Goal: Transaction & Acquisition: Download file/media

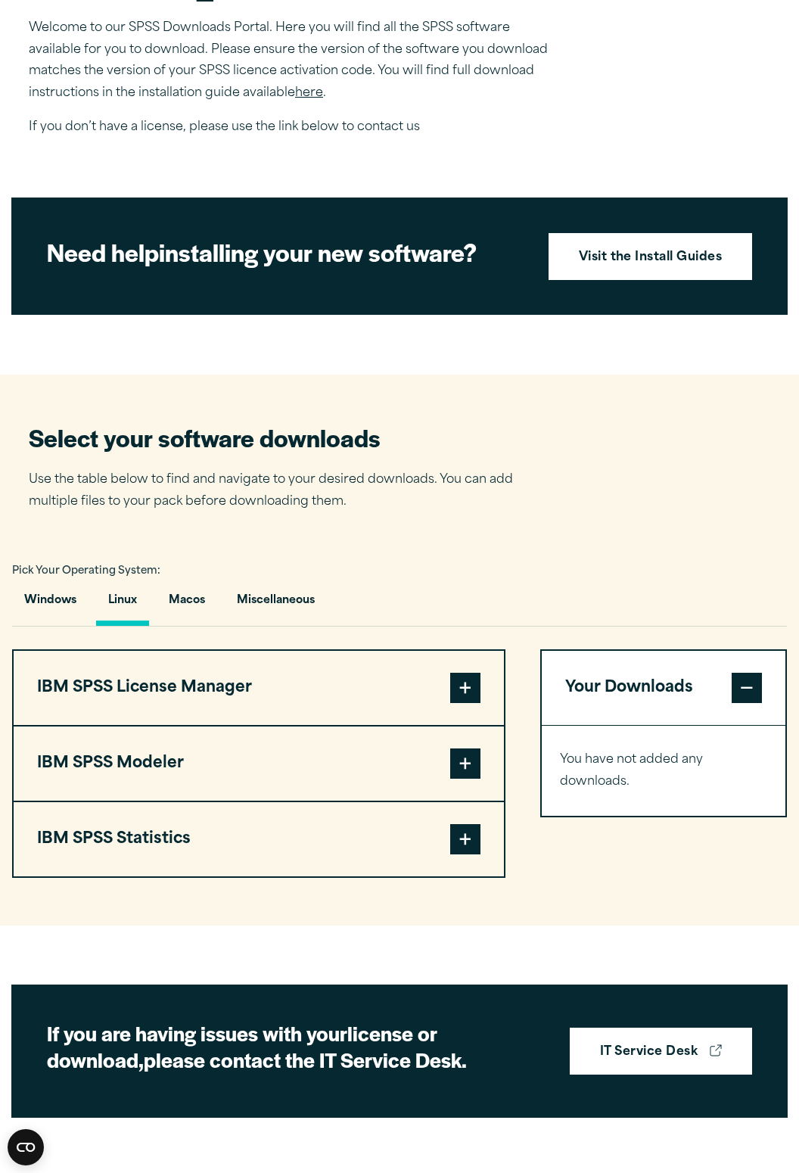
scroll to position [540, 0]
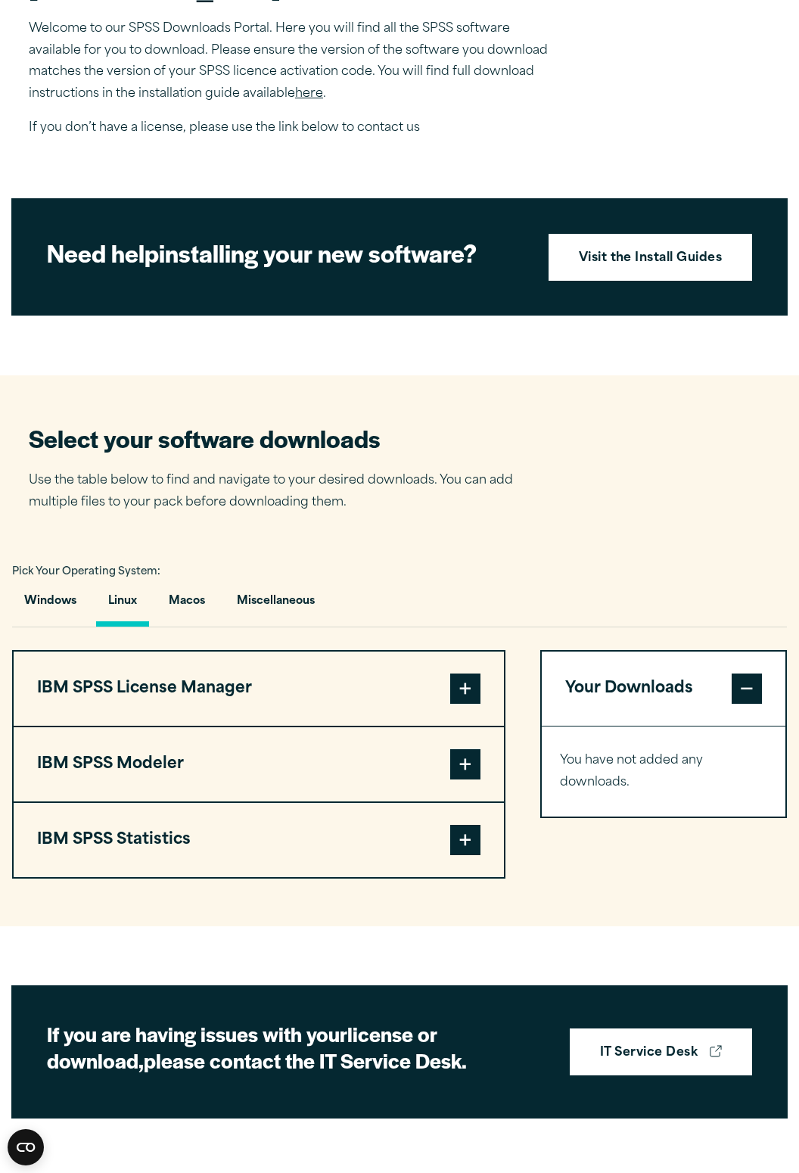
click at [470, 704] on span at bounding box center [465, 689] width 30 height 30
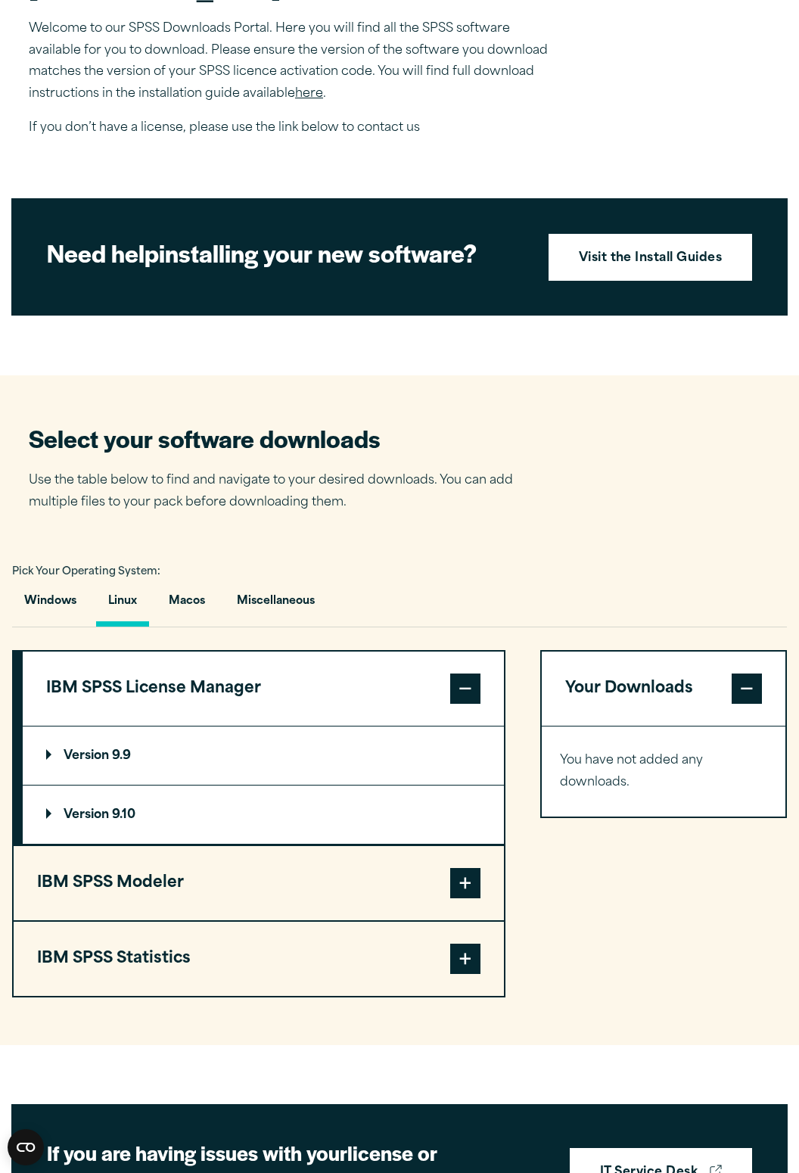
click at [462, 704] on span at bounding box center [465, 689] width 30 height 30
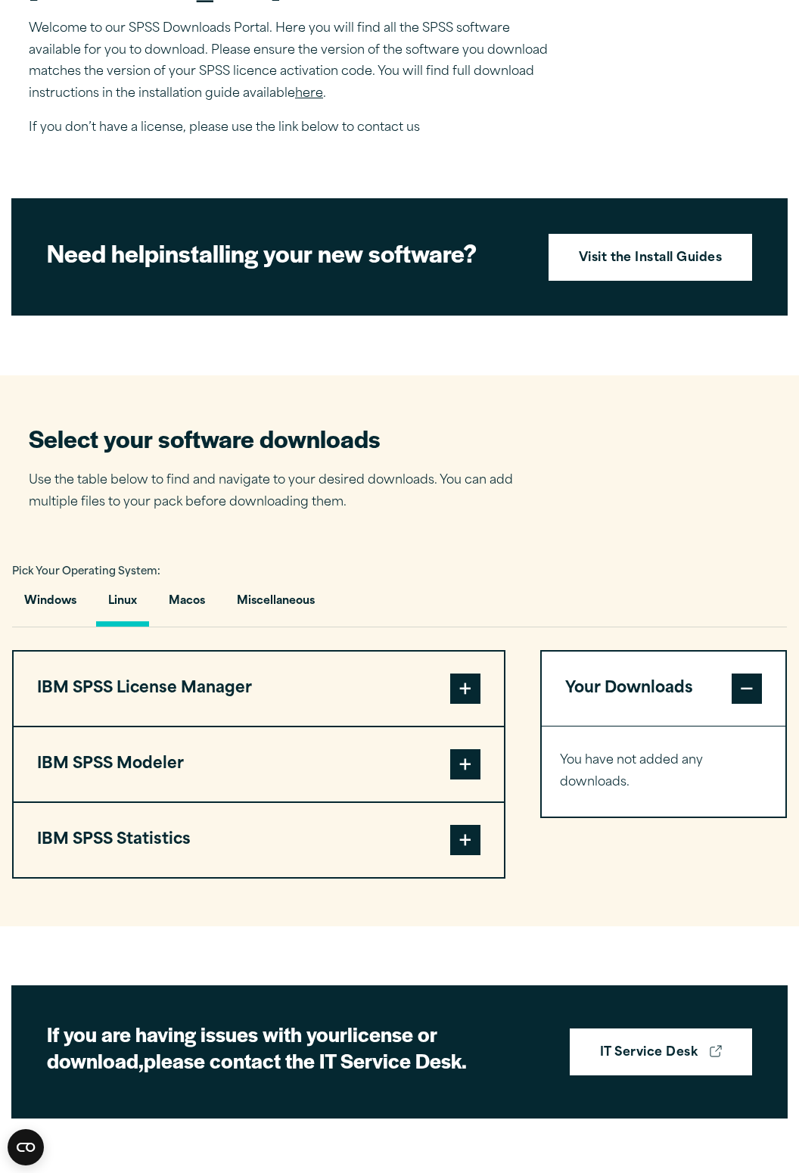
click at [450, 780] on span at bounding box center [465, 765] width 30 height 30
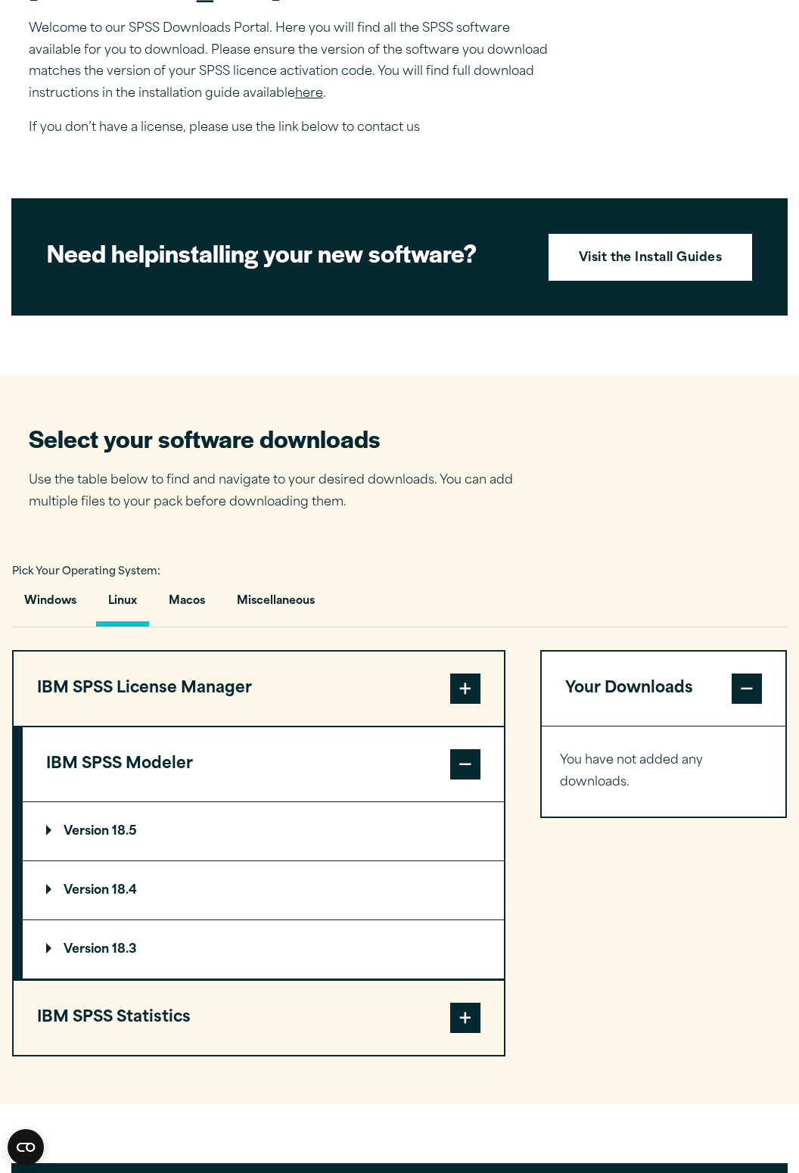
click at [469, 780] on span at bounding box center [465, 765] width 30 height 30
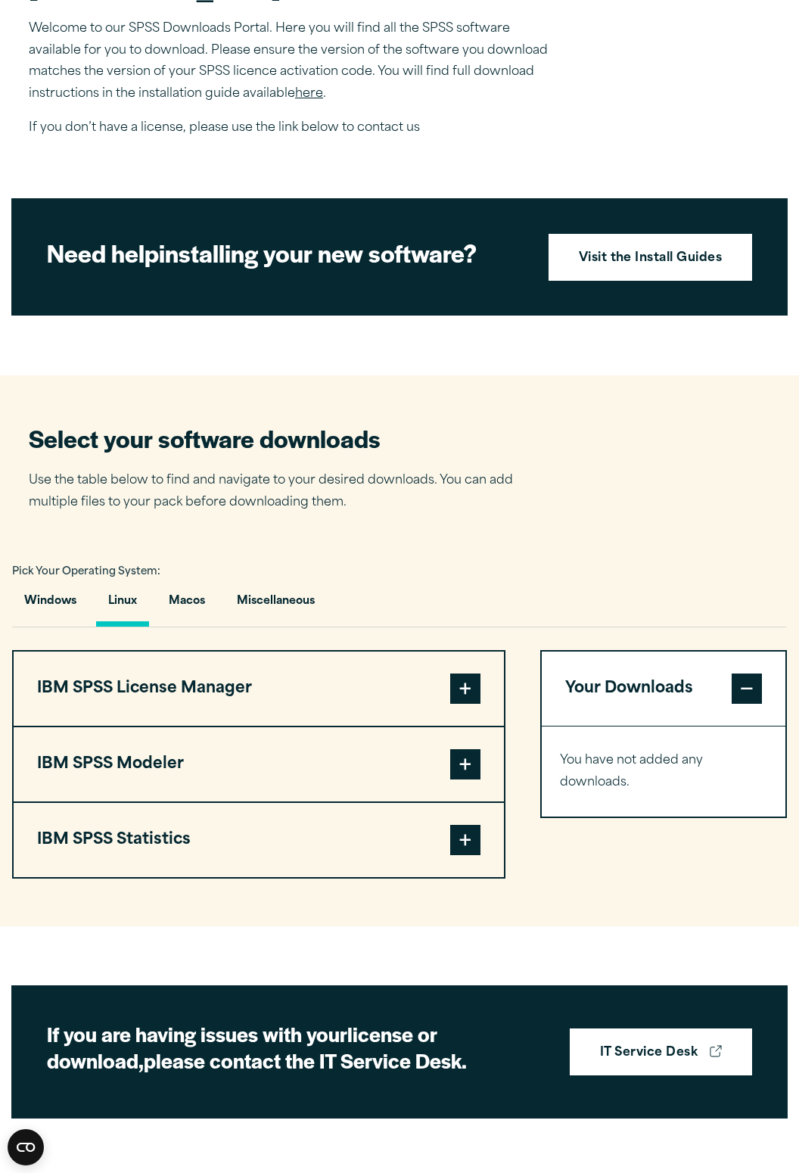
click at [457, 855] on span at bounding box center [465, 840] width 30 height 30
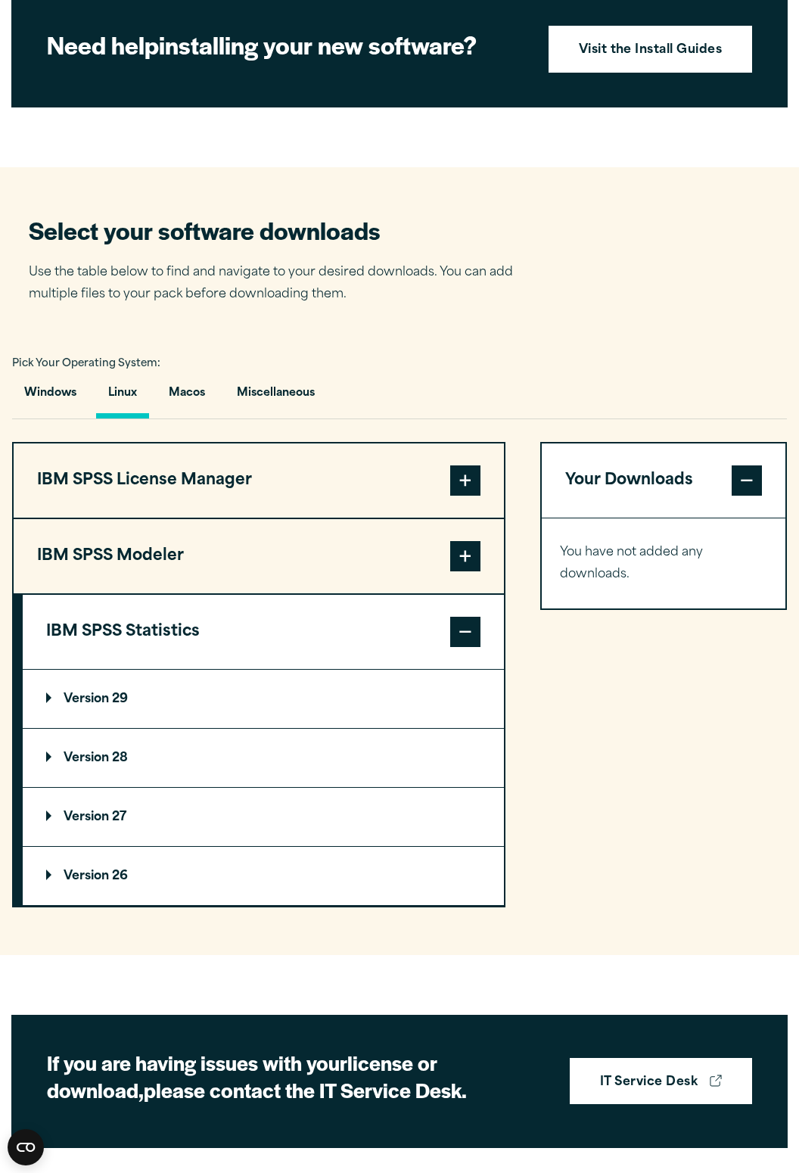
scroll to position [773, 0]
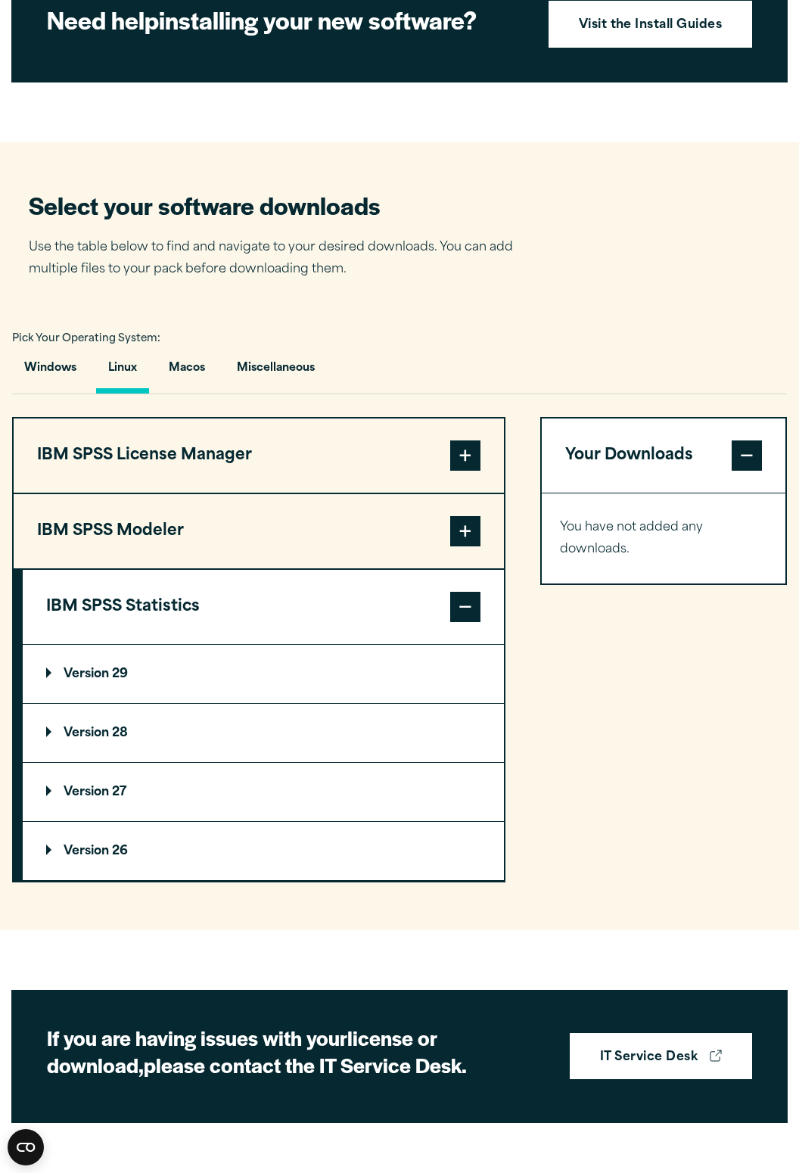
click at [444, 635] on button "IBM SPSS Statistics" at bounding box center [263, 607] width 481 height 74
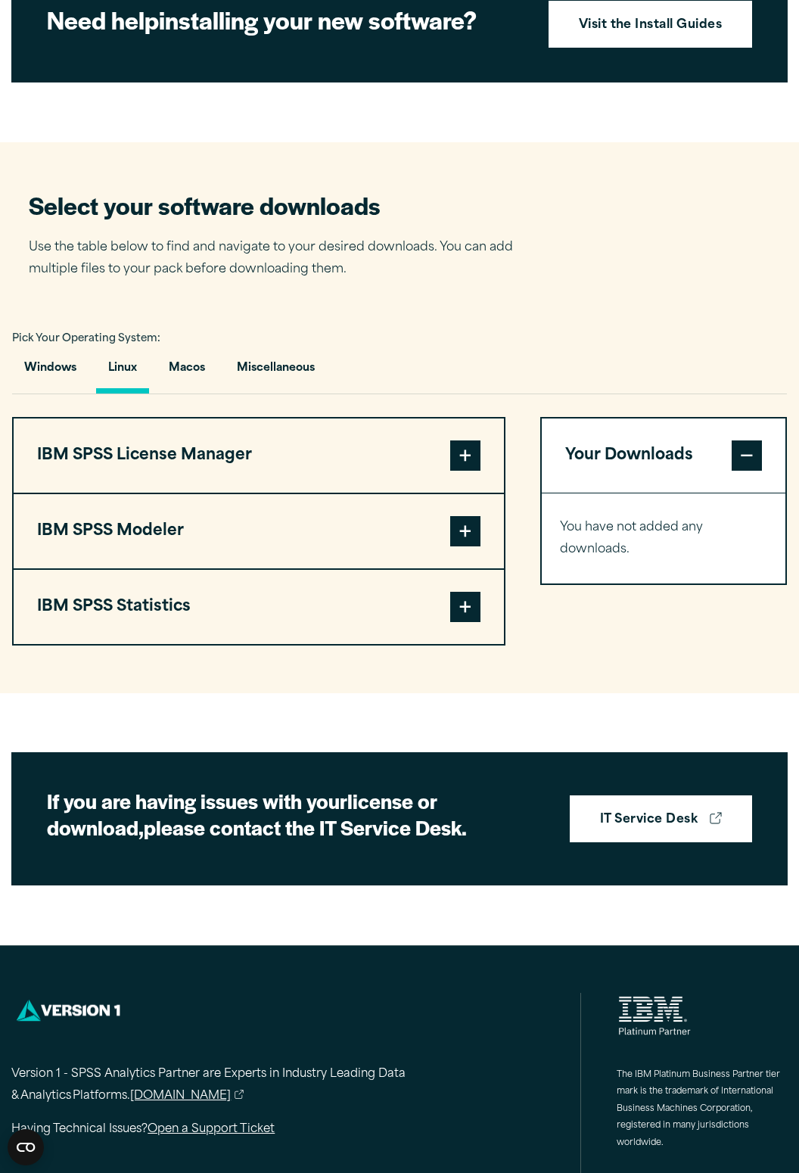
click at [445, 632] on button "IBM SPSS Statistics" at bounding box center [259, 607] width 491 height 74
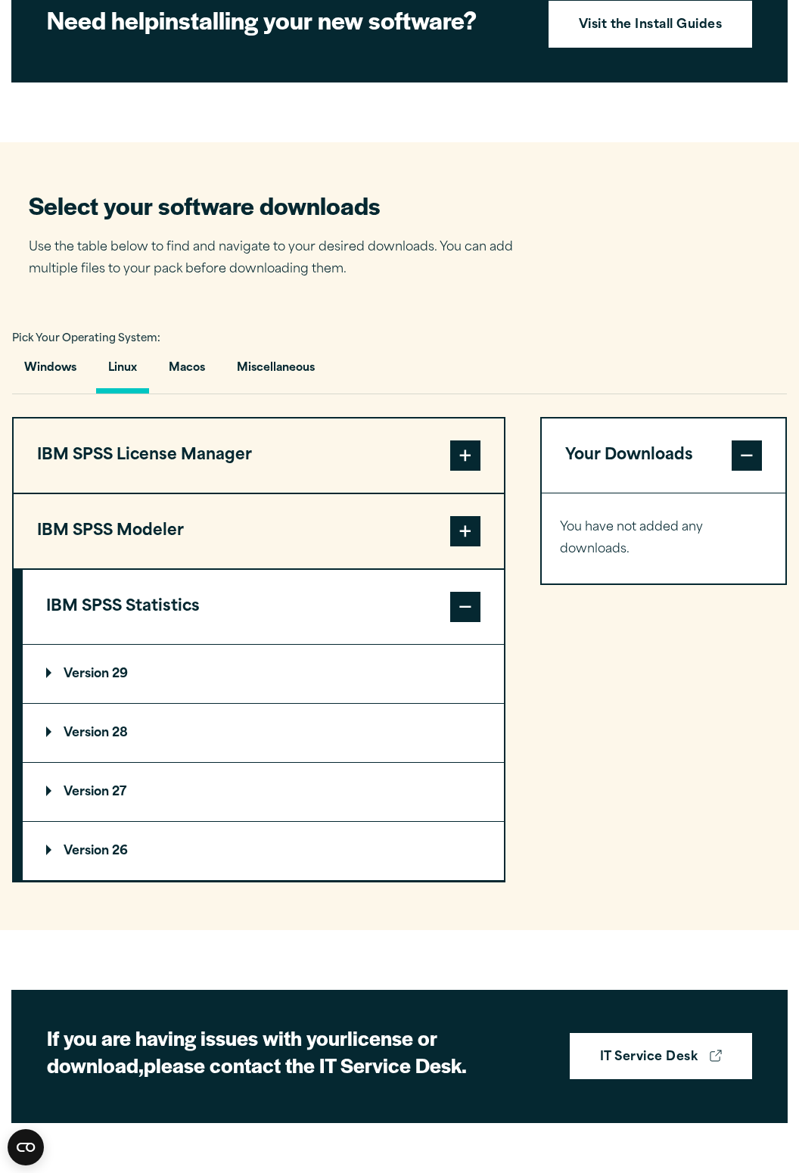
click at [428, 488] on button "IBM SPSS License Manager" at bounding box center [259, 456] width 491 height 74
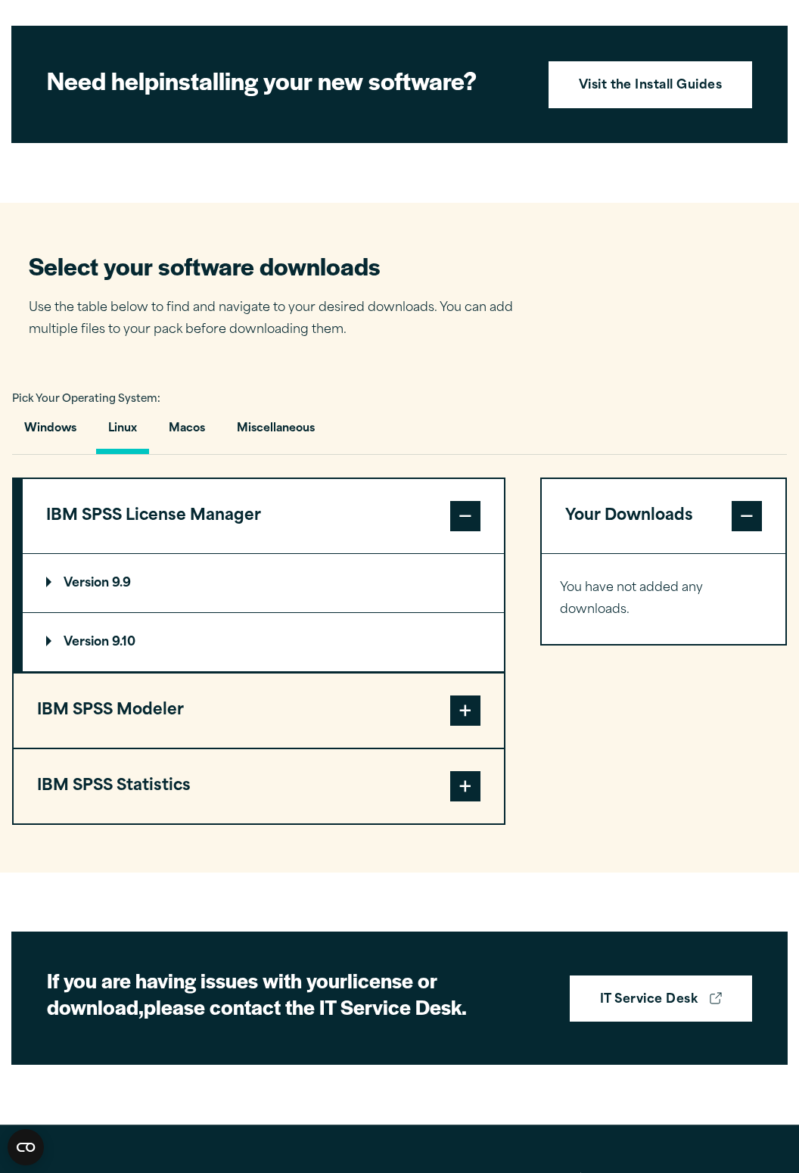
scroll to position [714, 0]
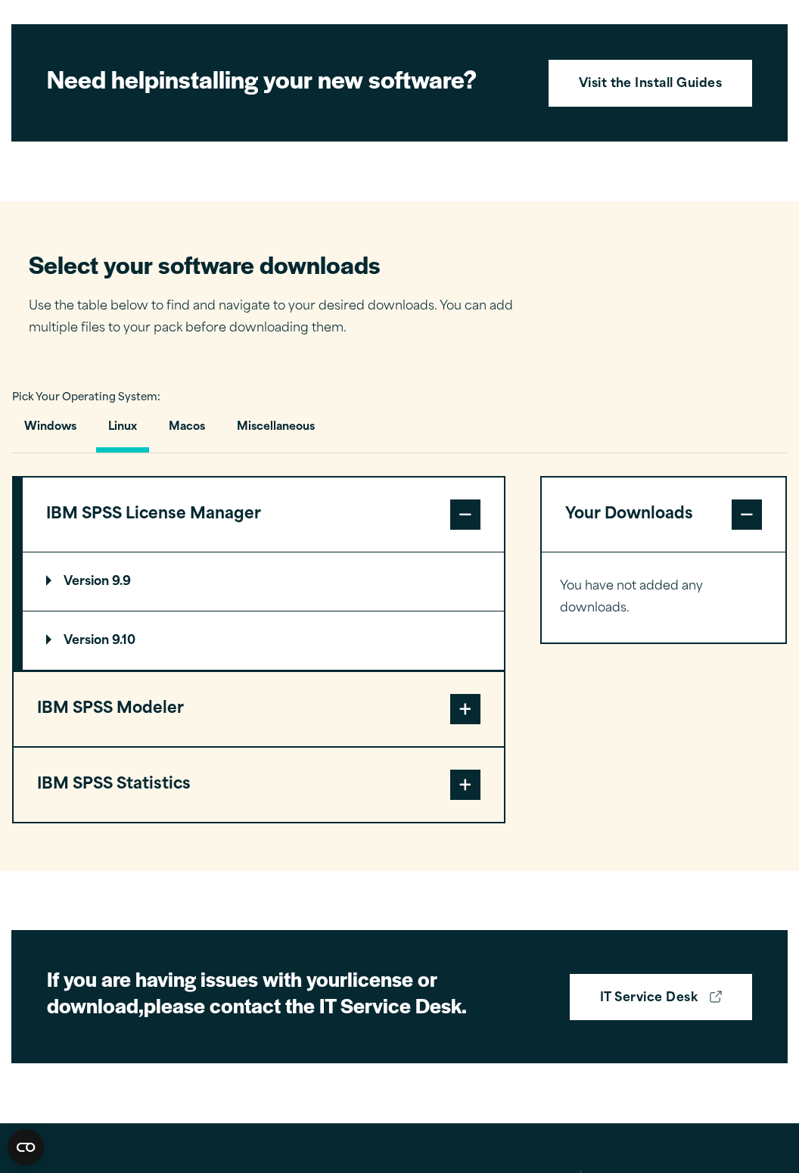
click at [445, 534] on button "IBM SPSS License Manager" at bounding box center [263, 515] width 481 height 74
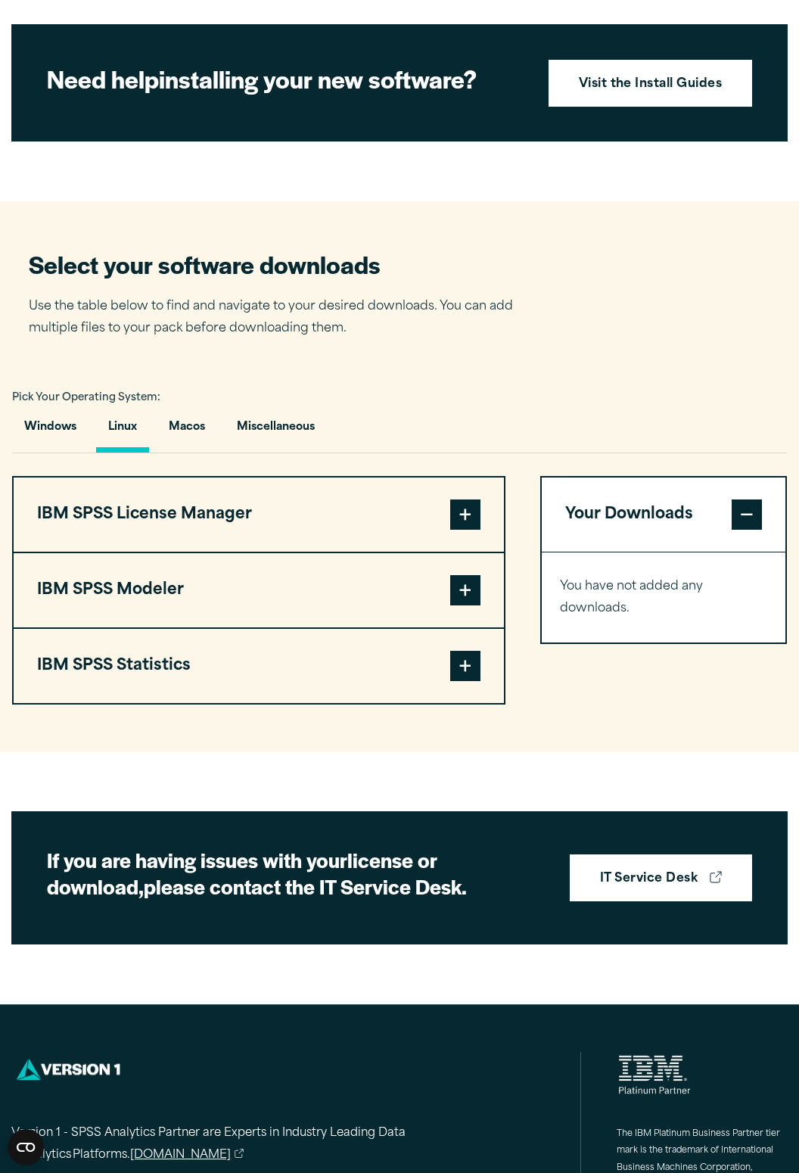
click at [440, 700] on button "IBM SPSS Statistics" at bounding box center [259, 666] width 491 height 74
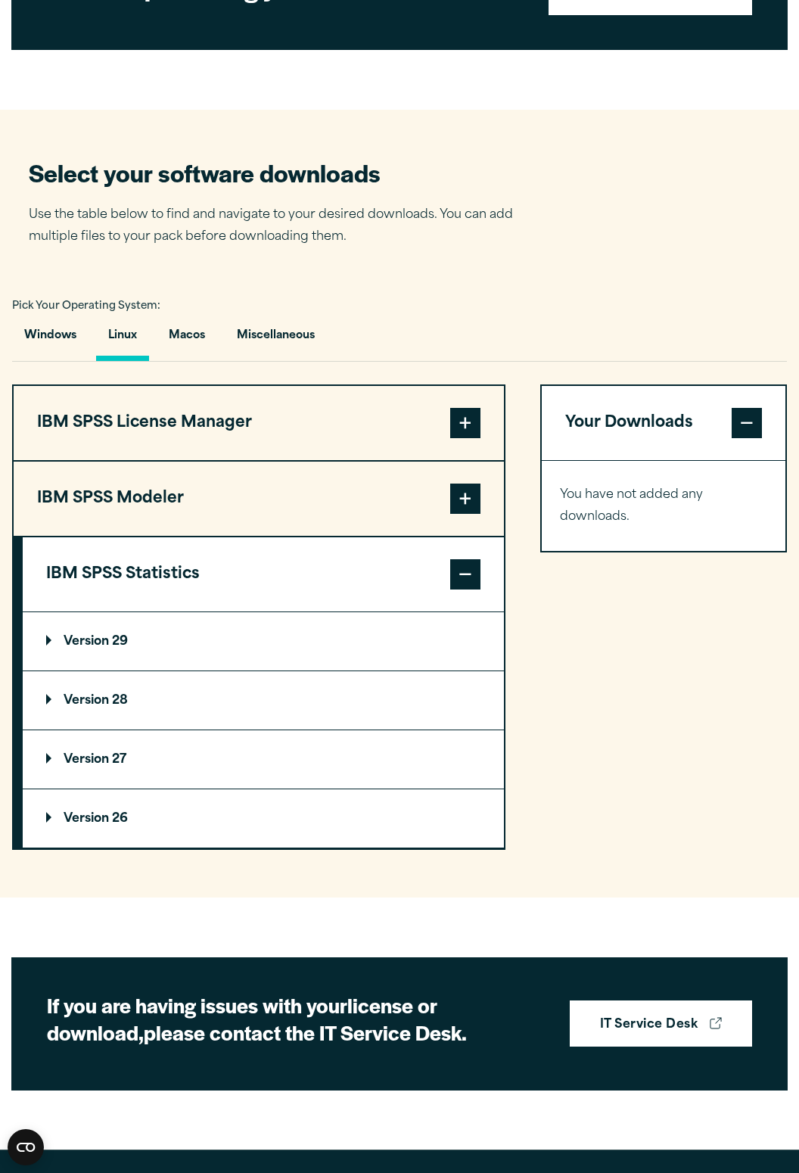
scroll to position [827, 0]
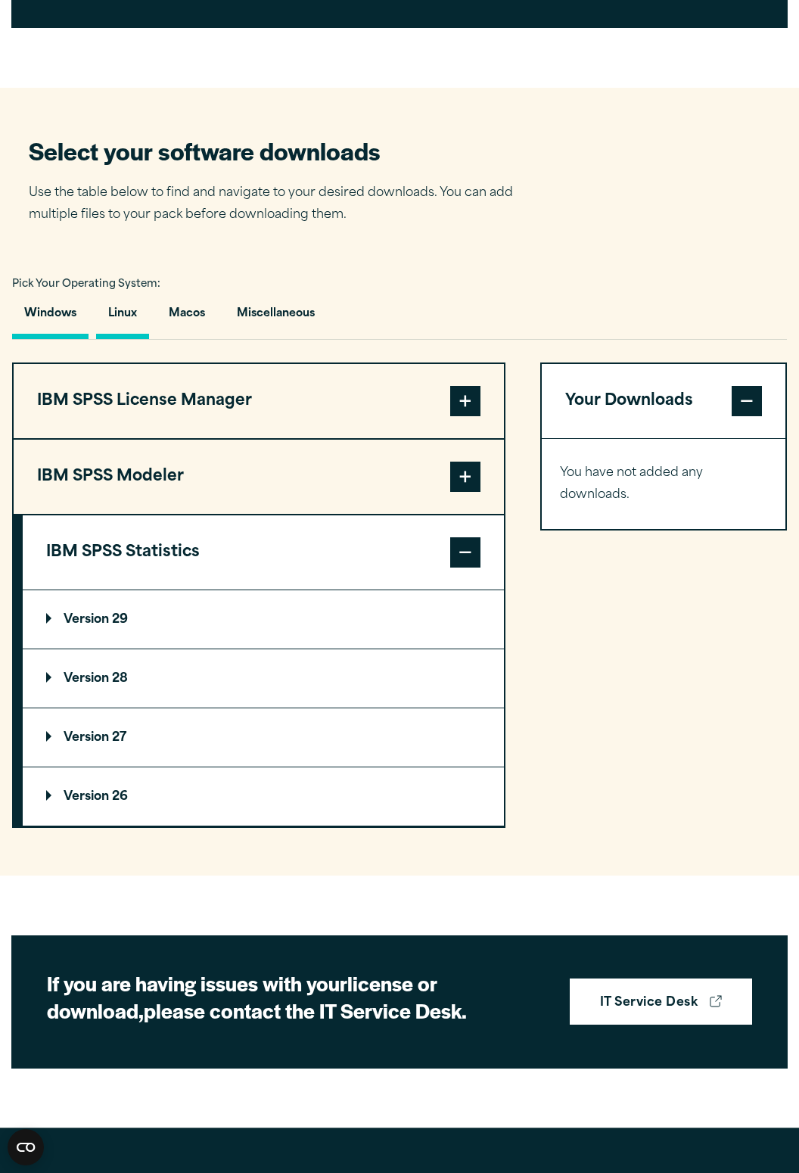
click at [48, 339] on button "Windows" at bounding box center [50, 317] width 76 height 43
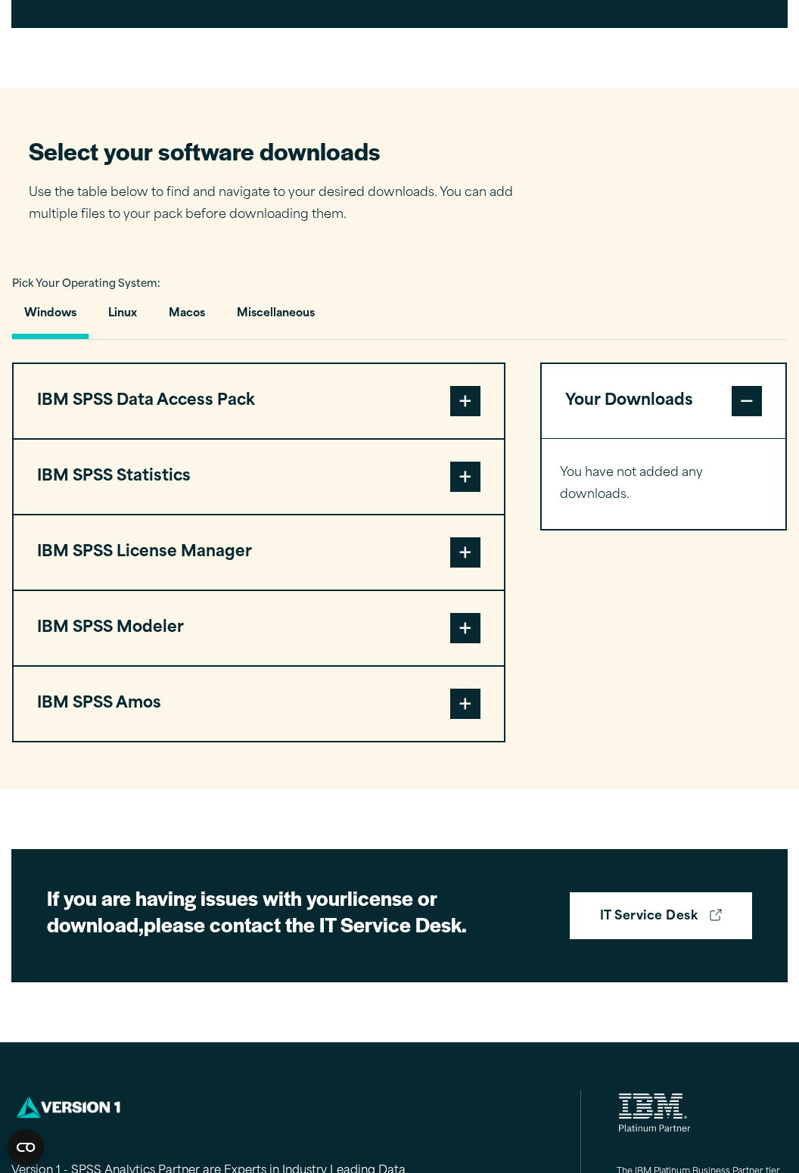
click at [98, 438] on button "IBM SPSS Data Access Pack" at bounding box center [259, 401] width 491 height 74
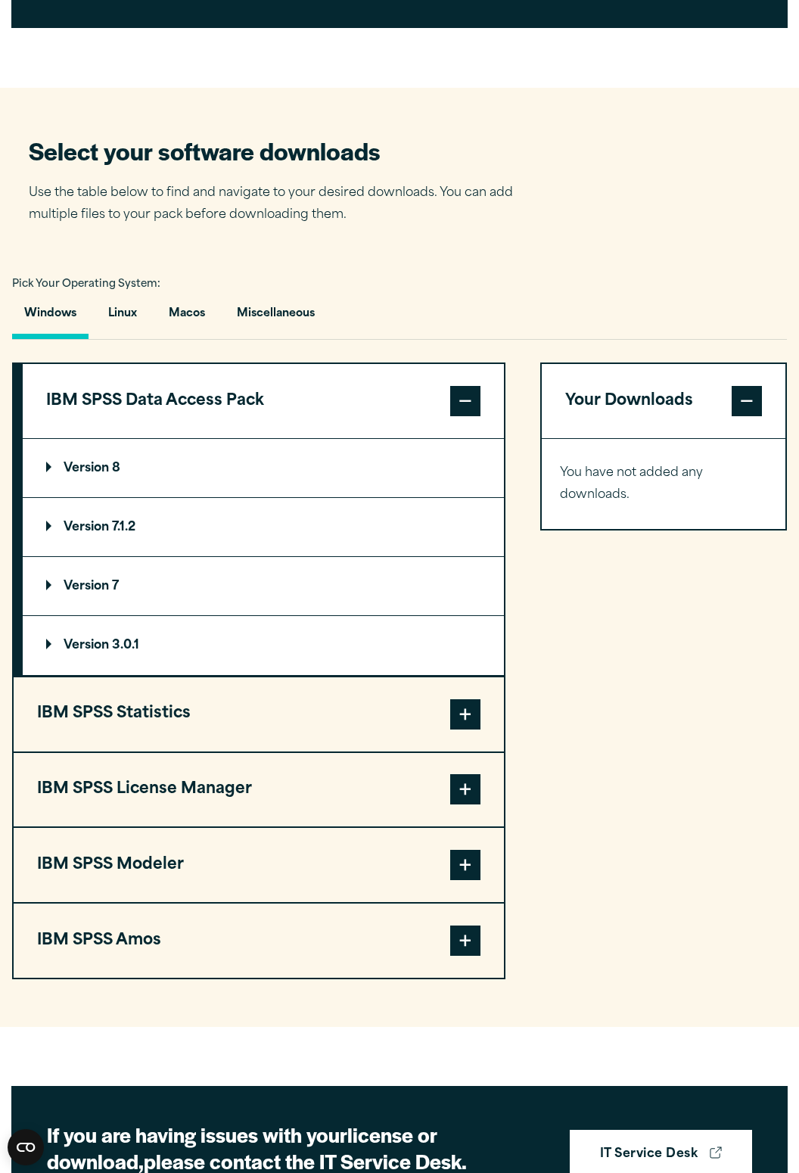
click at [95, 418] on button "IBM SPSS Data Access Pack" at bounding box center [263, 401] width 481 height 74
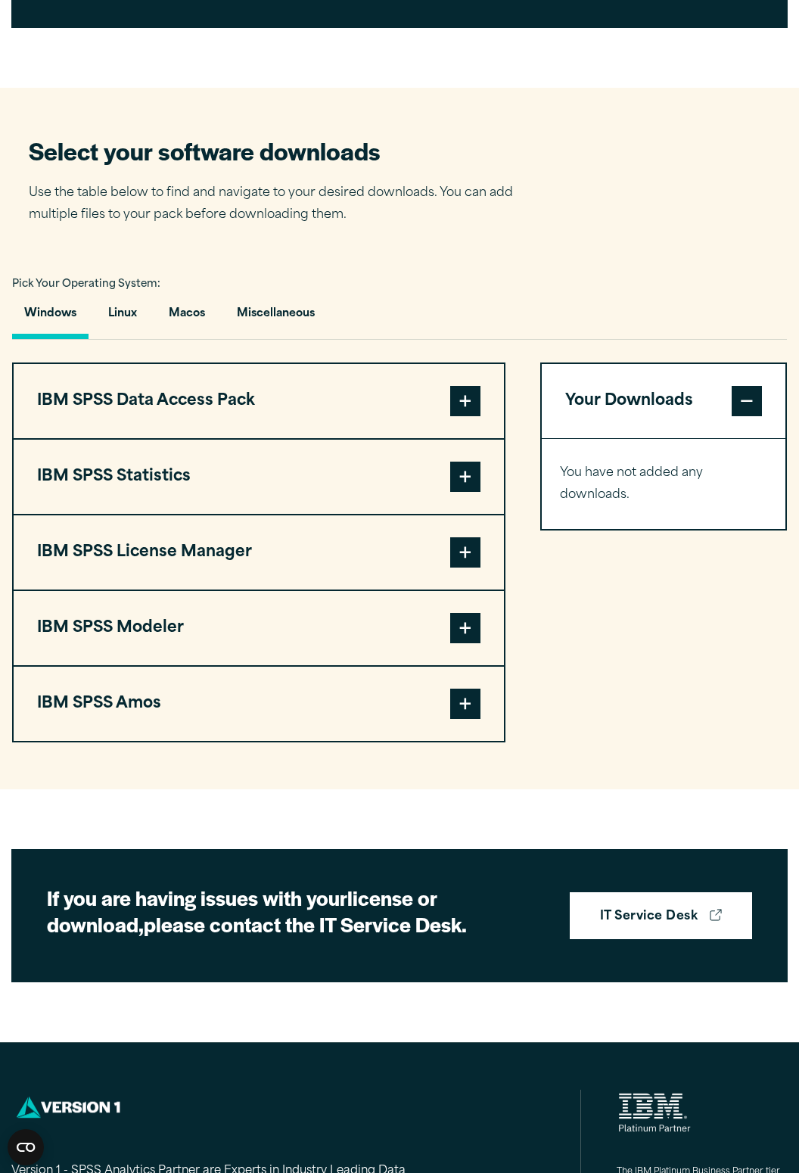
click at [391, 514] on button "IBM SPSS Statistics" at bounding box center [259, 477] width 491 height 74
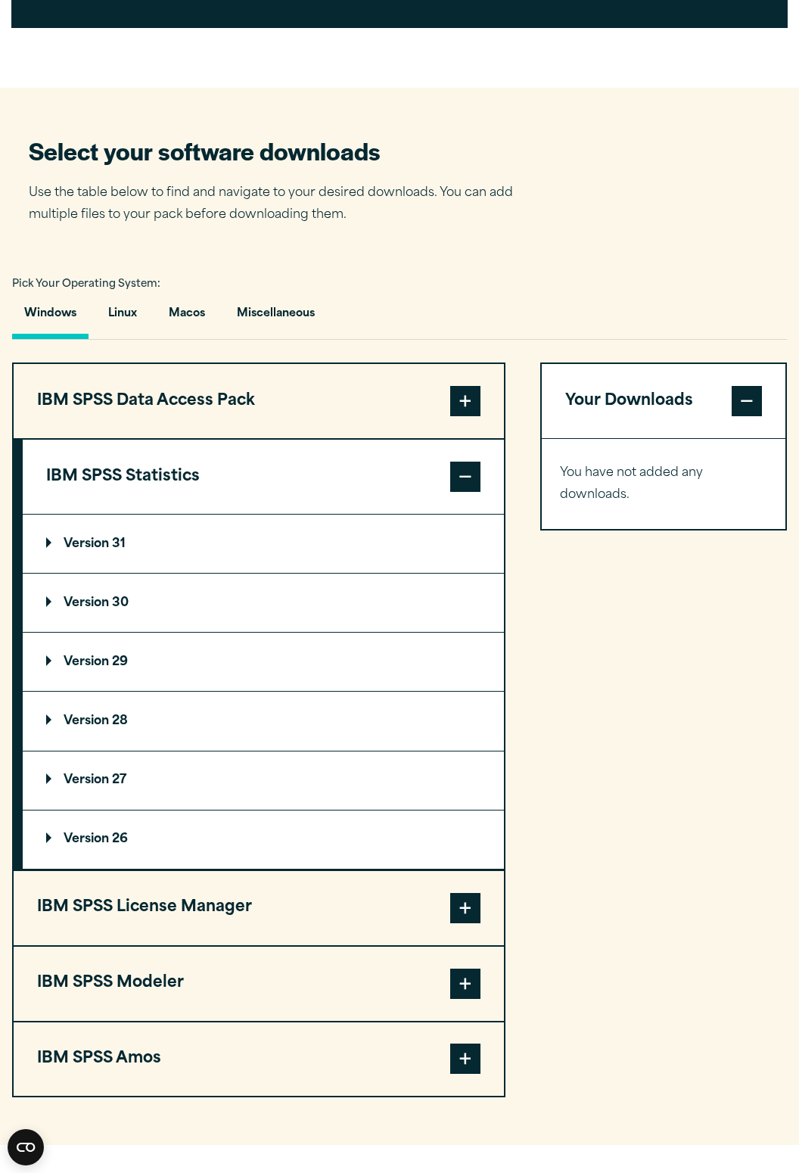
click at [118, 625] on summary "Version 30" at bounding box center [263, 603] width 481 height 58
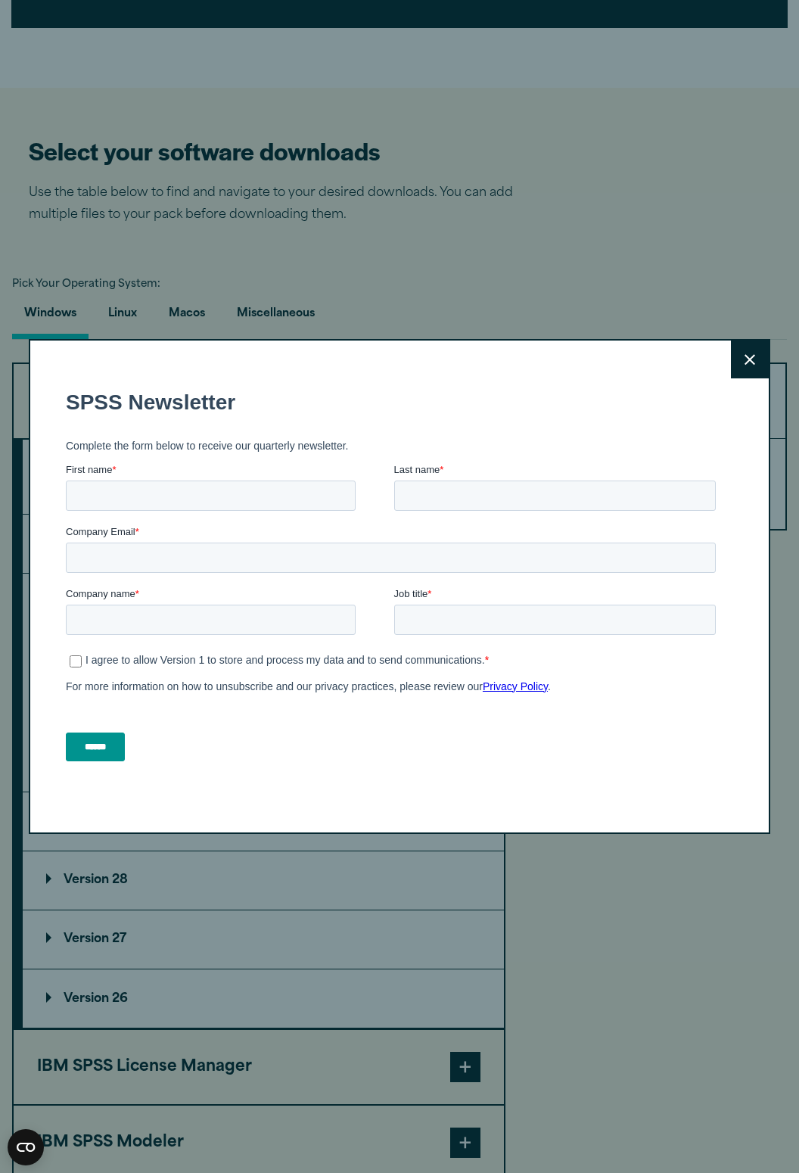
click at [743, 379] on button "Close" at bounding box center [750, 360] width 38 height 38
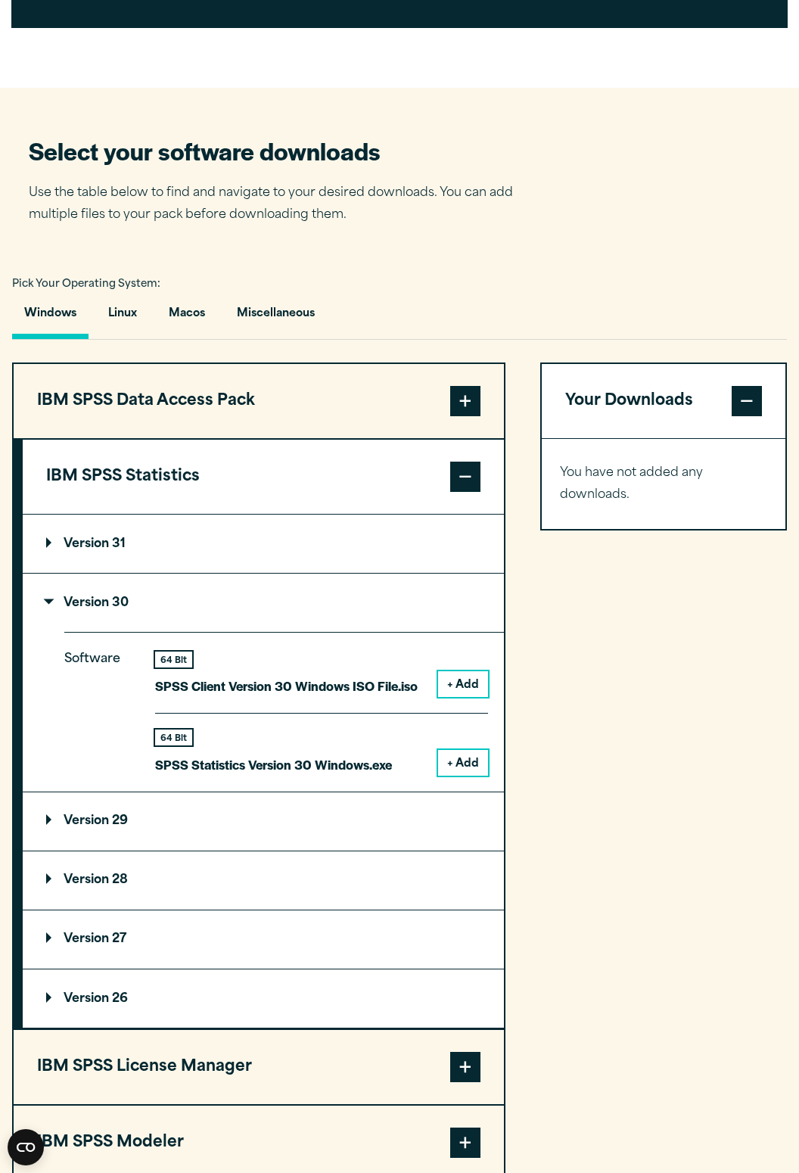
click at [450, 697] on button "+ Add" at bounding box center [463, 685] width 50 height 26
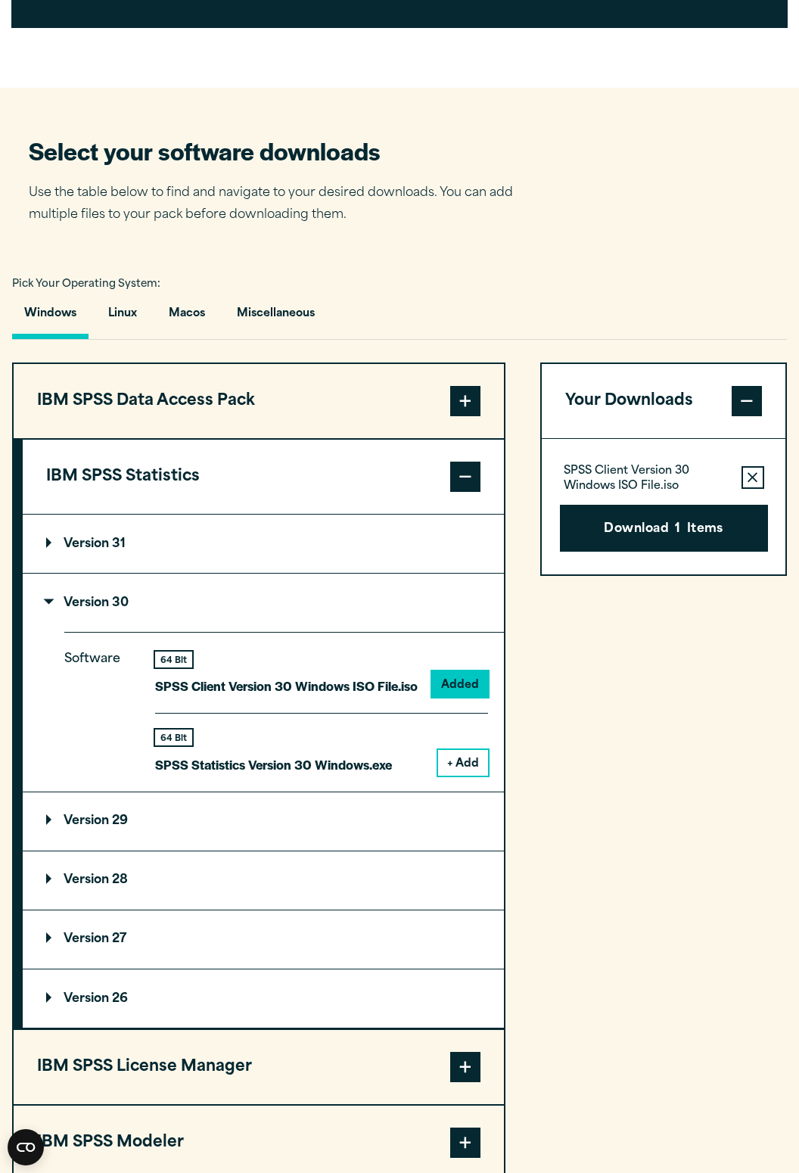
click at [457, 776] on button "+ Add" at bounding box center [463, 763] width 50 height 26
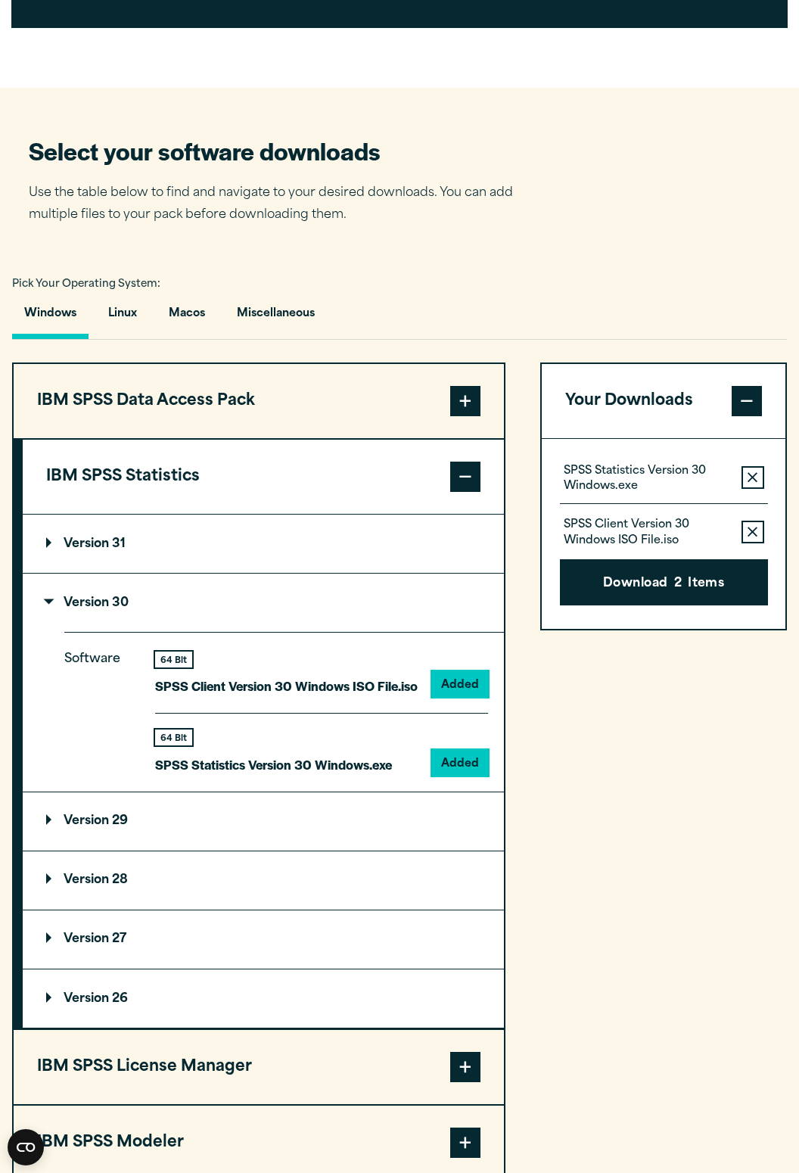
click at [657, 606] on button "Download 2 Items" at bounding box center [664, 582] width 208 height 47
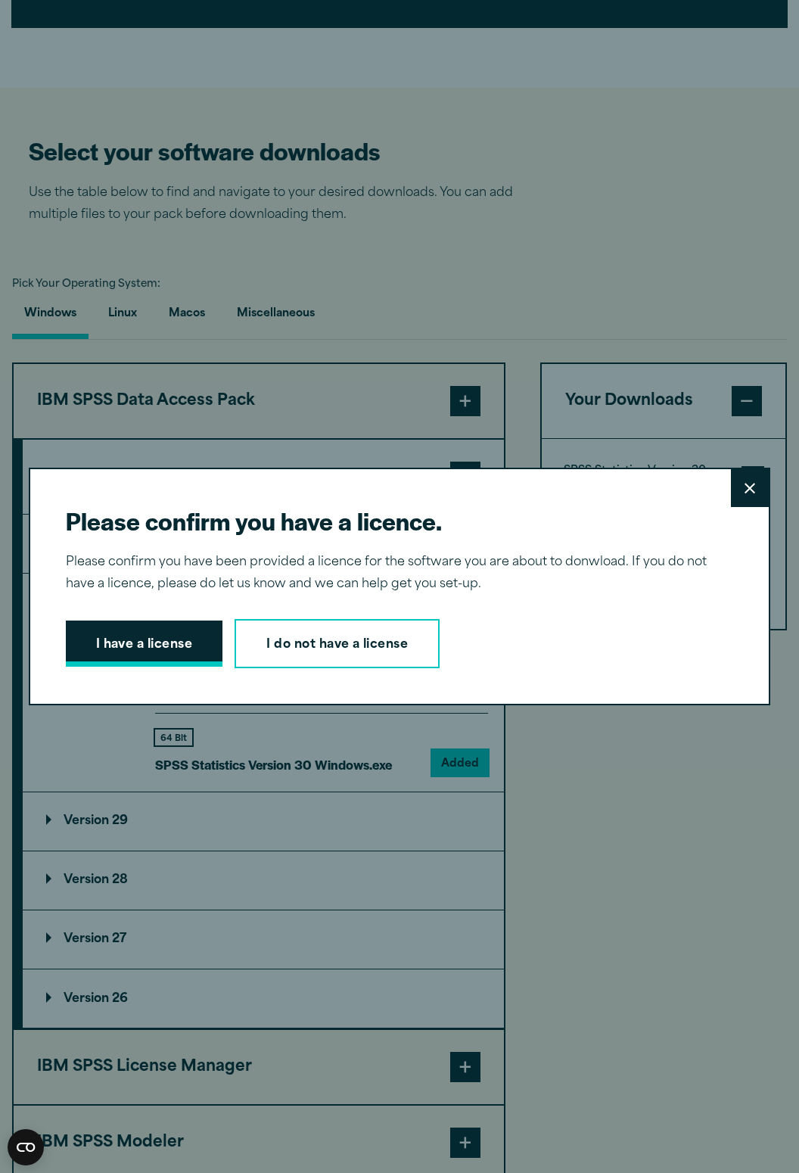
click at [99, 668] on button "I have a license" at bounding box center [144, 644] width 157 height 47
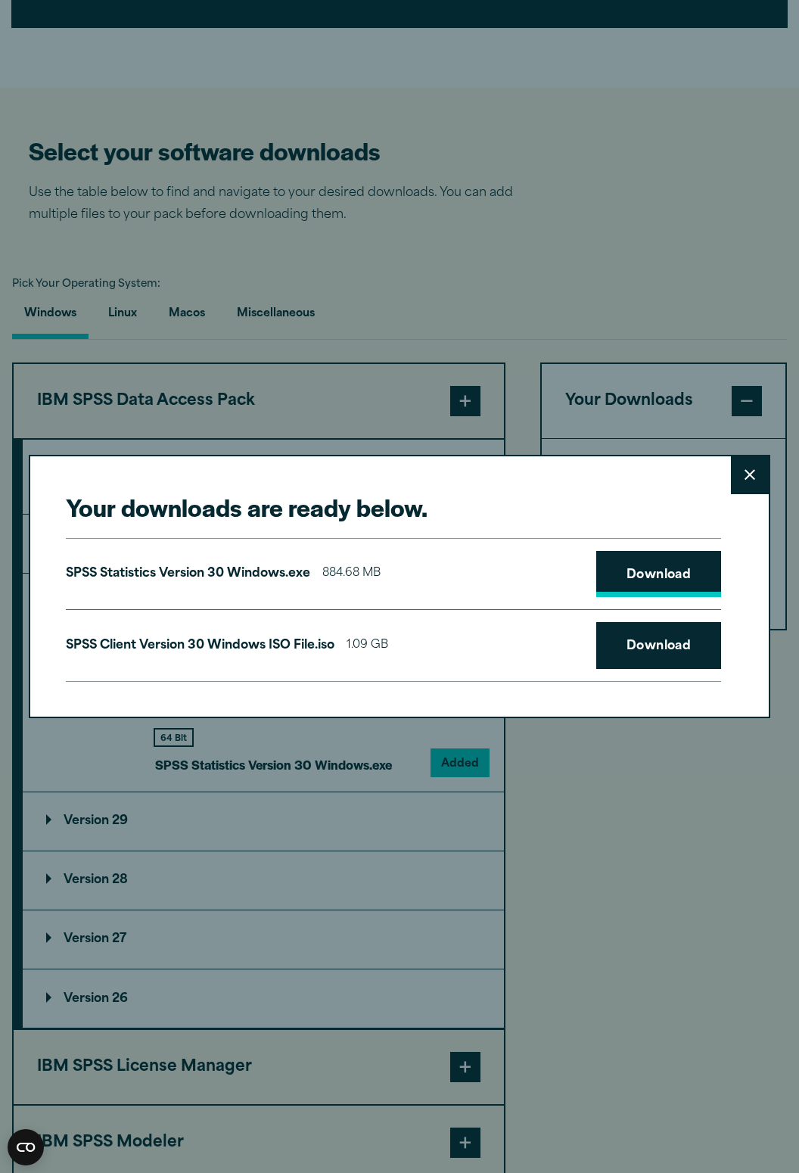
click at [648, 598] on link "Download" at bounding box center [660, 574] width 126 height 47
click at [682, 635] on link "Download" at bounding box center [660, 645] width 126 height 47
click at [753, 493] on button "Close" at bounding box center [750, 476] width 38 height 38
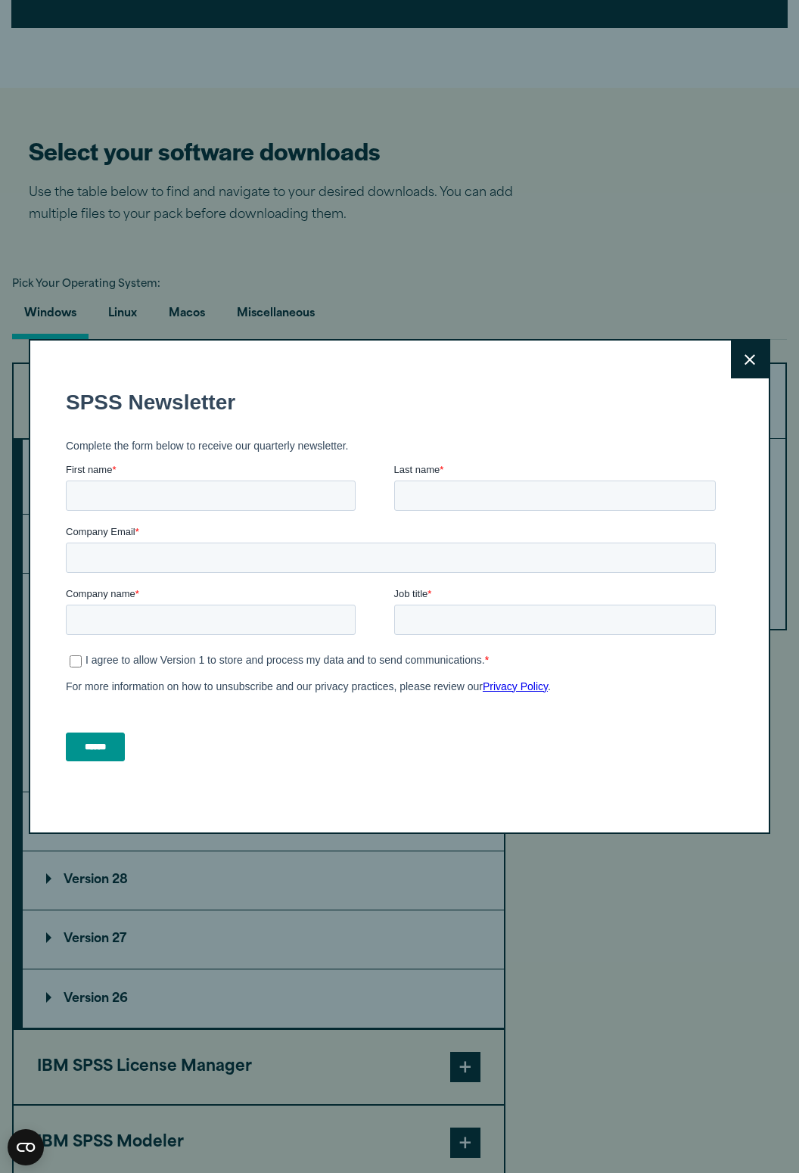
click at [743, 362] on button "Close" at bounding box center [750, 360] width 38 height 38
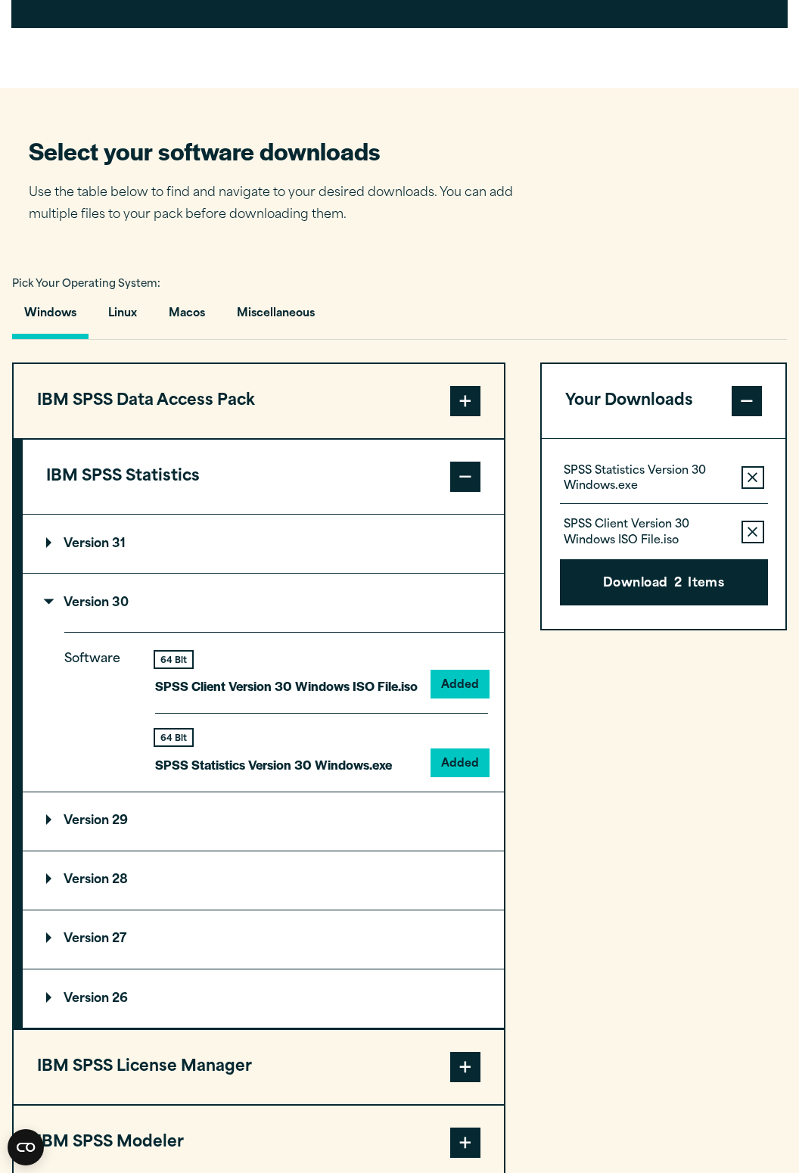
click at [394, 55] on div "Close" at bounding box center [399, 586] width 799 height 1173
click at [750, 483] on icon "button" at bounding box center [753, 477] width 10 height 11
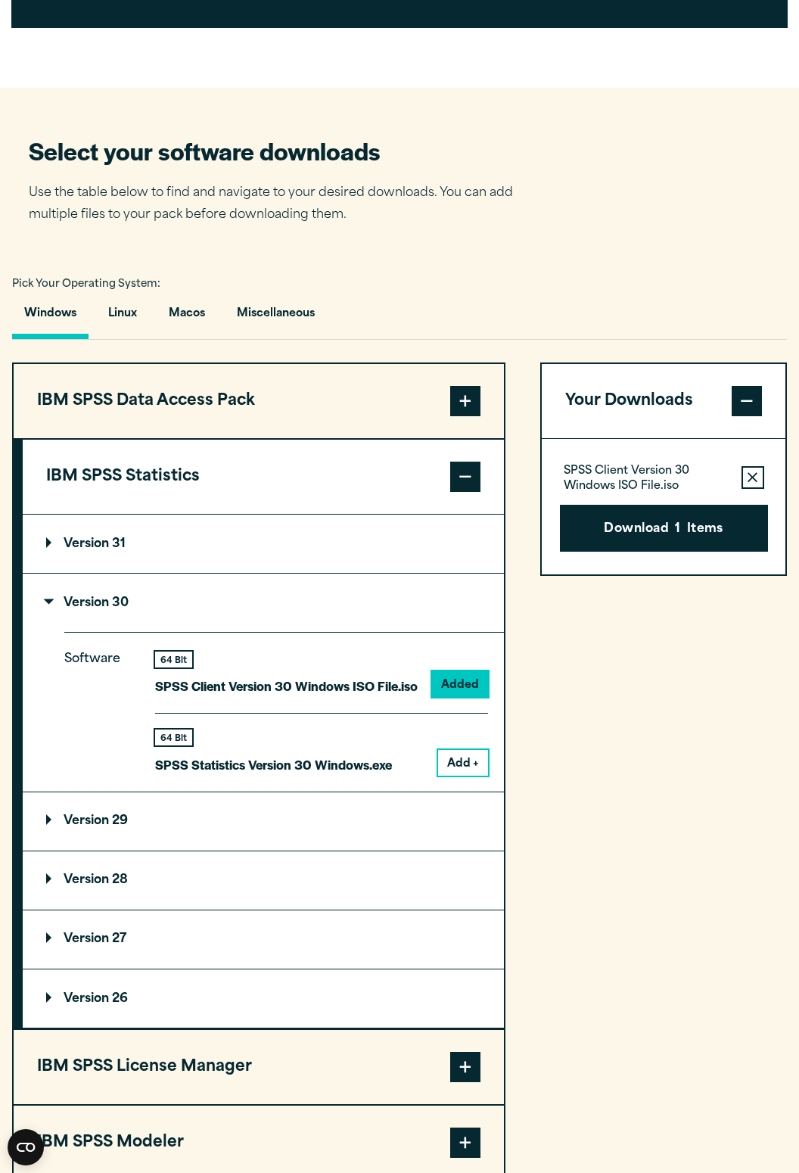
click at [673, 552] on button "Download 1 Items" at bounding box center [664, 528] width 208 height 47
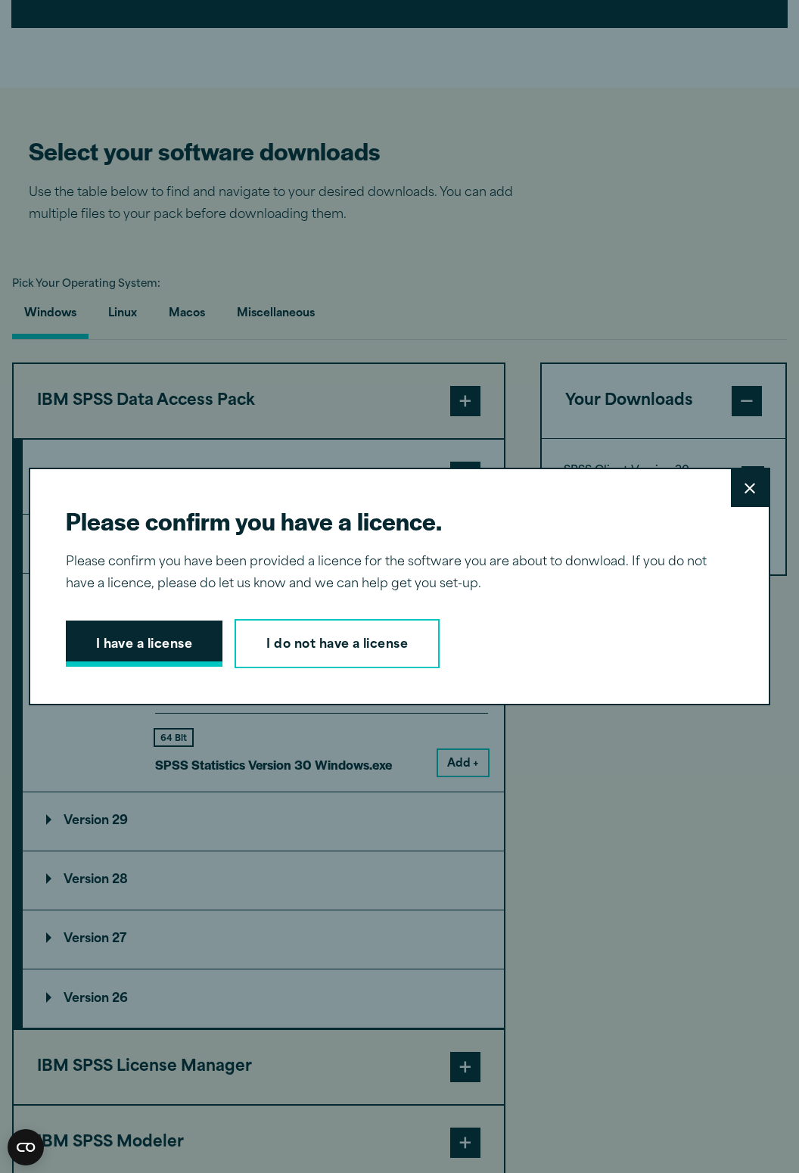
click at [110, 636] on button "I have a license" at bounding box center [144, 644] width 157 height 47
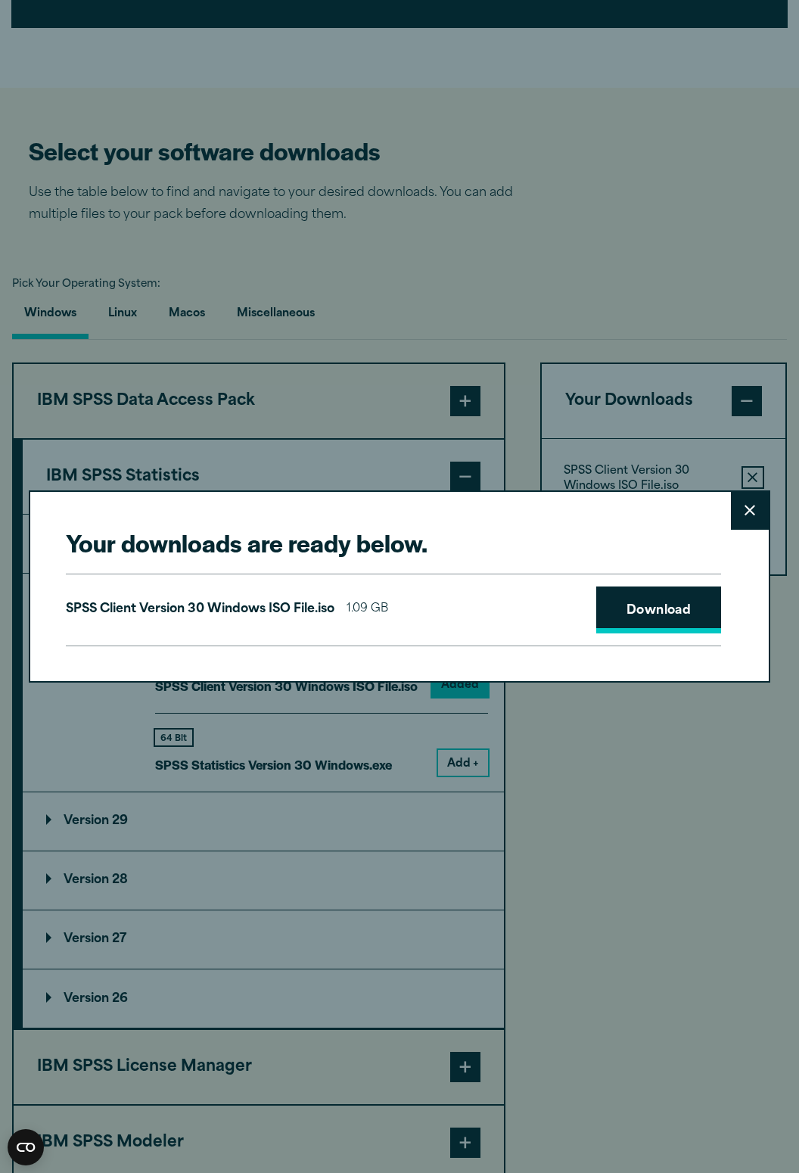
click at [648, 619] on link "Download" at bounding box center [660, 610] width 126 height 47
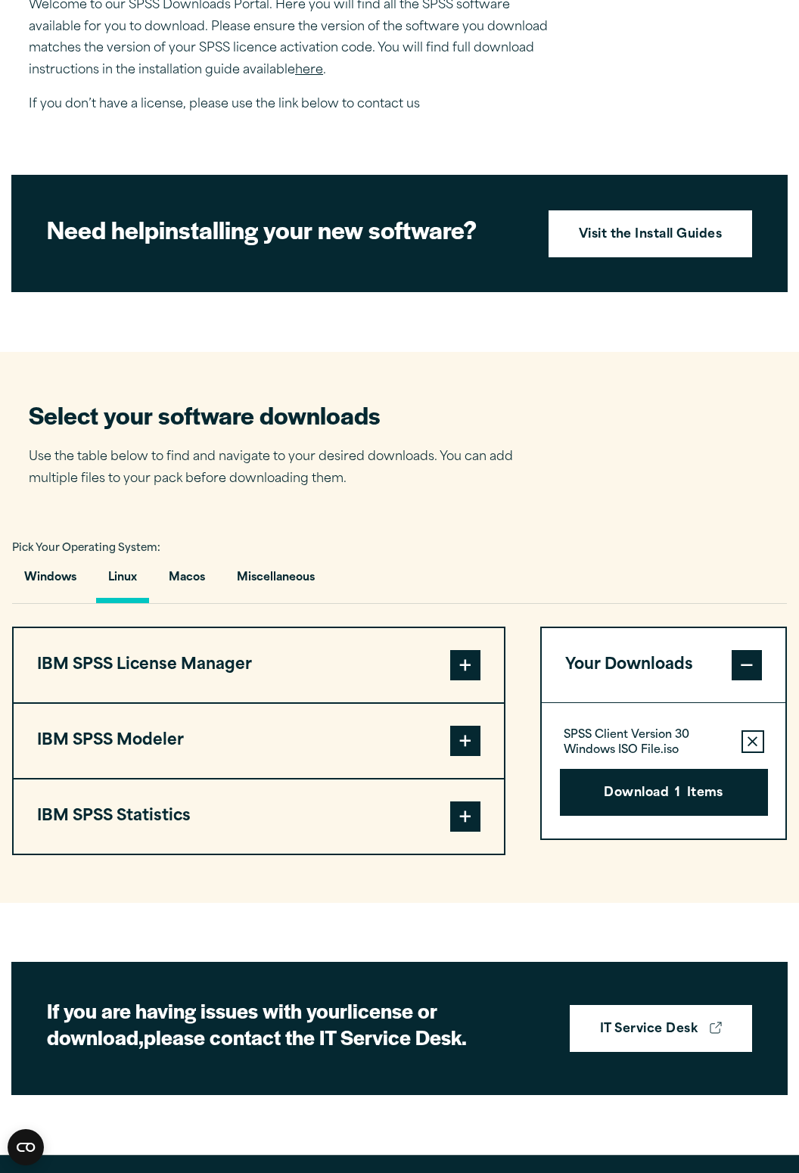
scroll to position [567, 0]
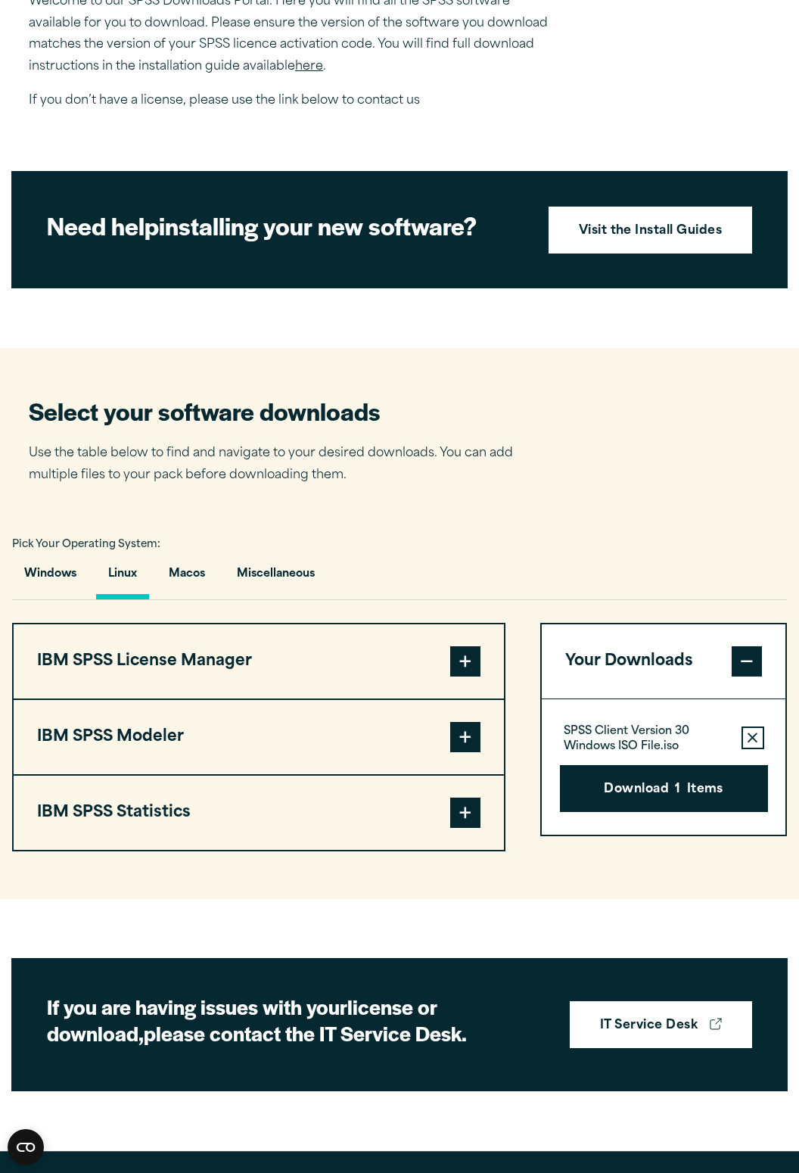
click at [404, 827] on button "IBM SPSS Statistics" at bounding box center [259, 813] width 491 height 74
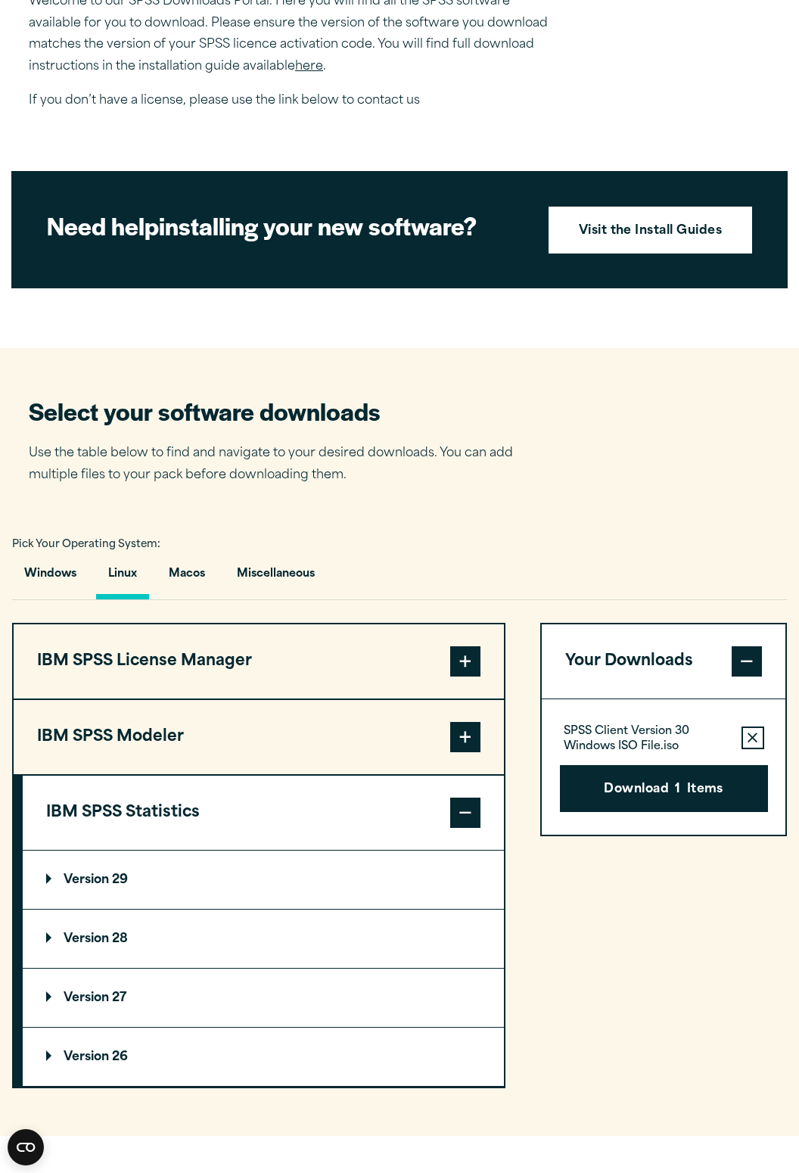
click at [342, 909] on summary "Version 29" at bounding box center [263, 880] width 481 height 58
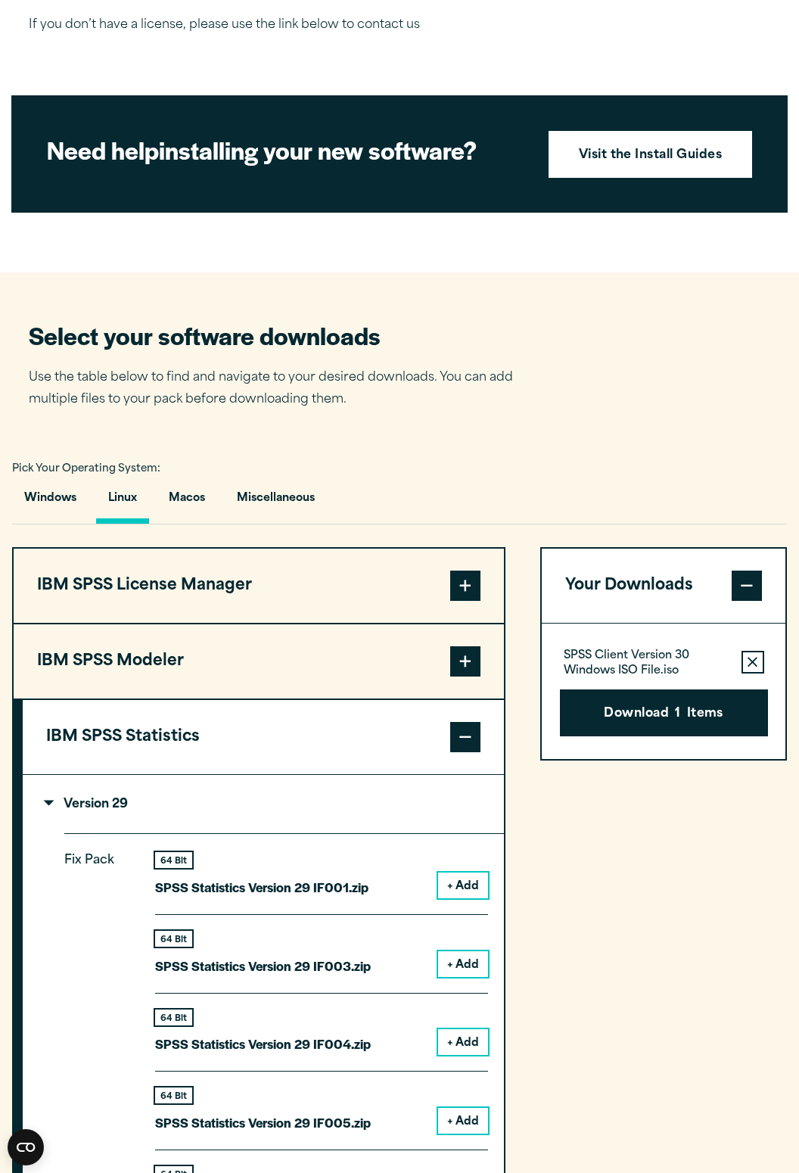
scroll to position [643, 0]
click at [390, 824] on summary "Version 29" at bounding box center [263, 804] width 481 height 58
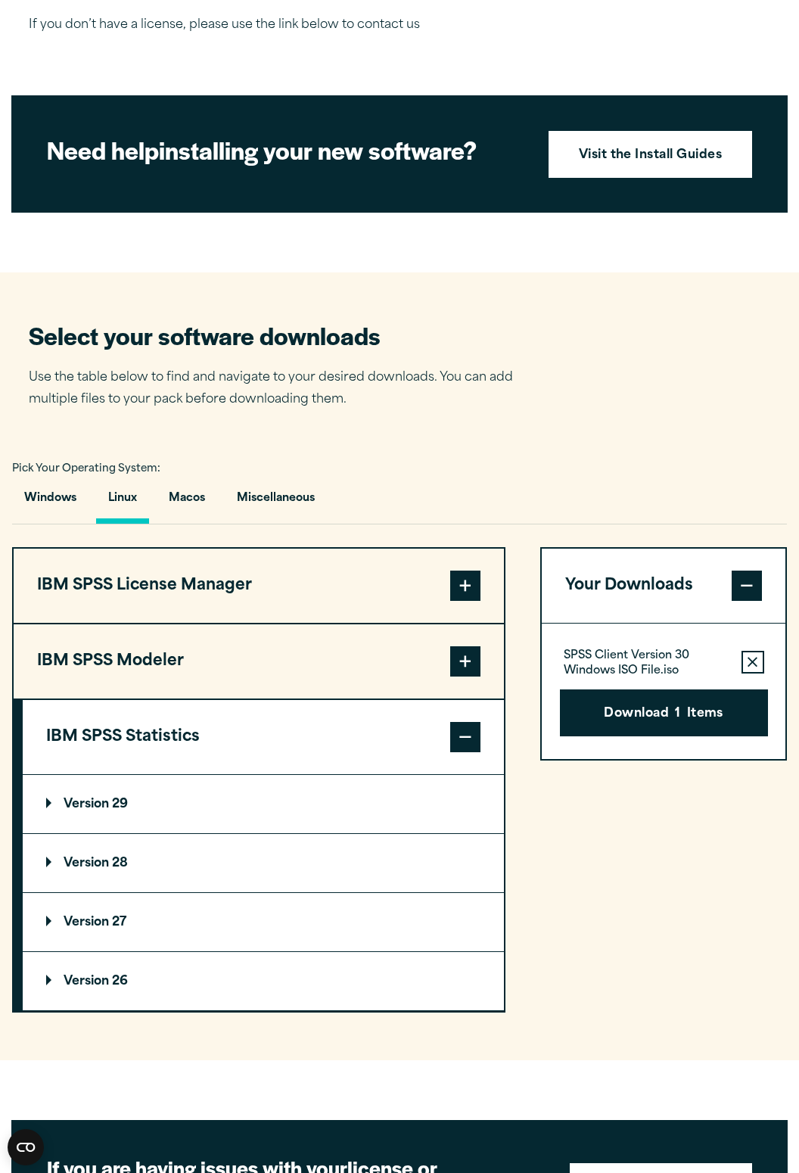
click at [379, 889] on summary "Version 28" at bounding box center [263, 863] width 481 height 58
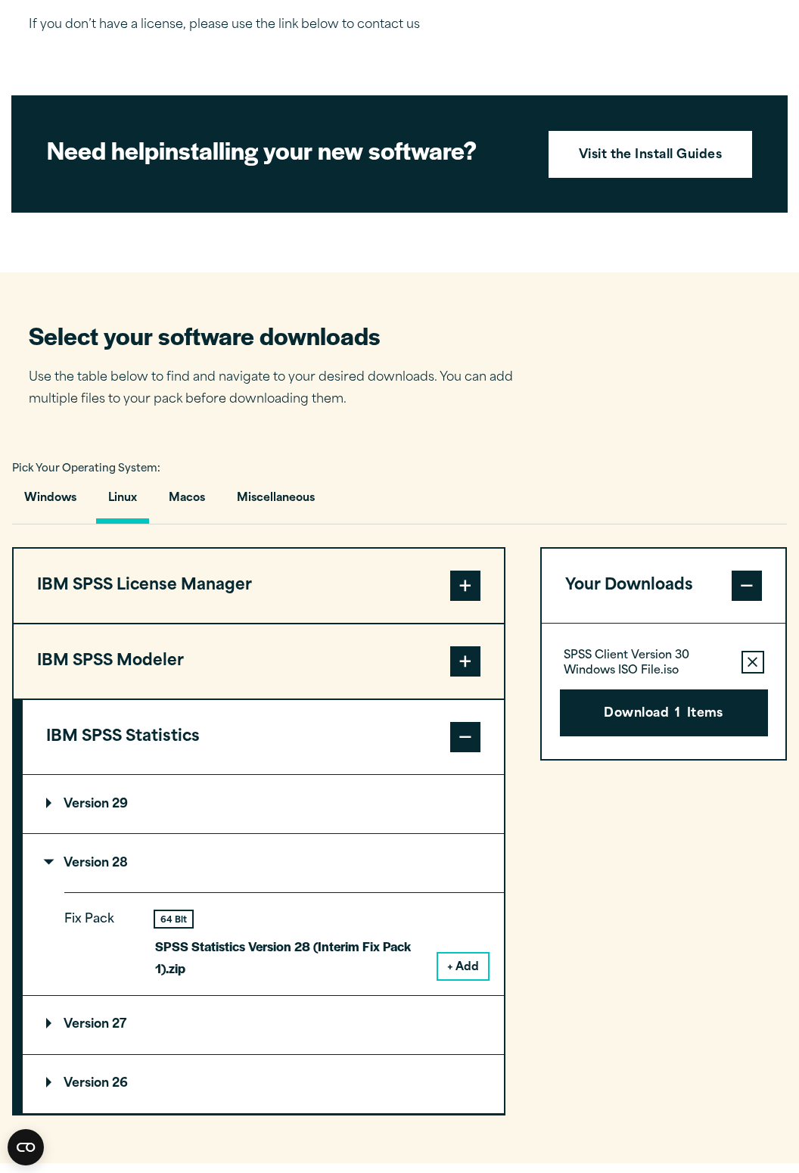
click at [410, 875] on summary "Version 28" at bounding box center [263, 863] width 481 height 58
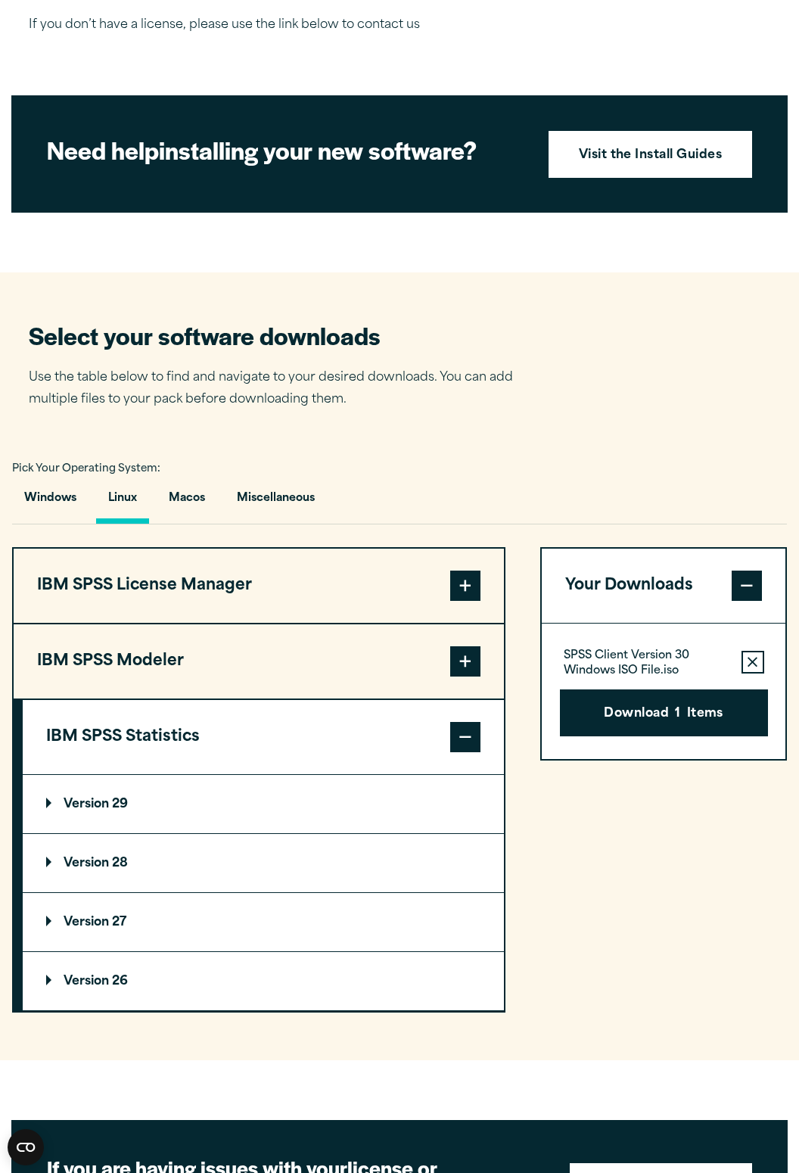
click at [385, 929] on summary "Version 27" at bounding box center [263, 922] width 481 height 58
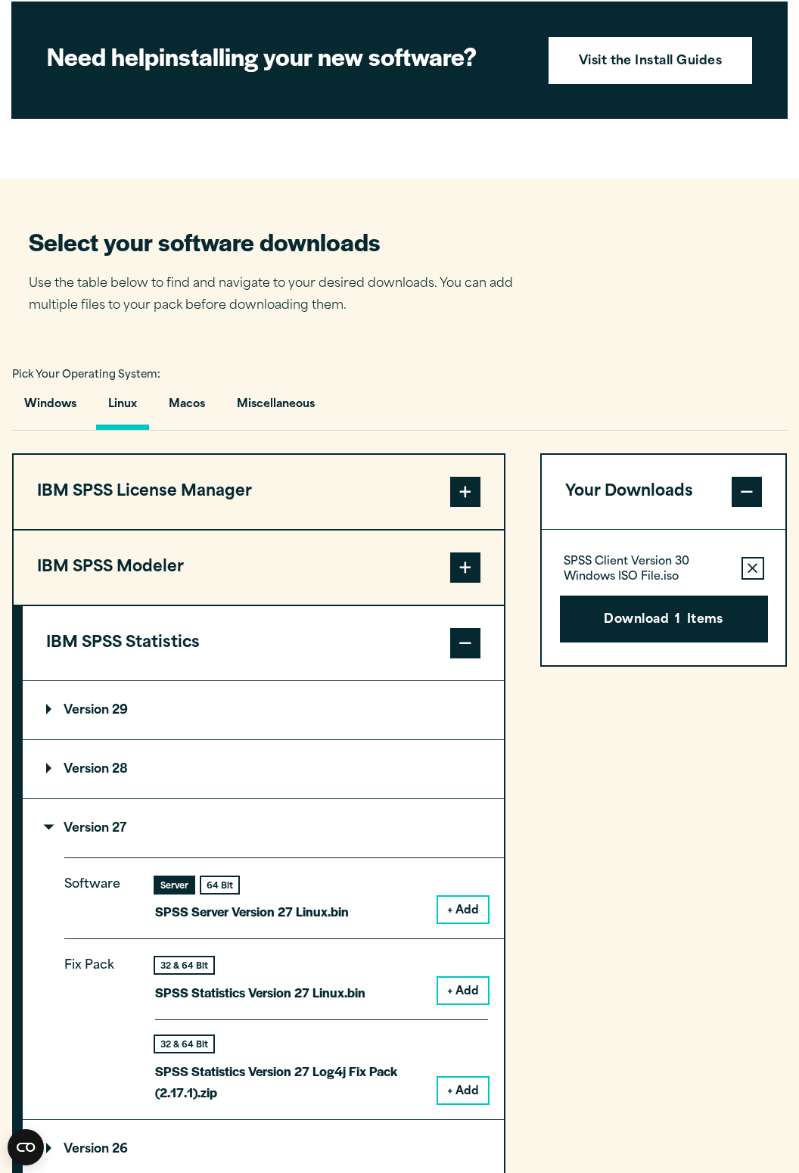
scroll to position [733, 0]
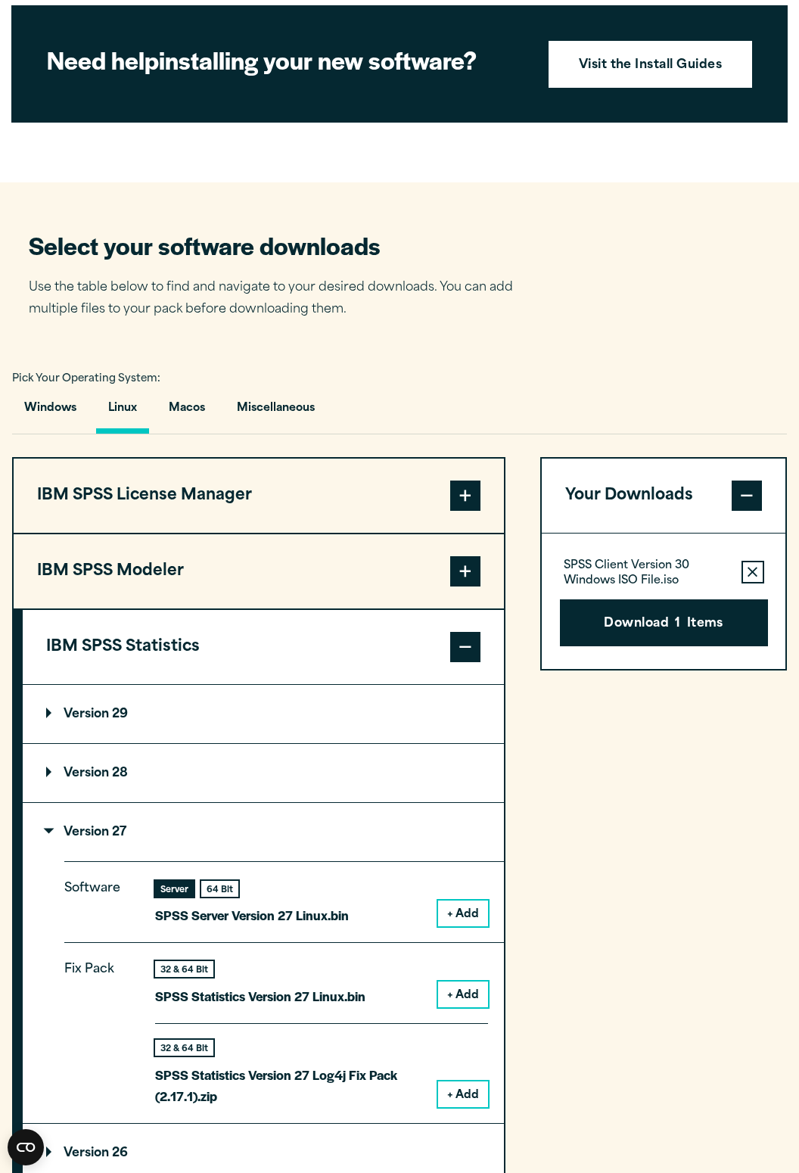
click at [405, 849] on summary "Version 27" at bounding box center [263, 832] width 481 height 58
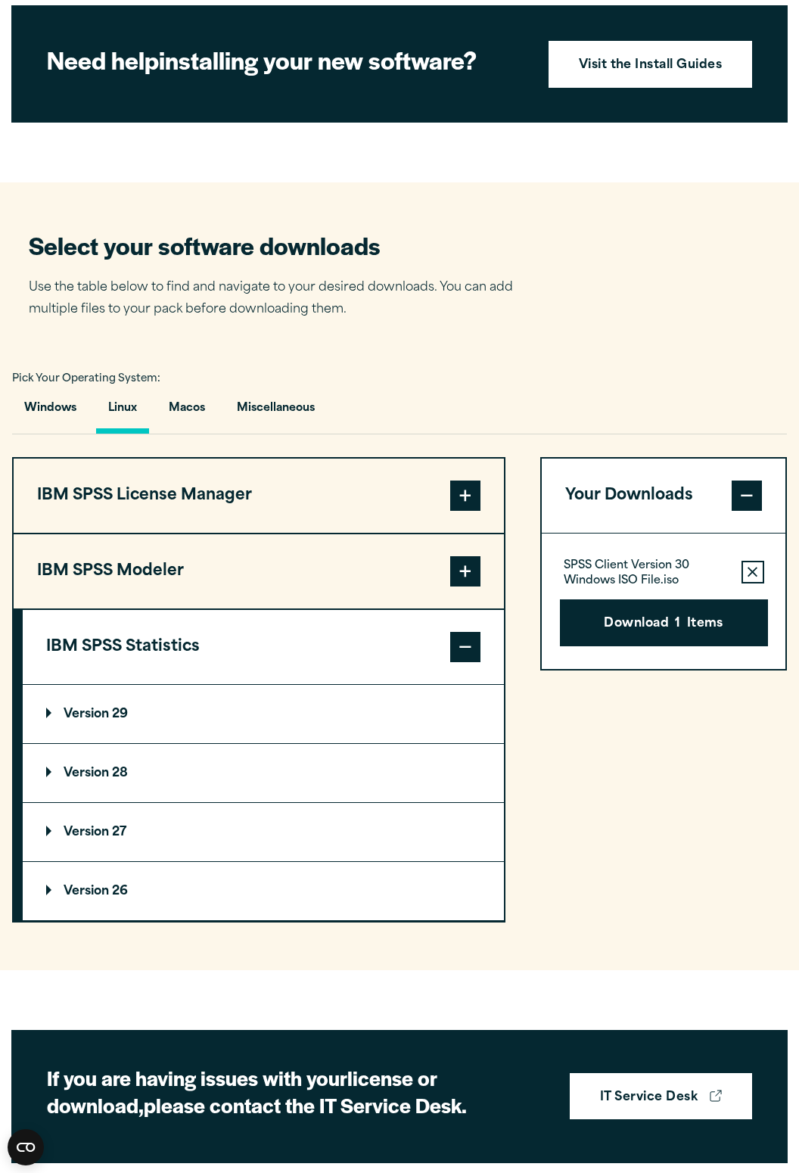
click at [407, 684] on button "IBM SPSS Statistics" at bounding box center [263, 647] width 481 height 74
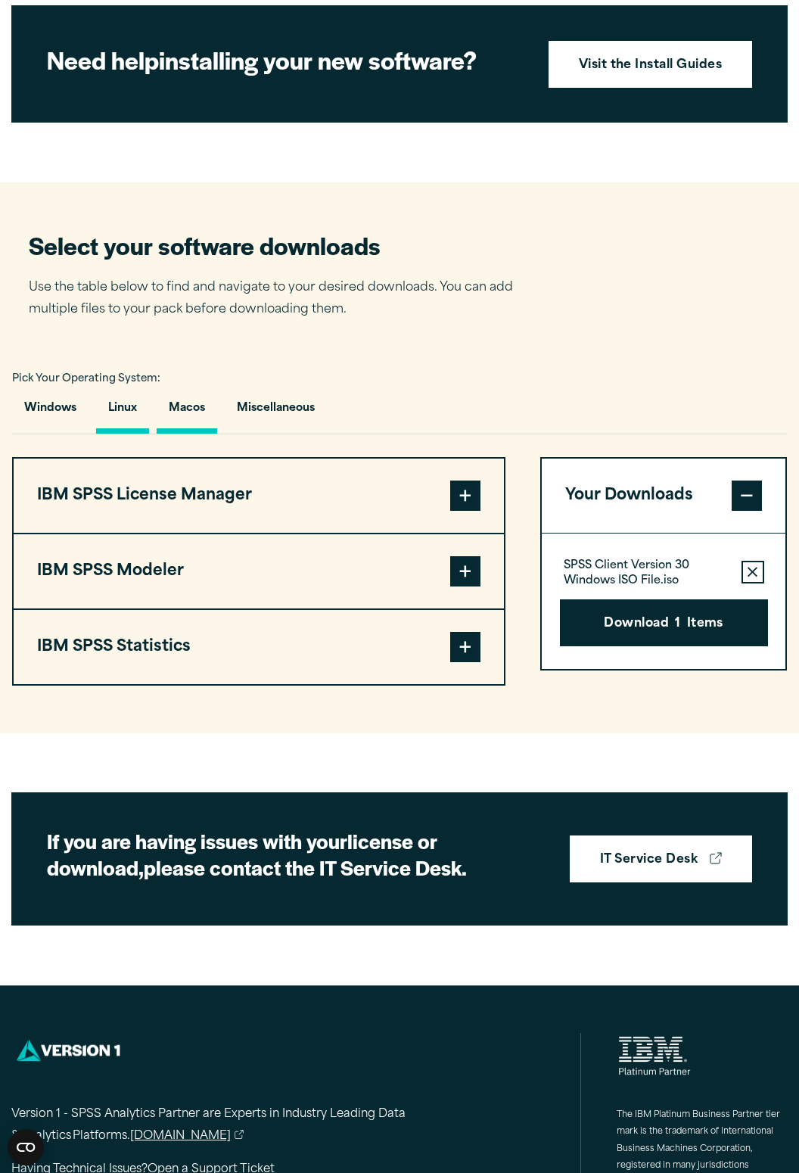
click at [191, 433] on button "Macos" at bounding box center [187, 412] width 61 height 43
click at [133, 434] on button "Linux" at bounding box center [122, 412] width 53 height 43
click at [48, 434] on button "Windows" at bounding box center [50, 412] width 76 height 43
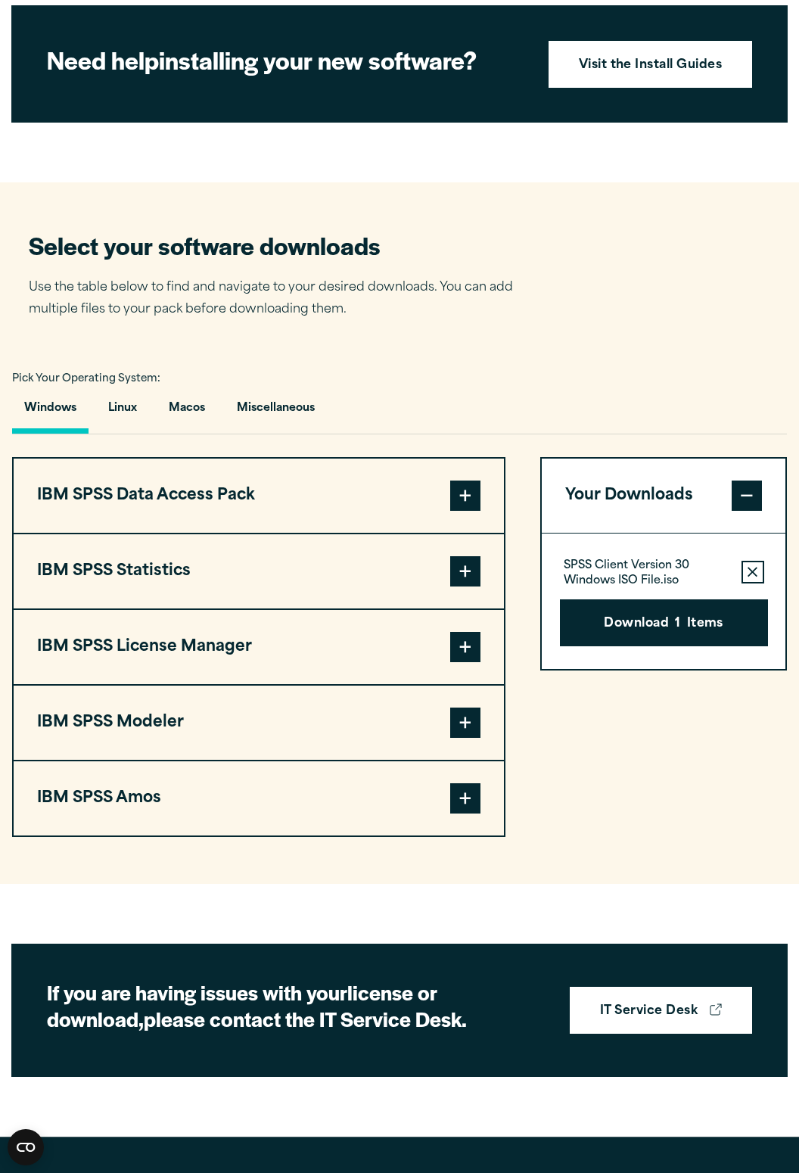
click at [382, 609] on button "IBM SPSS Statistics" at bounding box center [259, 571] width 491 height 74
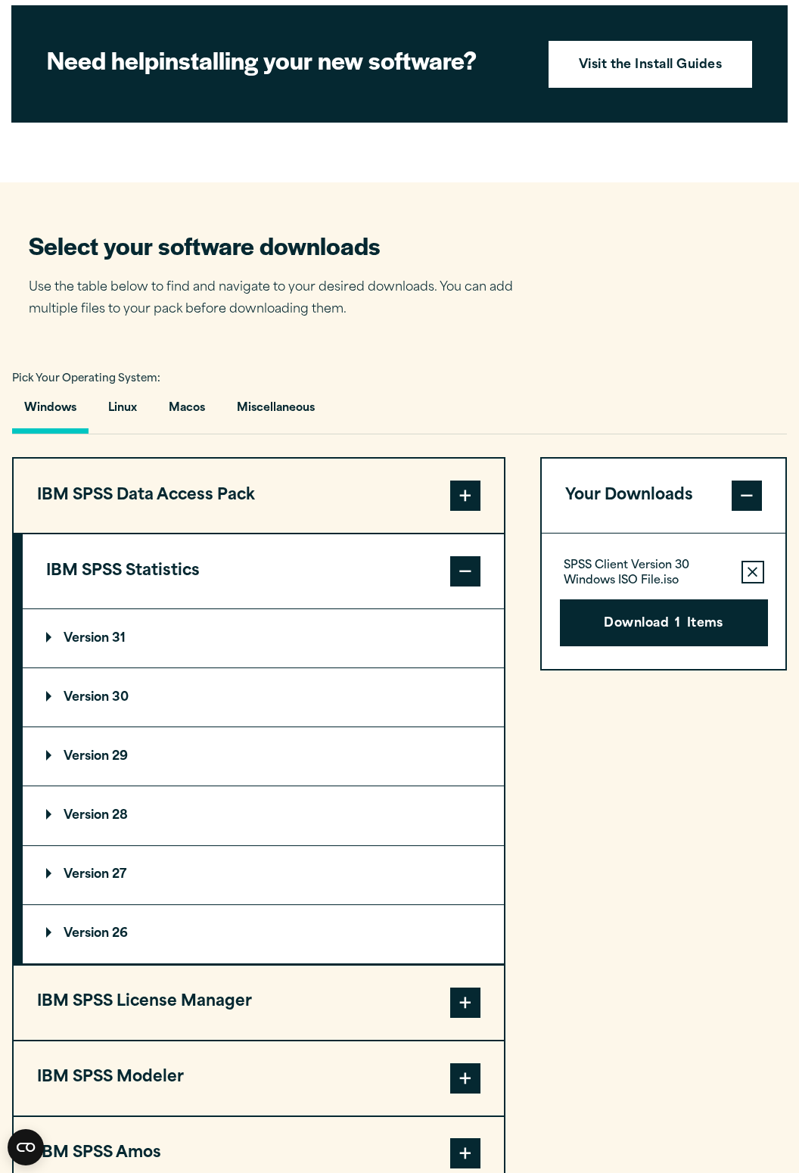
click at [345, 662] on summary "Version 31" at bounding box center [263, 638] width 481 height 58
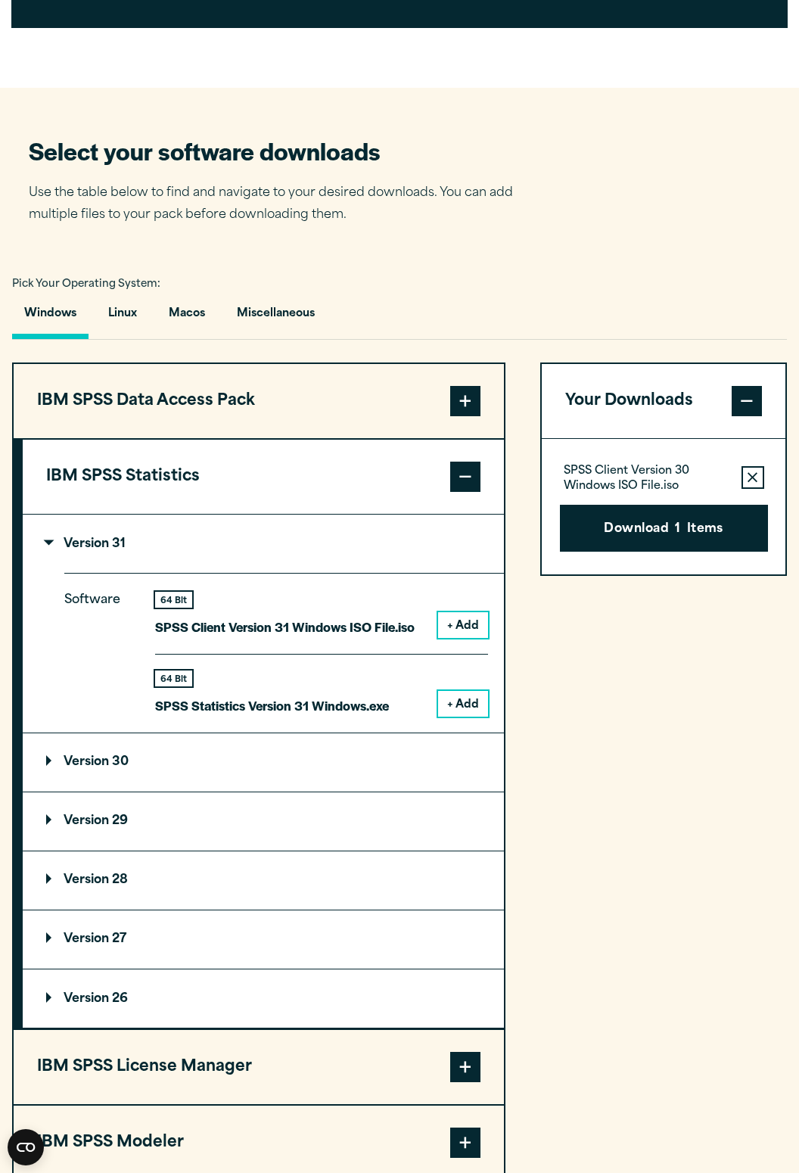
scroll to position [829, 0]
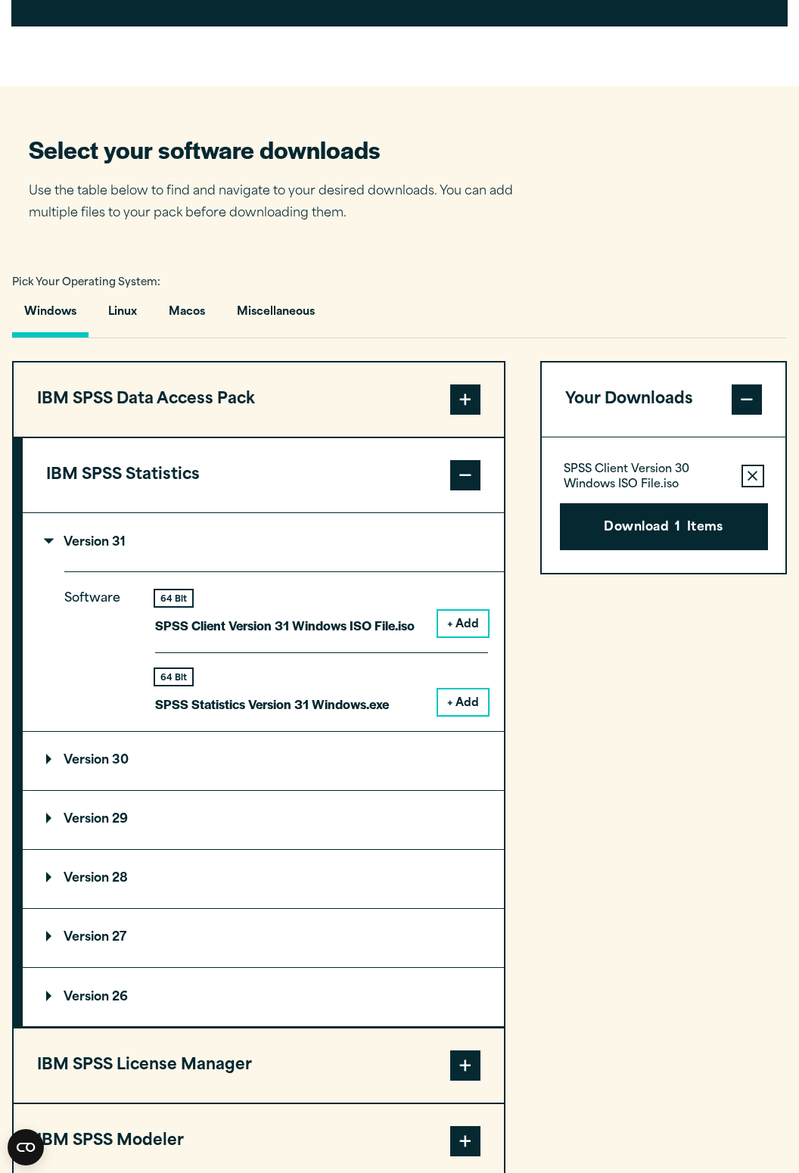
click at [380, 790] on summary "Version 30" at bounding box center [263, 761] width 481 height 58
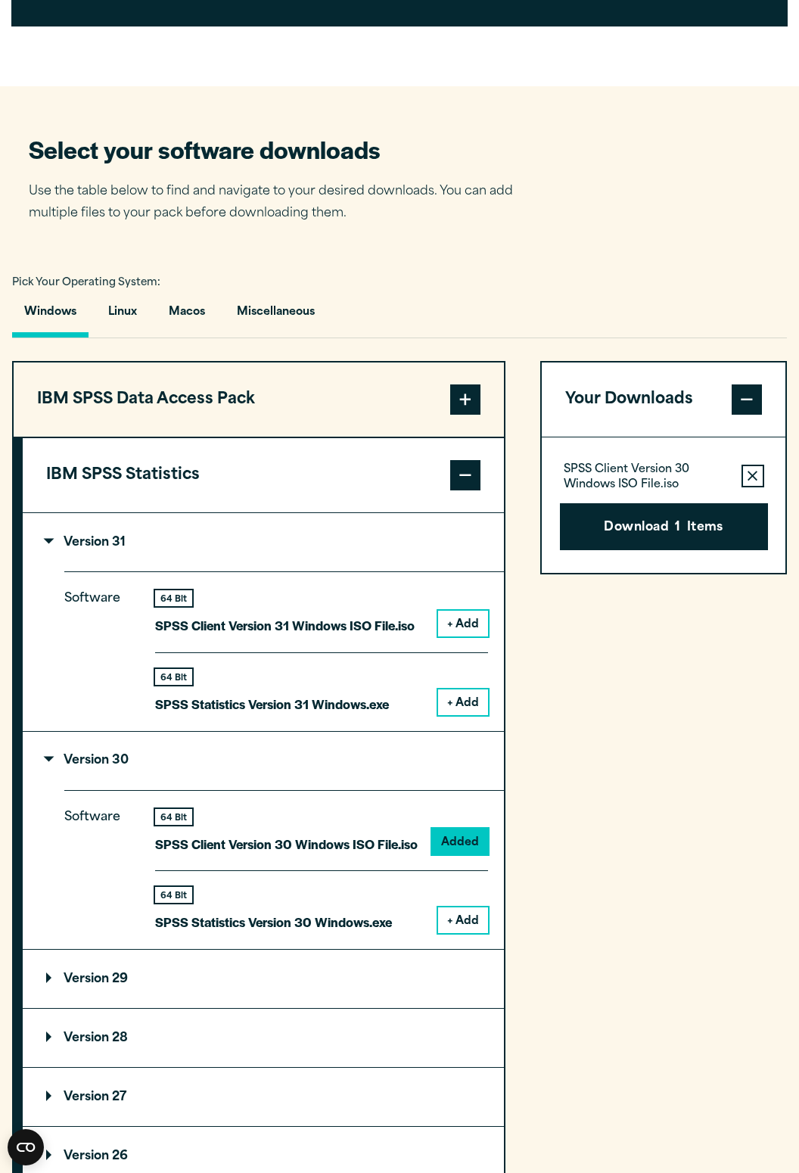
click at [424, 848] on div "64 Bit SPSS Client Version 30 Windows ISO File.iso Added" at bounding box center [321, 840] width 333 height 62
click at [370, 855] on div "64 Bit SPSS Client Version 30 Windows ISO File.iso" at bounding box center [286, 832] width 263 height 46
click at [366, 513] on button "IBM SPSS Statistics" at bounding box center [263, 475] width 481 height 74
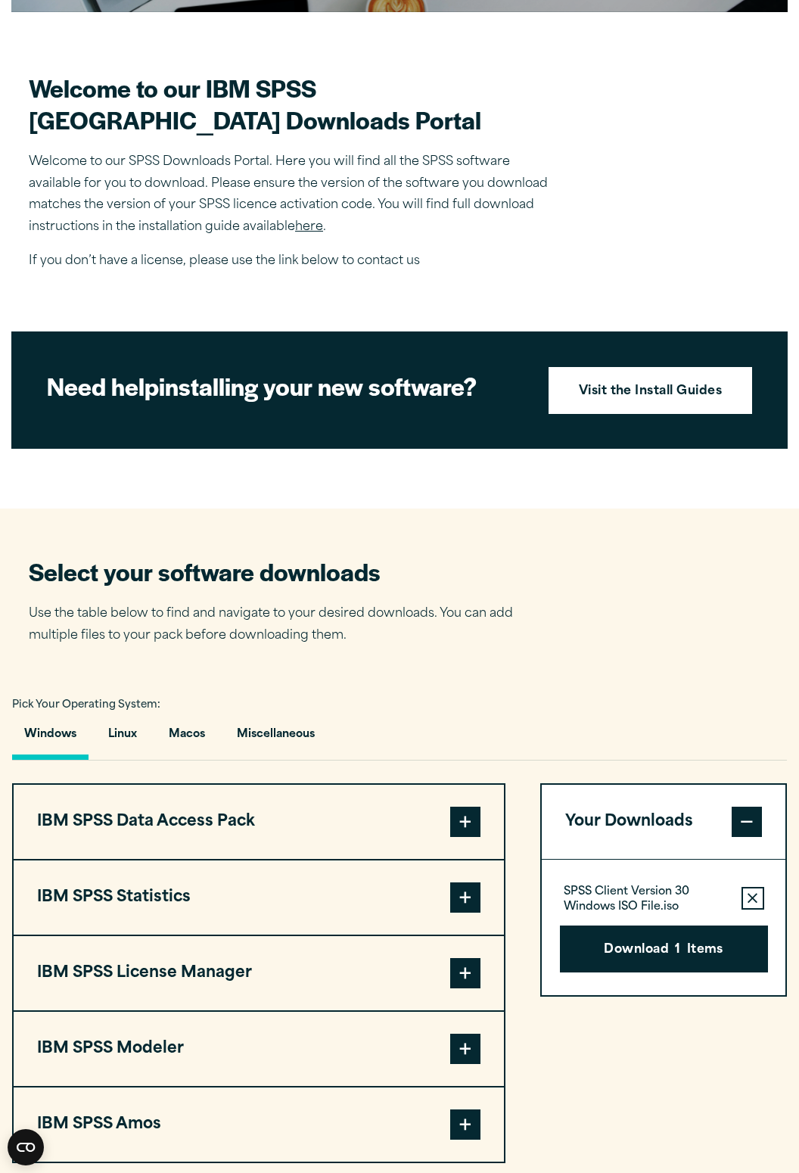
scroll to position [0, 0]
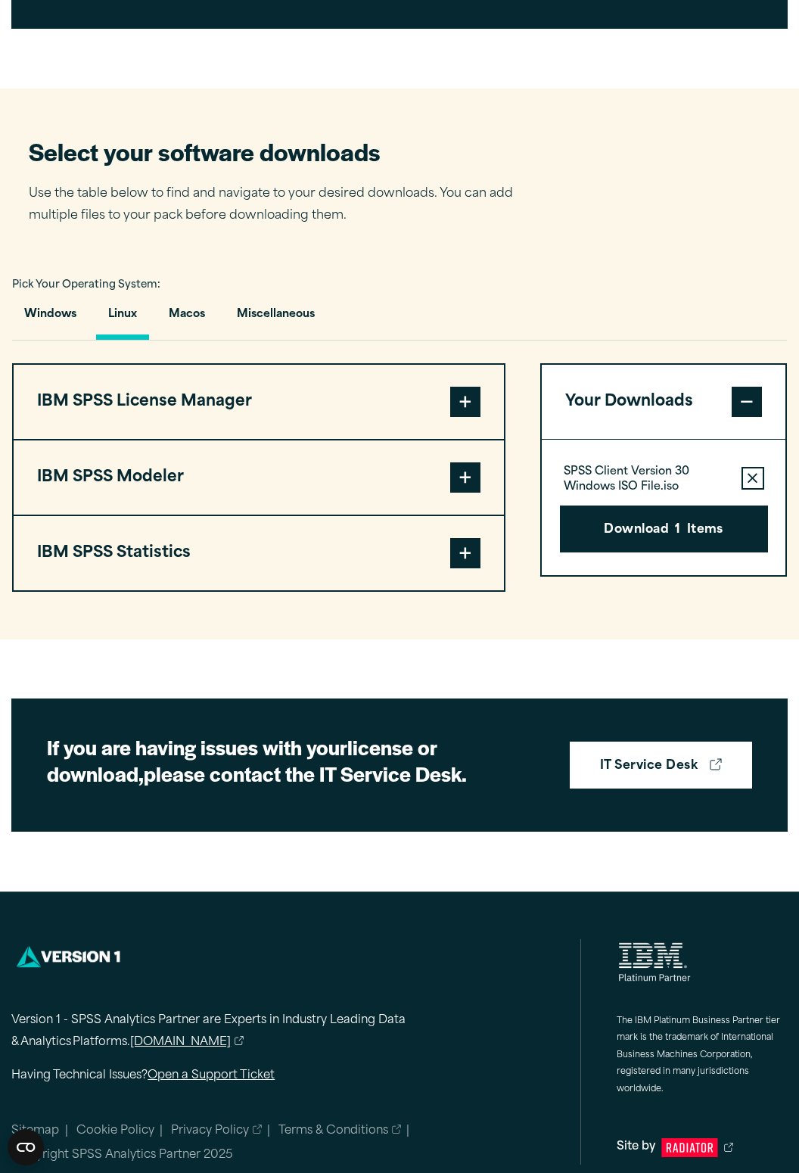
scroll to position [827, 0]
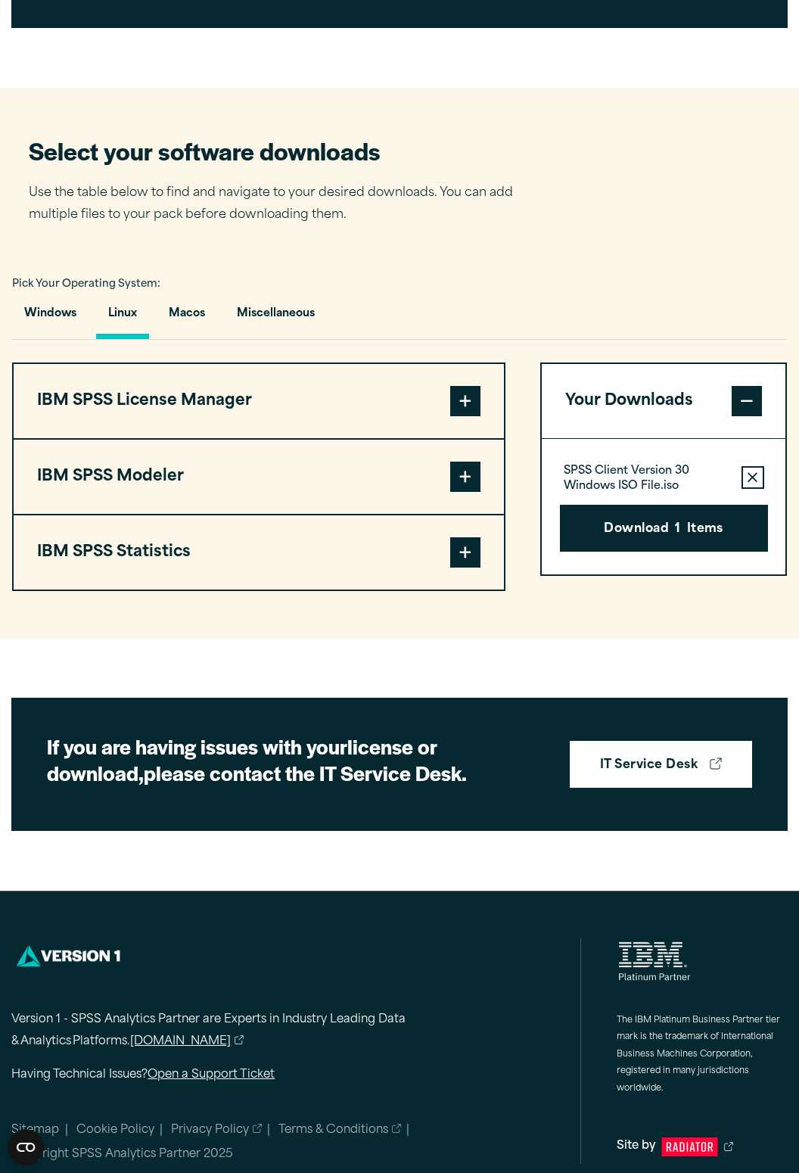
click at [376, 438] on button "IBM SPSS License Manager" at bounding box center [259, 401] width 491 height 74
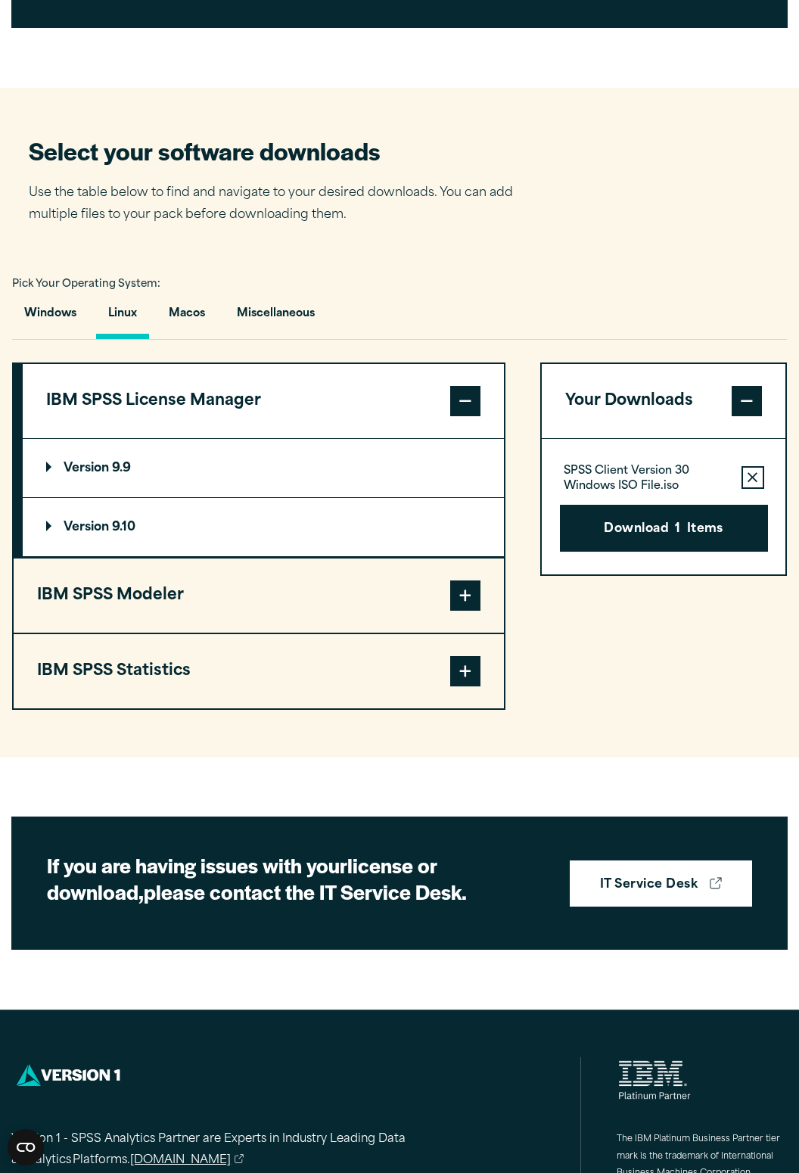
click at [376, 427] on button "IBM SPSS License Manager" at bounding box center [263, 401] width 481 height 74
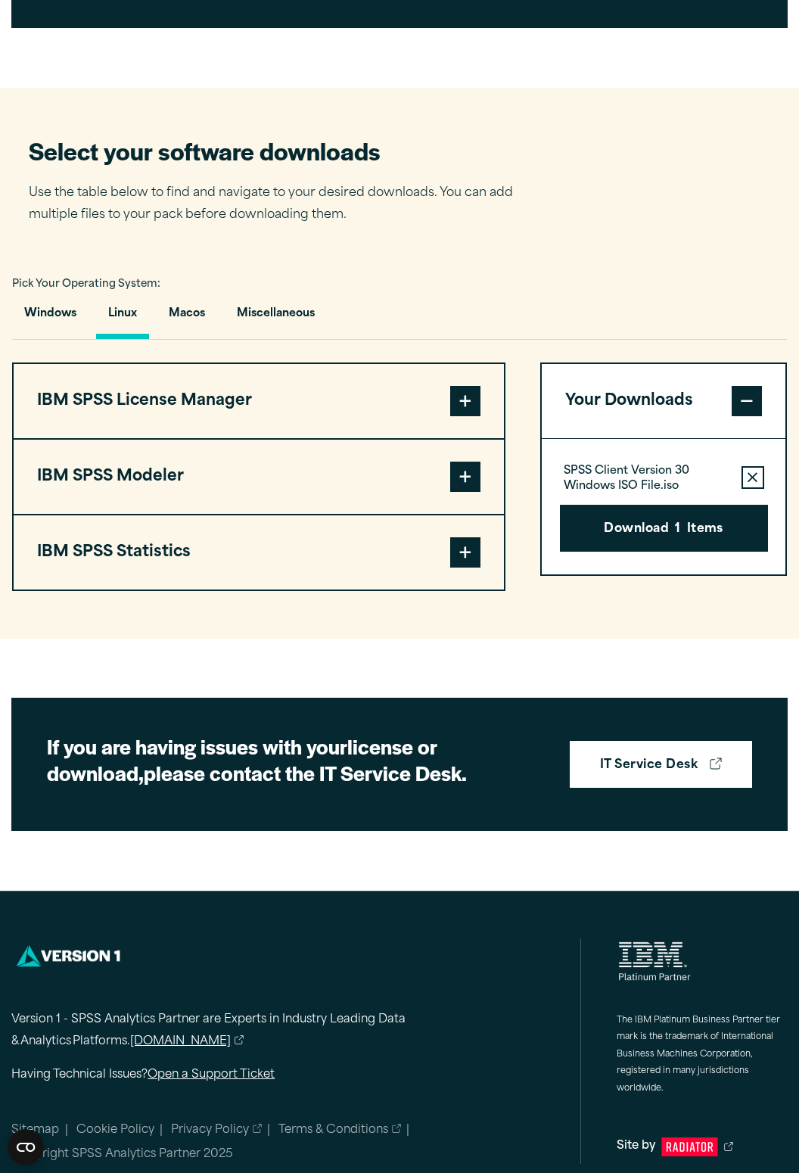
click at [327, 575] on button "IBM SPSS Statistics" at bounding box center [259, 553] width 491 height 74
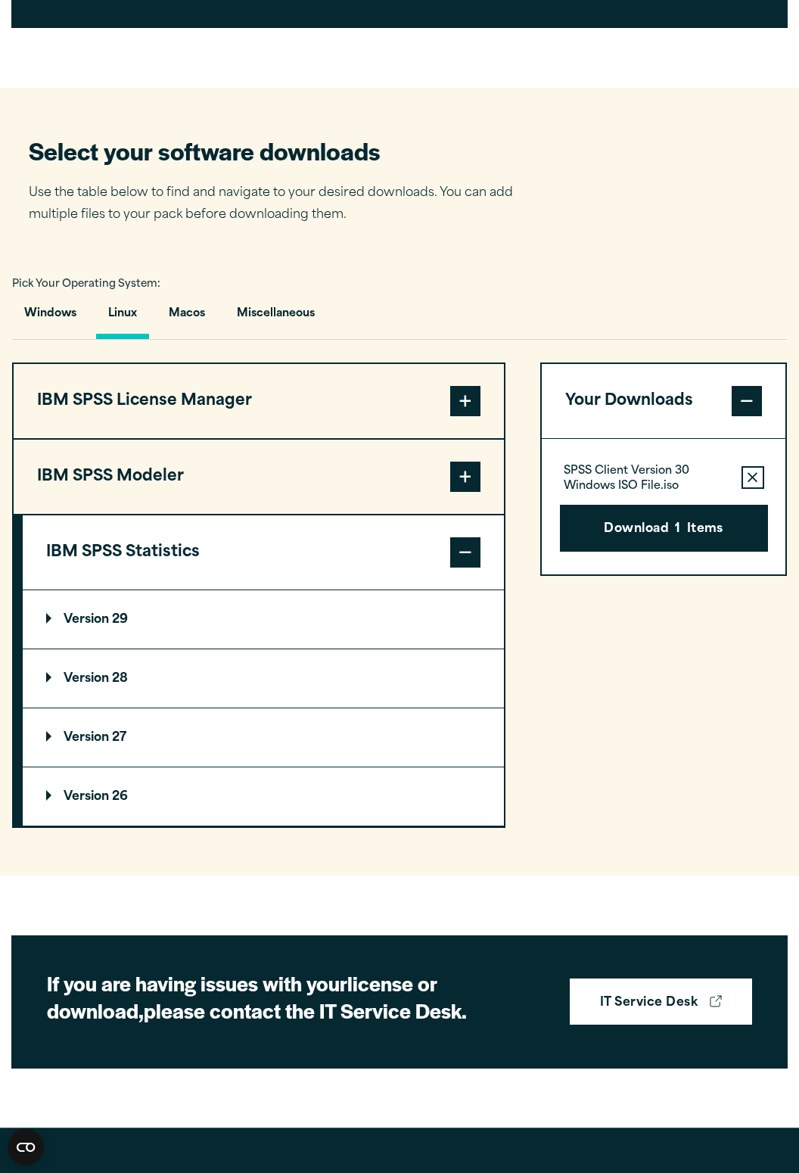
click at [206, 649] on summary "Version 29" at bounding box center [263, 620] width 481 height 58
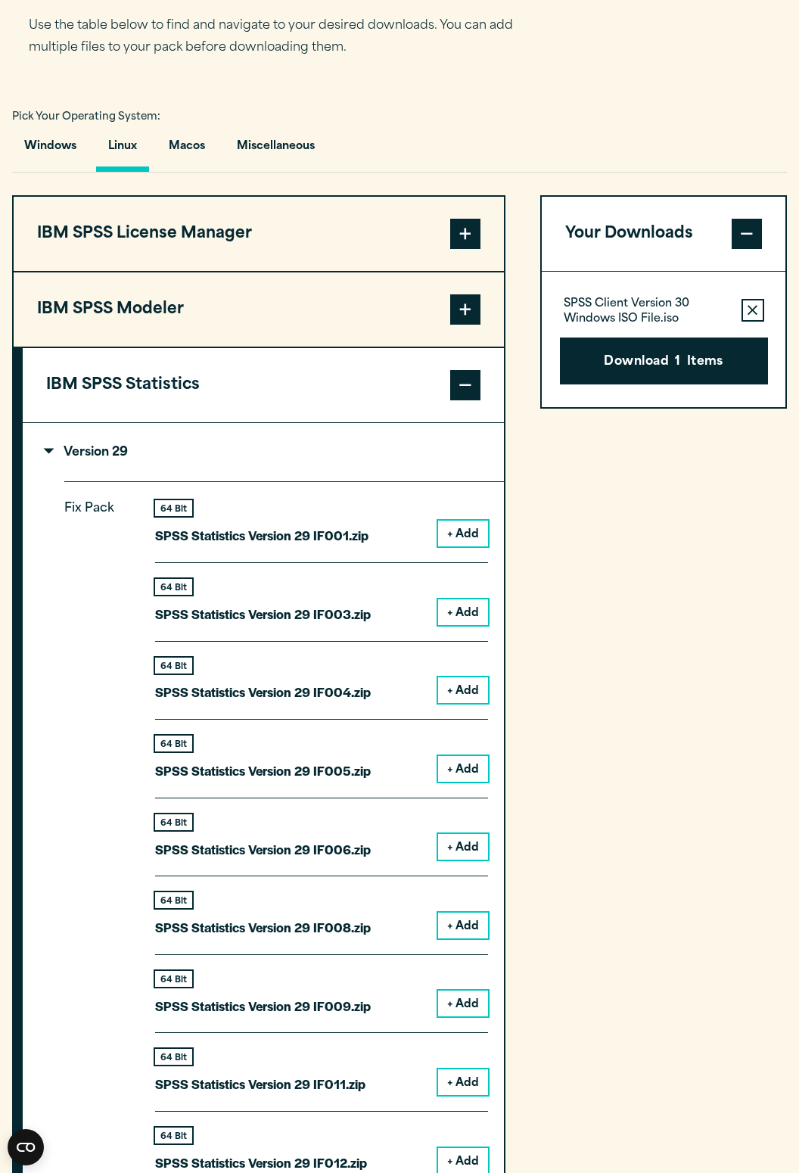
scroll to position [1001, 0]
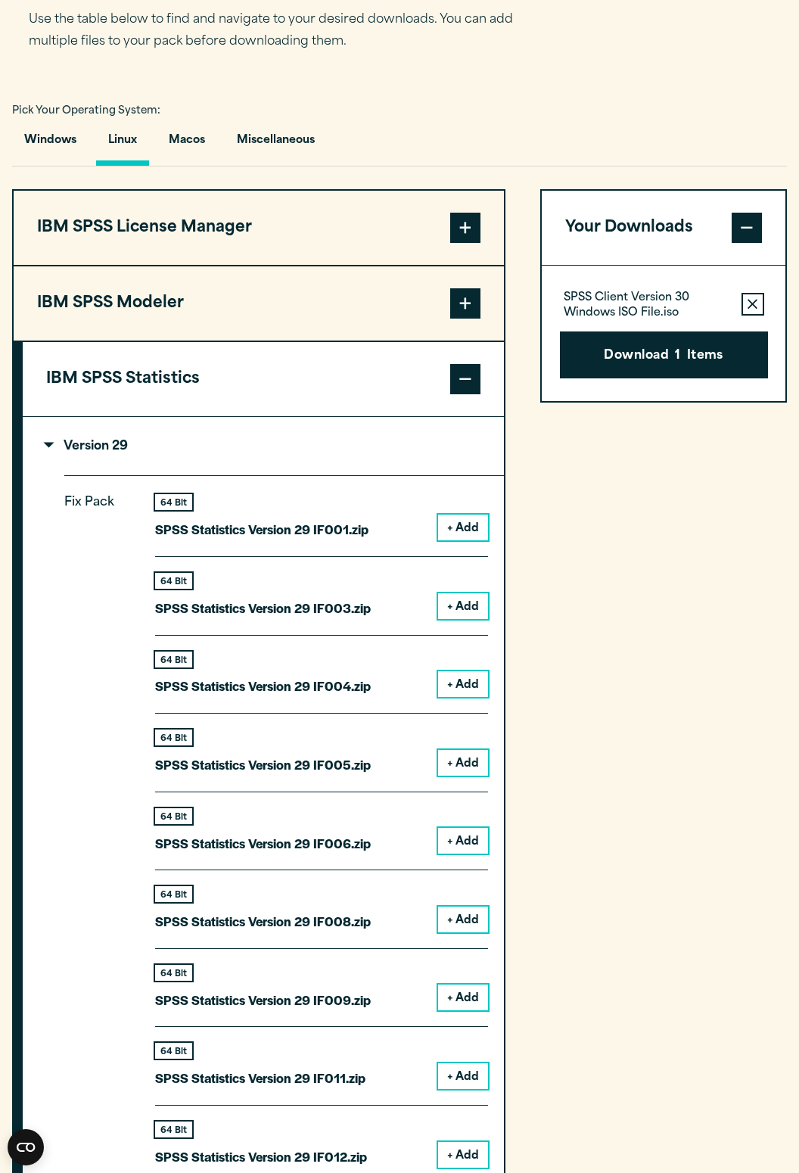
click at [226, 473] on summary "Version 29" at bounding box center [263, 446] width 481 height 58
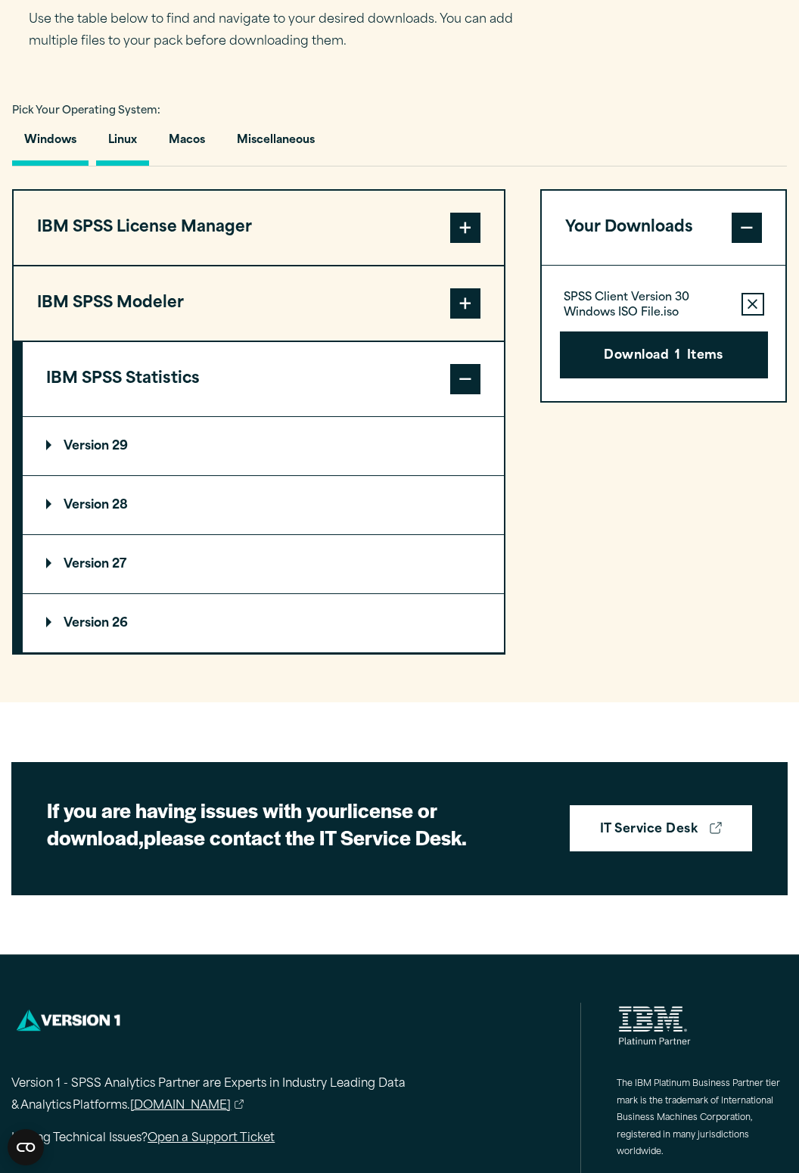
click at [55, 166] on button "Windows" at bounding box center [50, 144] width 76 height 43
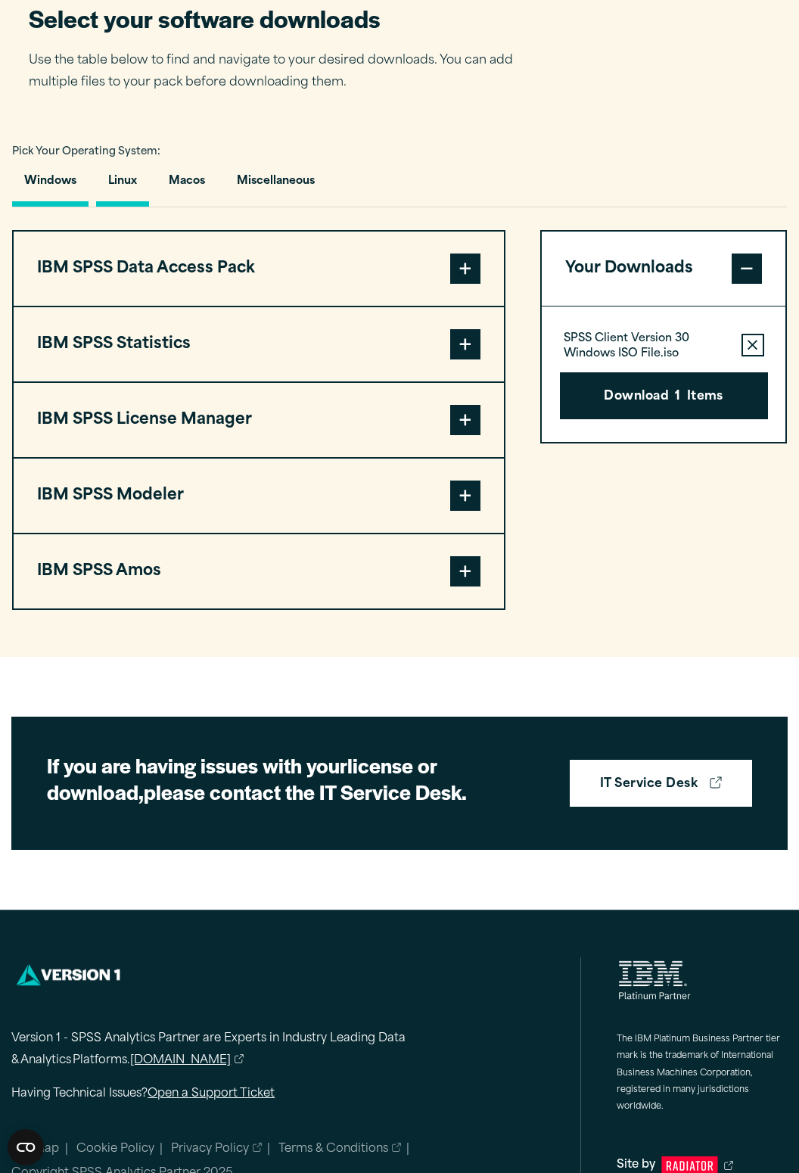
click at [128, 207] on button "Linux" at bounding box center [122, 185] width 53 height 43
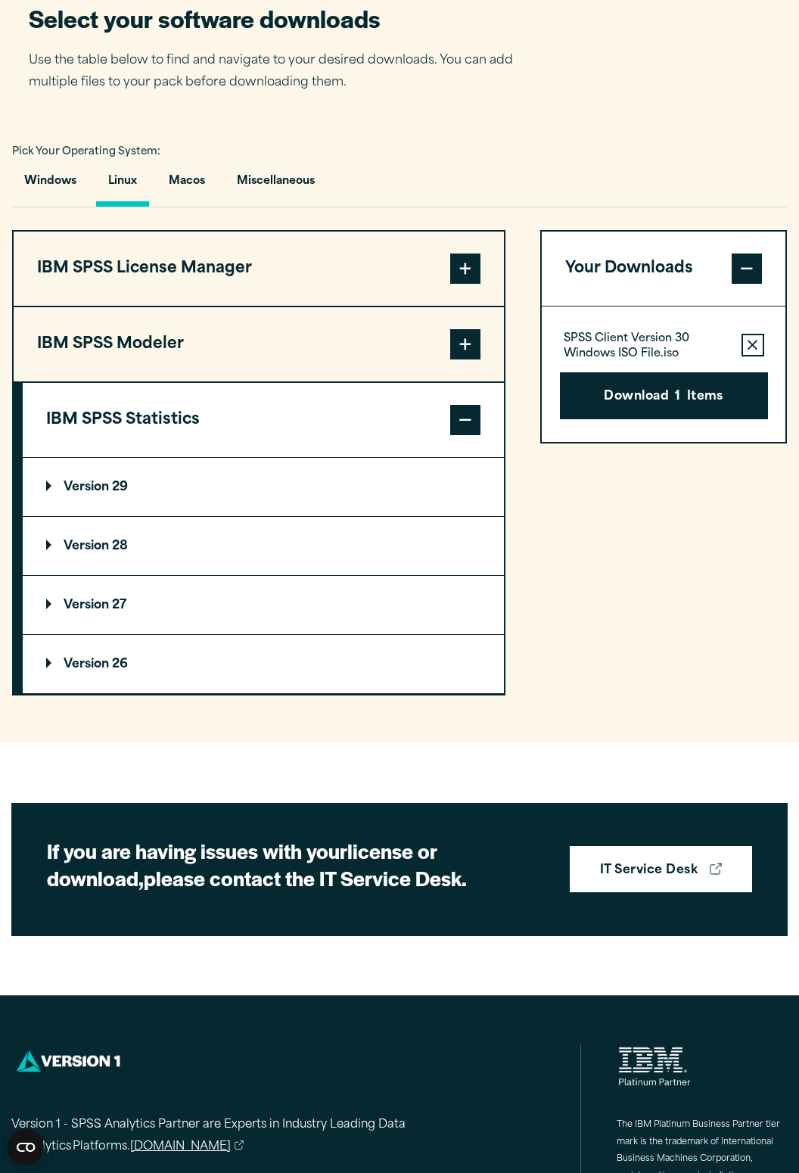
click at [79, 382] on button "IBM SPSS Modeler" at bounding box center [259, 344] width 491 height 74
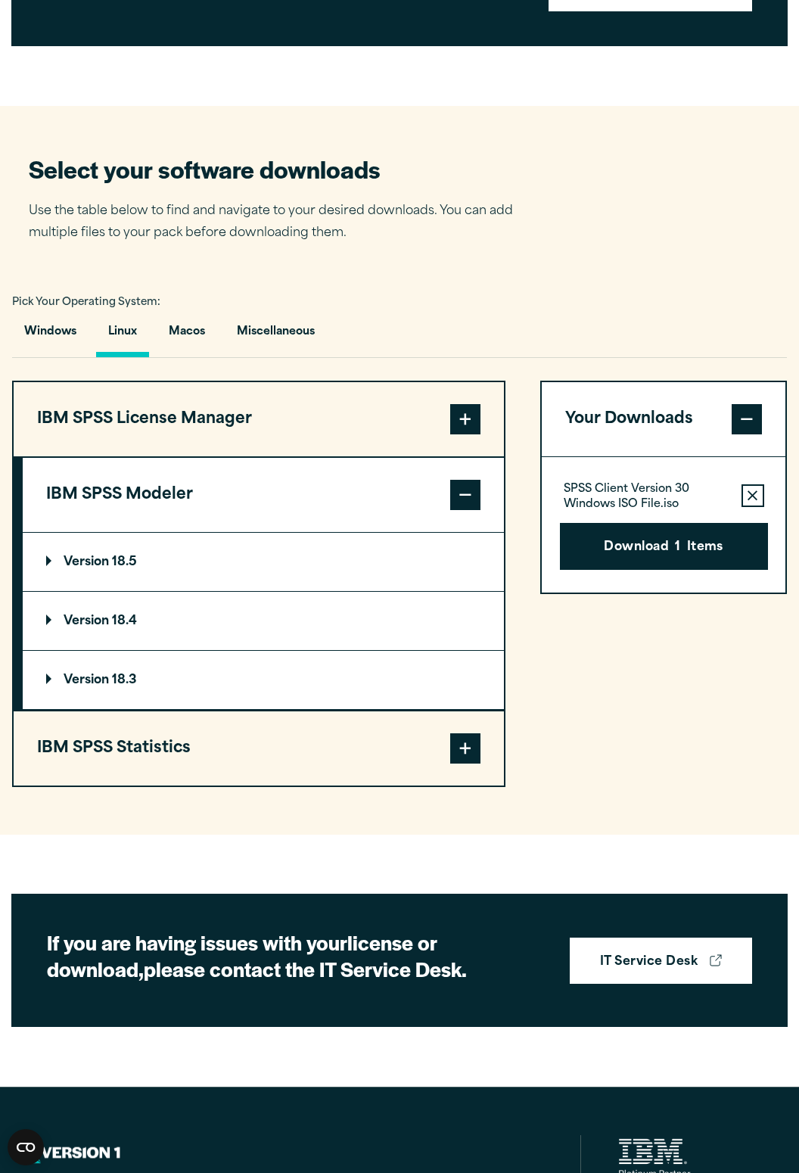
click at [468, 510] on span at bounding box center [465, 495] width 30 height 30
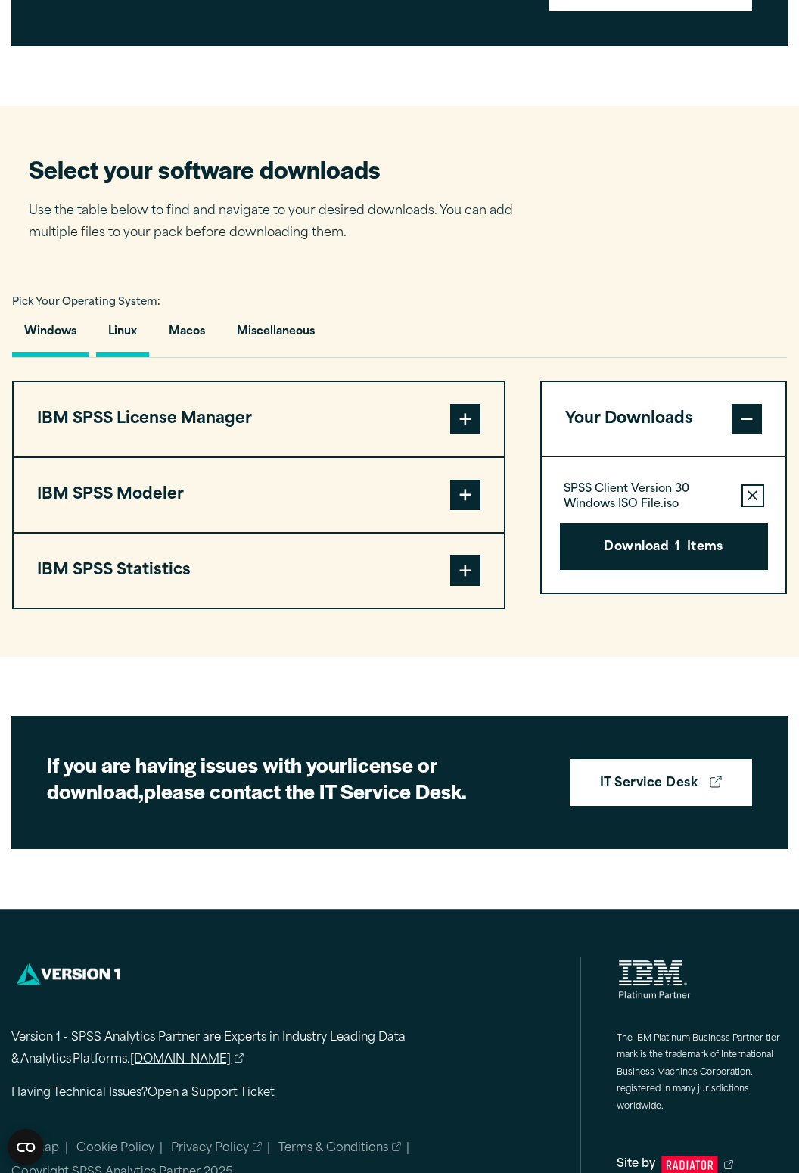
click at [47, 357] on button "Windows" at bounding box center [50, 335] width 76 height 43
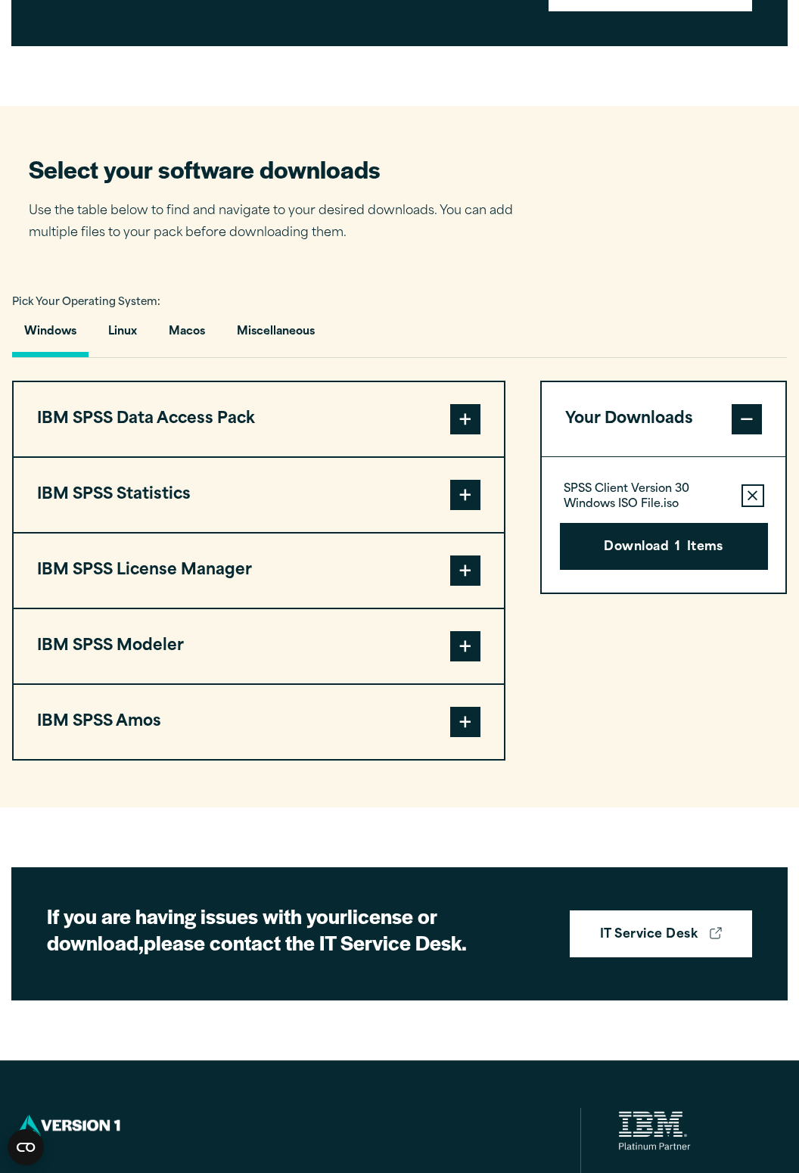
click at [363, 608] on button "IBM SPSS License Manager" at bounding box center [259, 571] width 491 height 74
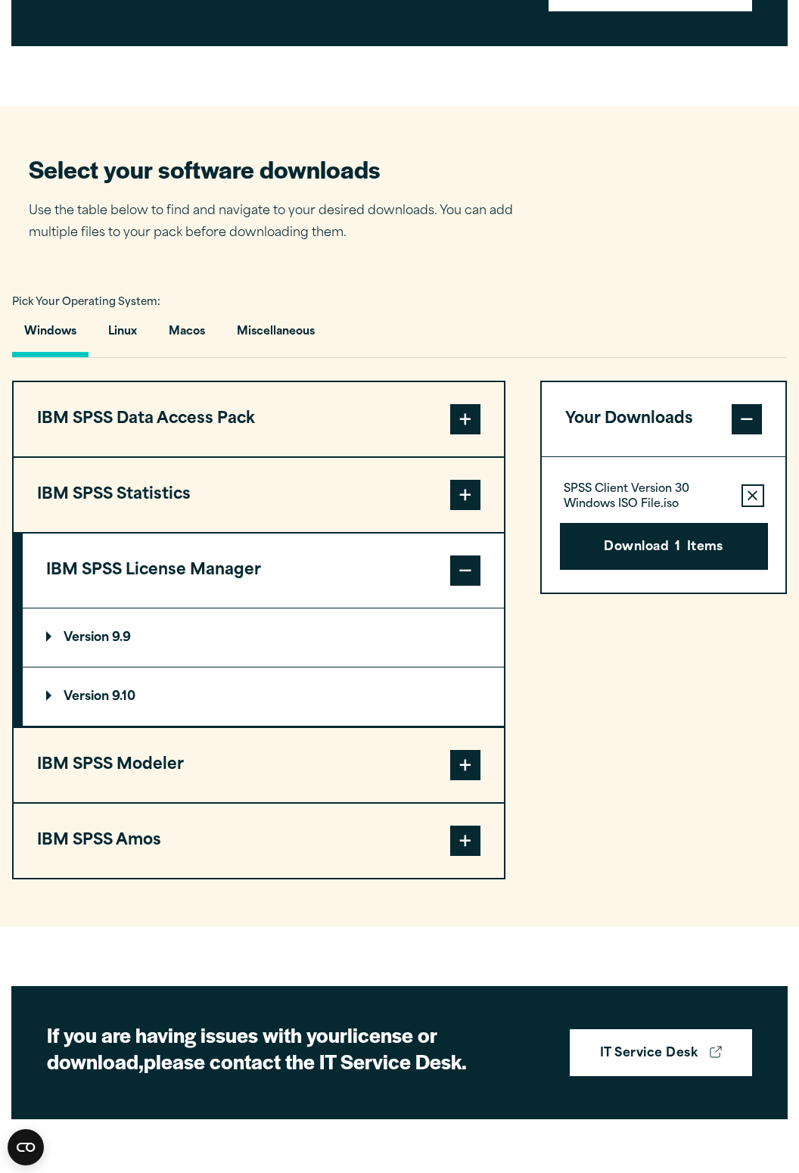
click at [447, 595] on button "IBM SPSS License Manager" at bounding box center [263, 571] width 481 height 74
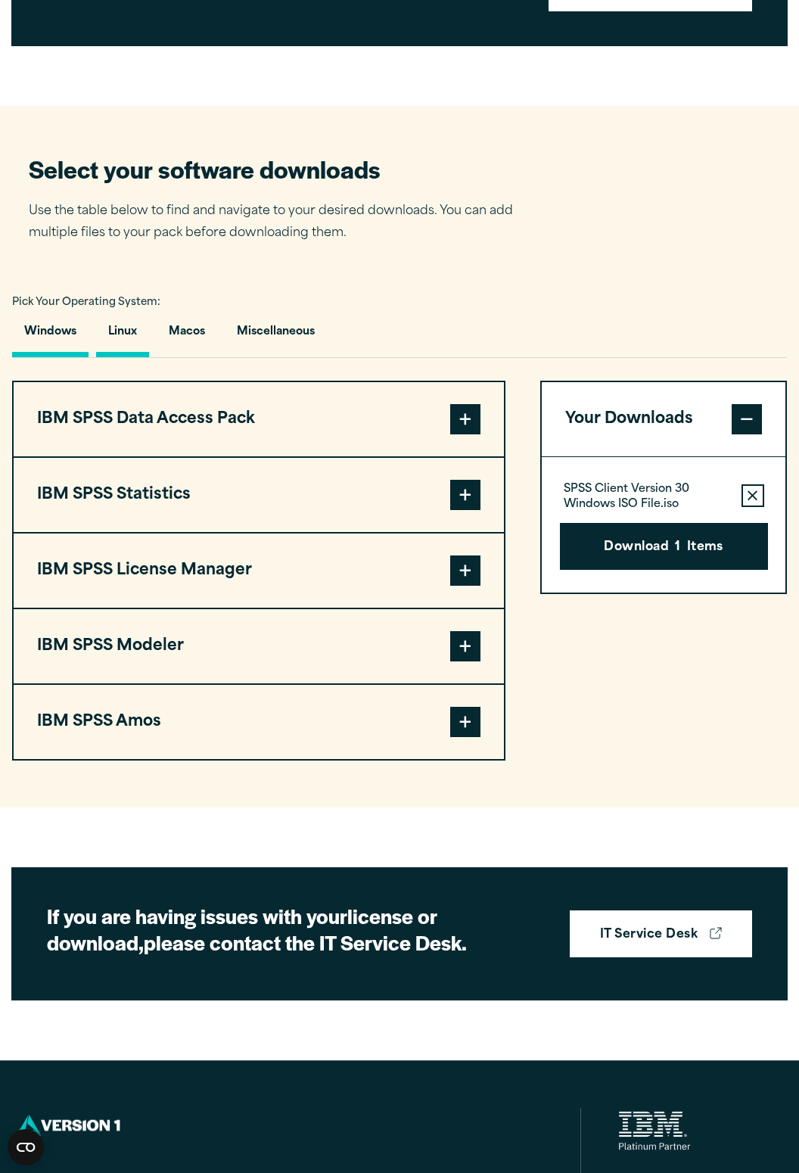
click at [134, 357] on button "Linux" at bounding box center [122, 335] width 53 height 43
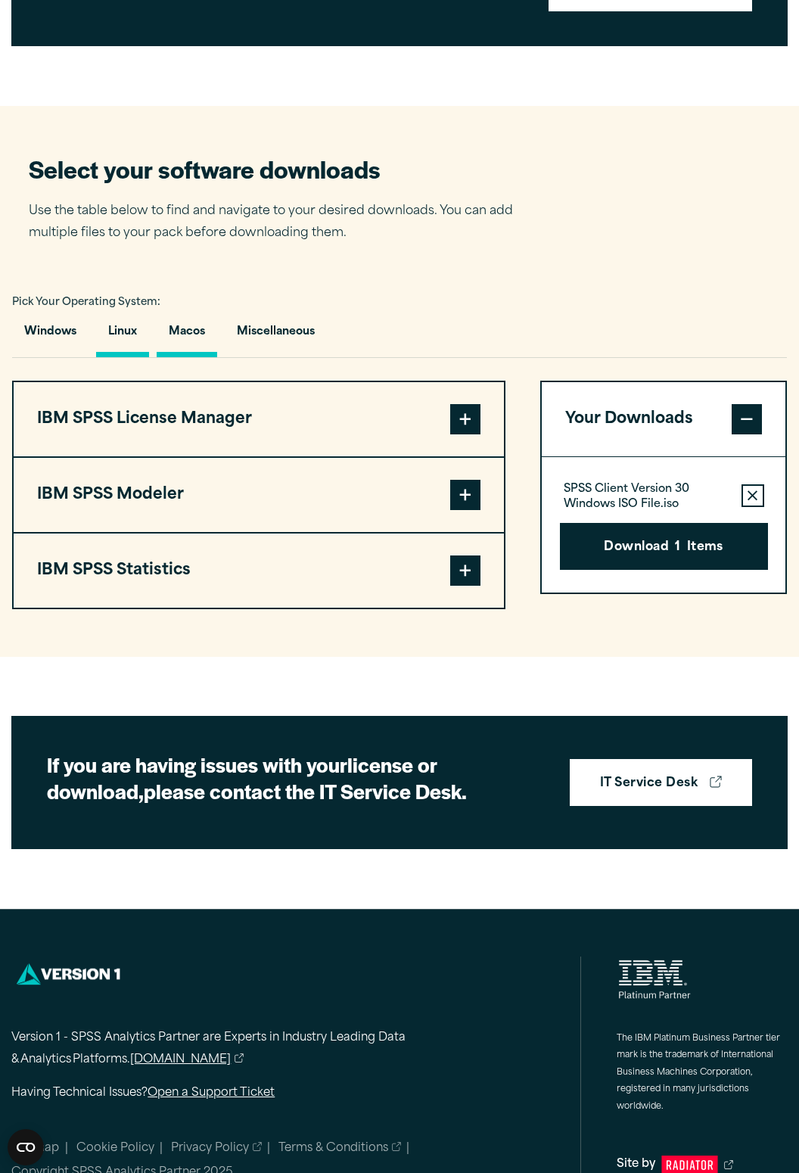
click at [182, 357] on button "Macos" at bounding box center [187, 335] width 61 height 43
click at [260, 357] on button "Miscellaneous" at bounding box center [276, 335] width 102 height 43
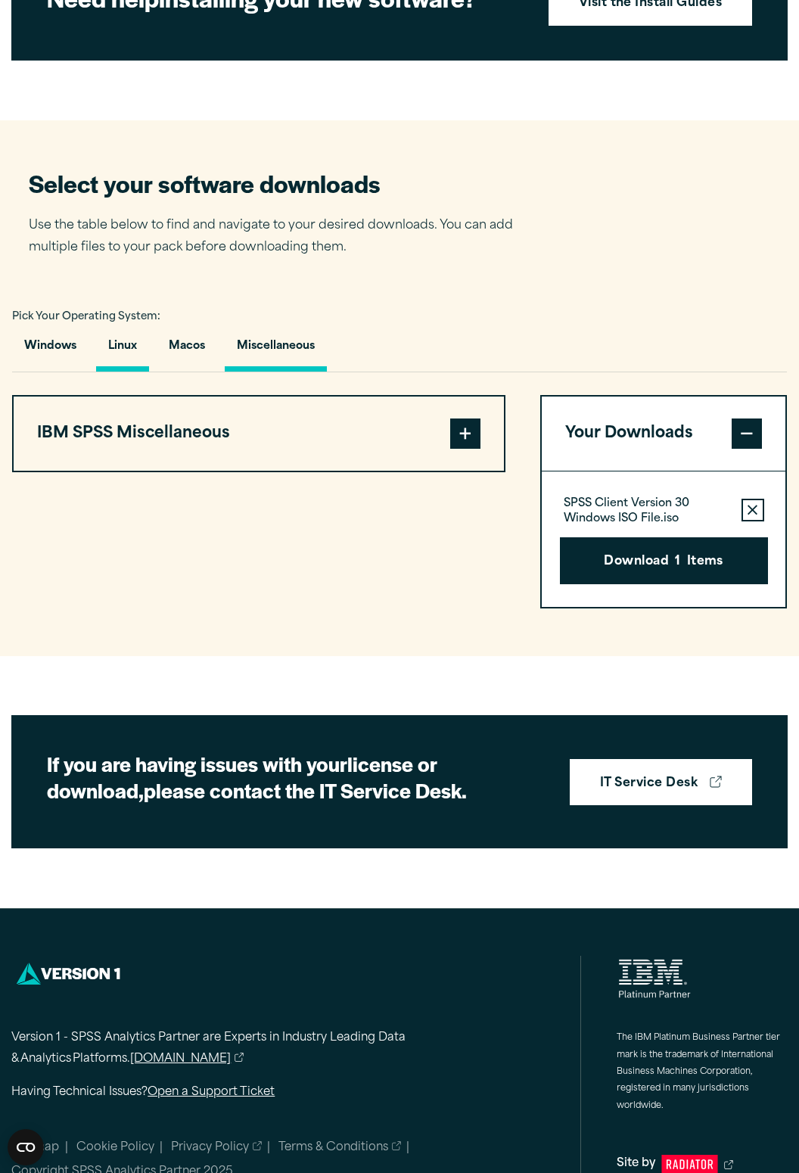
click at [128, 372] on button "Linux" at bounding box center [122, 350] width 53 height 43
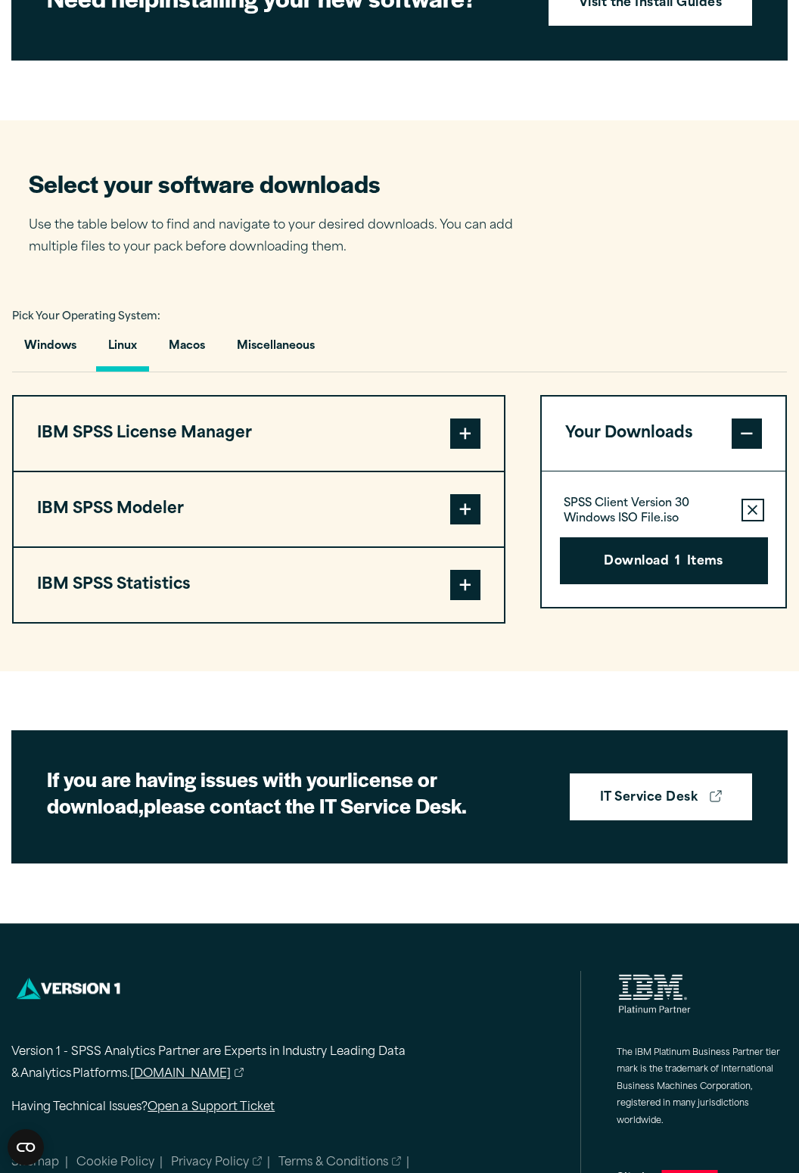
click at [404, 622] on button "IBM SPSS Statistics" at bounding box center [259, 585] width 491 height 74
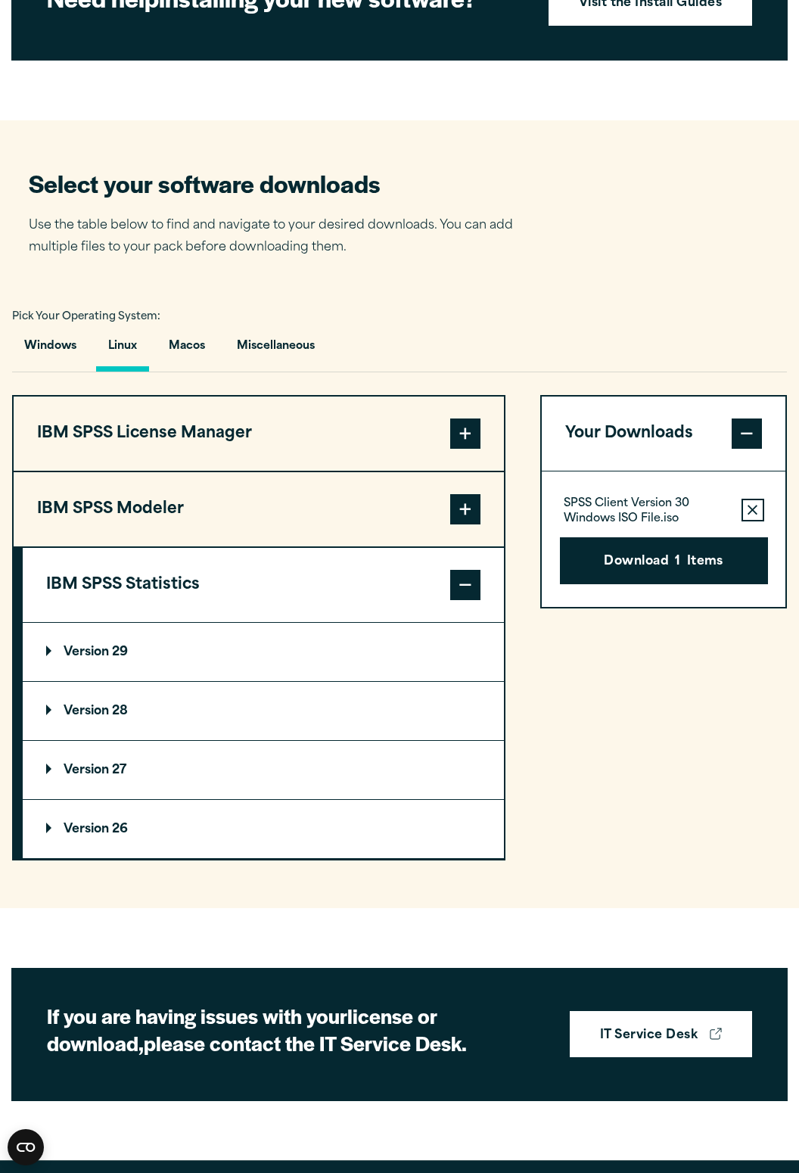
click at [301, 681] on summary "Version 29" at bounding box center [263, 652] width 481 height 58
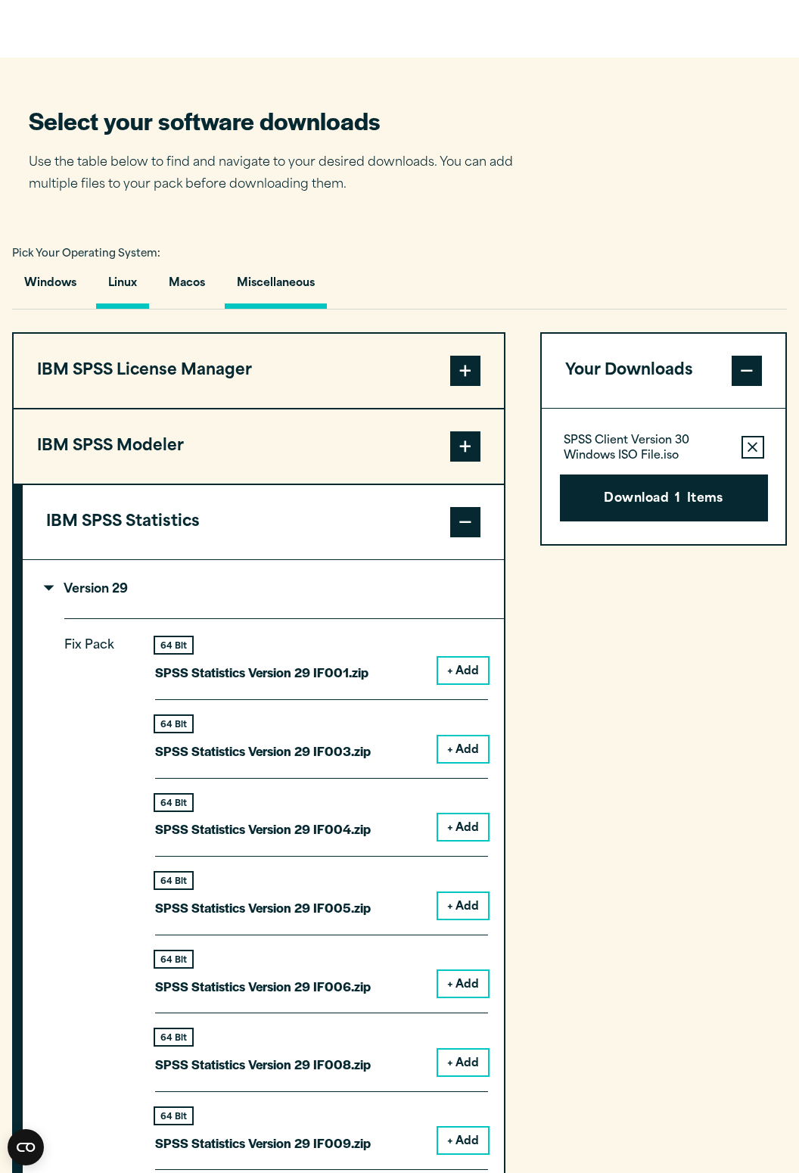
click at [282, 309] on button "Miscellaneous" at bounding box center [276, 287] width 102 height 43
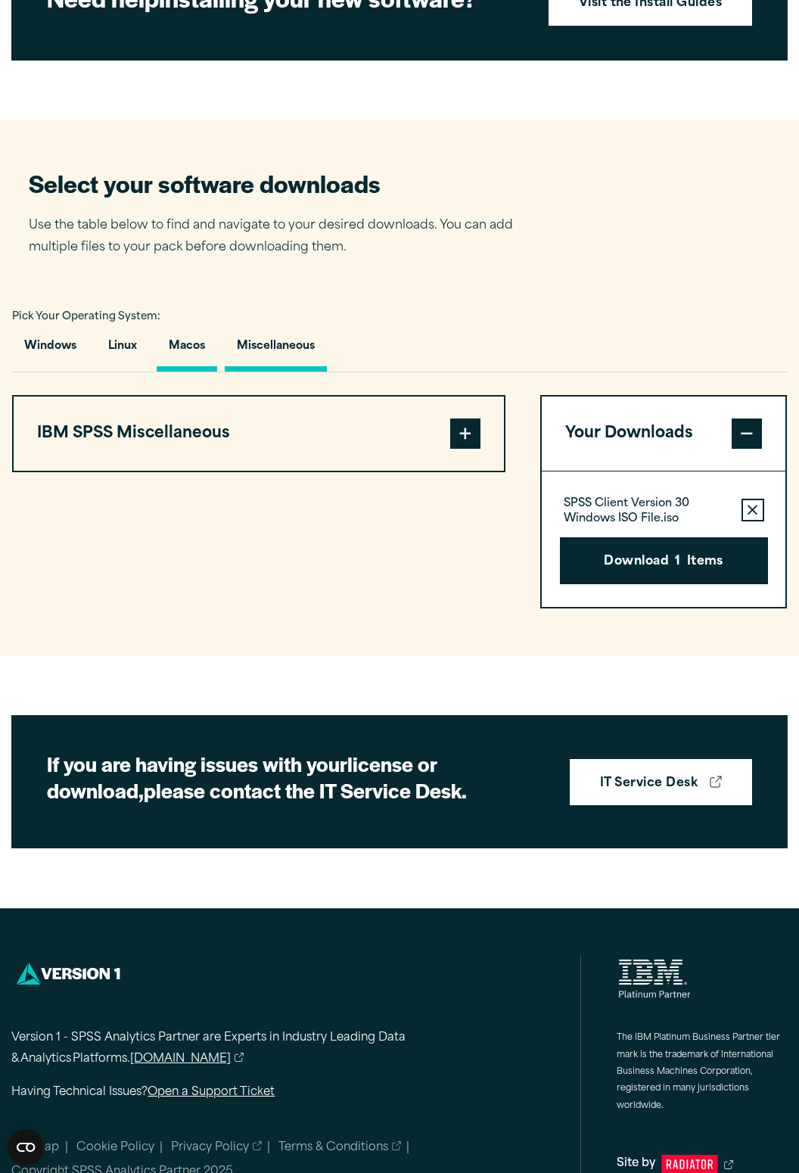
click at [187, 372] on button "Macos" at bounding box center [187, 350] width 61 height 43
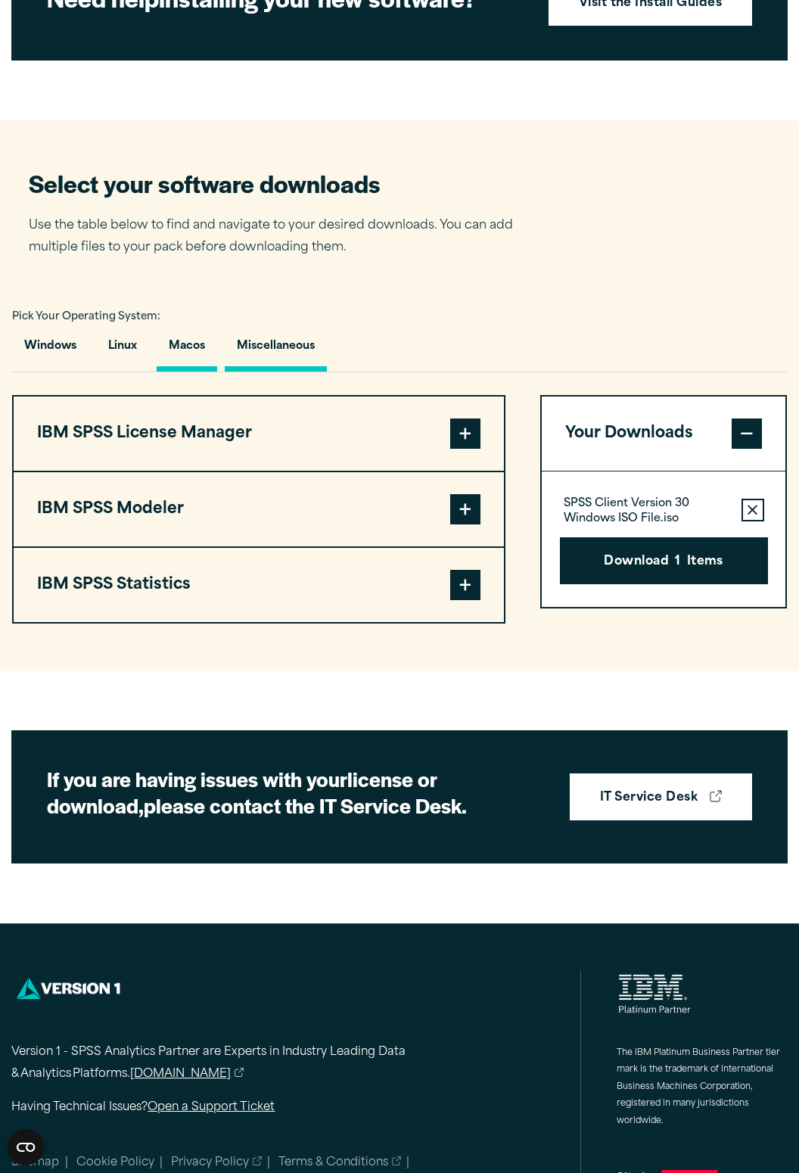
click at [285, 372] on button "Miscellaneous" at bounding box center [276, 350] width 102 height 43
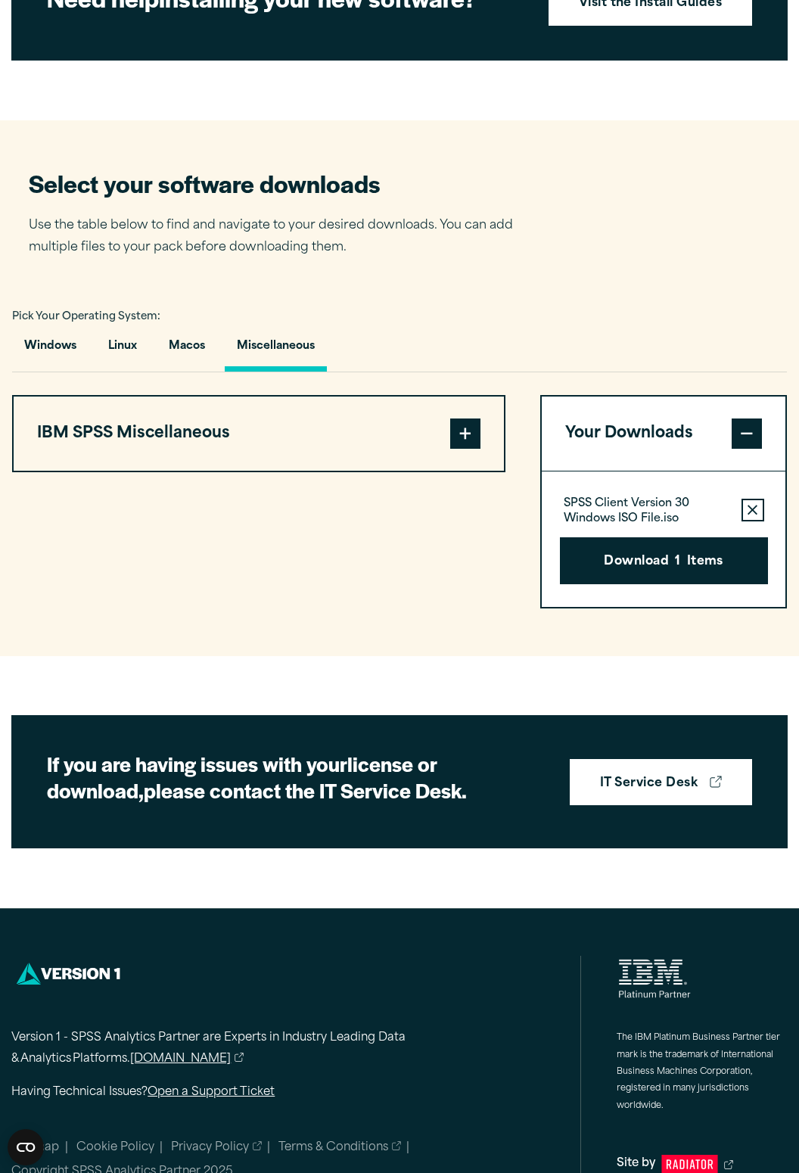
click at [276, 461] on button "IBM SPSS Miscellaneous" at bounding box center [259, 434] width 491 height 74
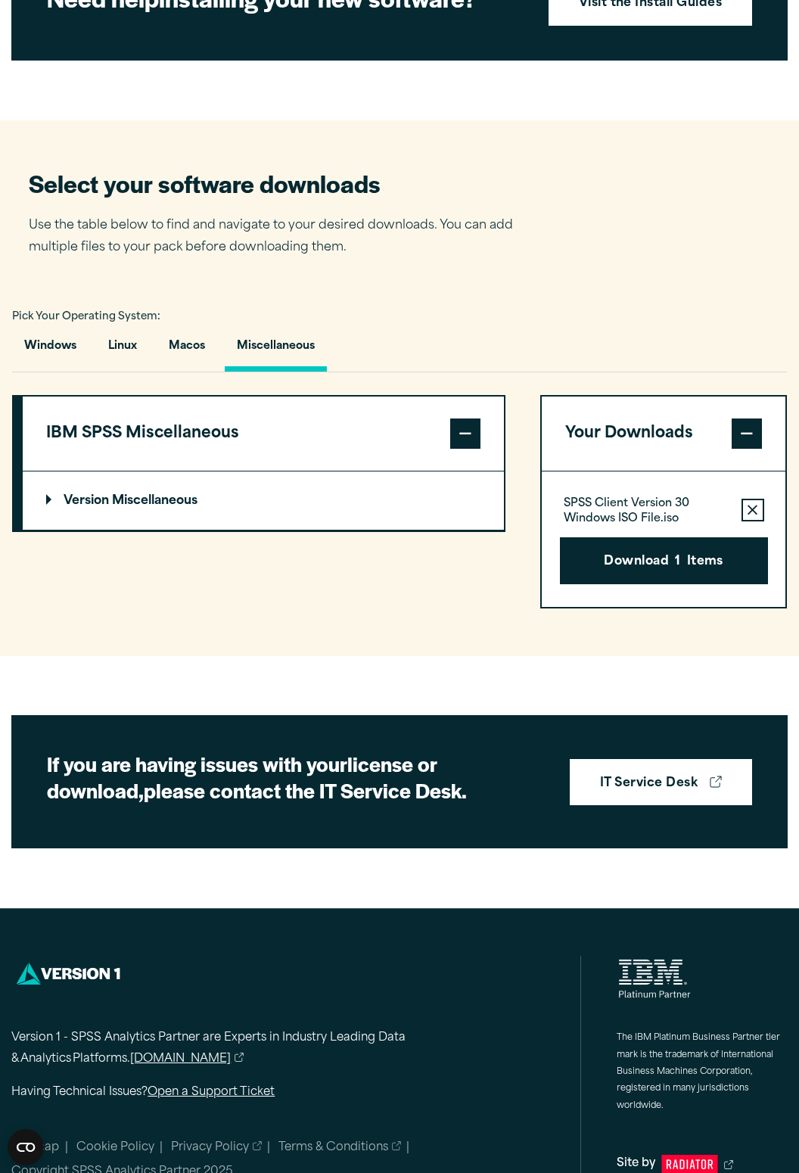
click at [286, 513] on summary "Version Miscellaneous" at bounding box center [263, 501] width 481 height 58
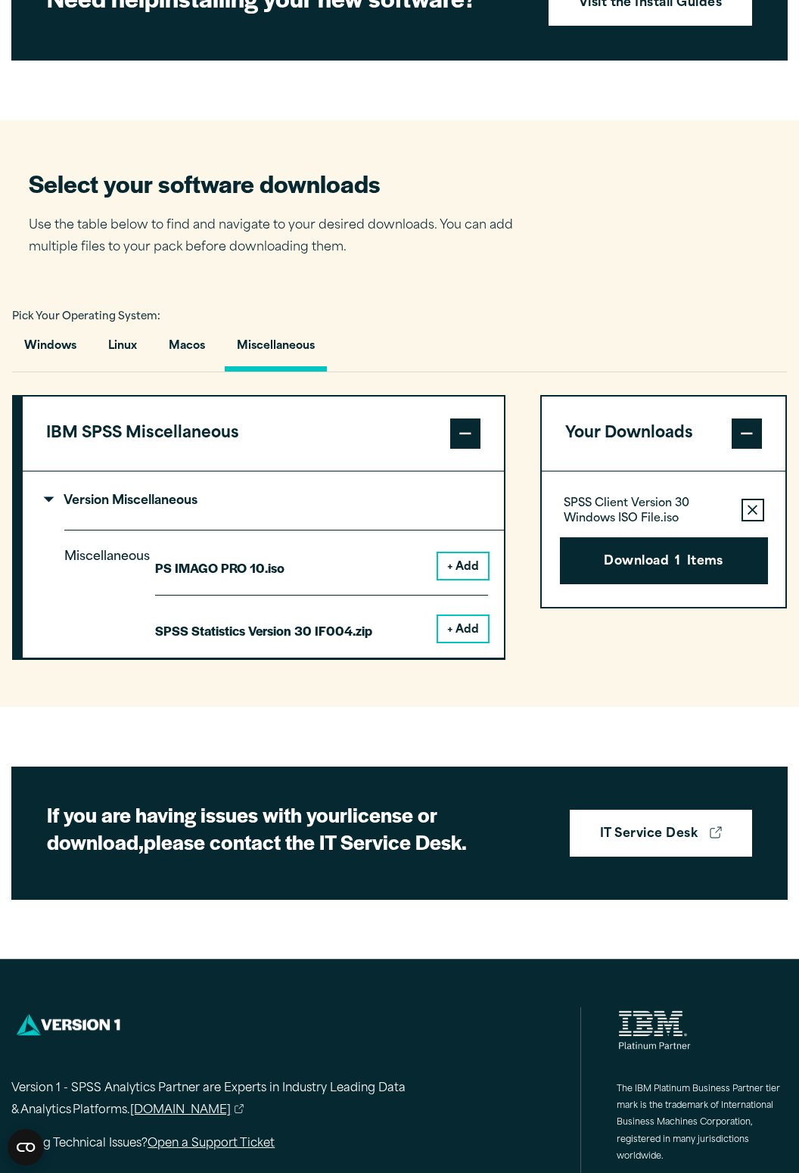
click at [457, 642] on button "+ Add" at bounding box center [463, 629] width 50 height 26
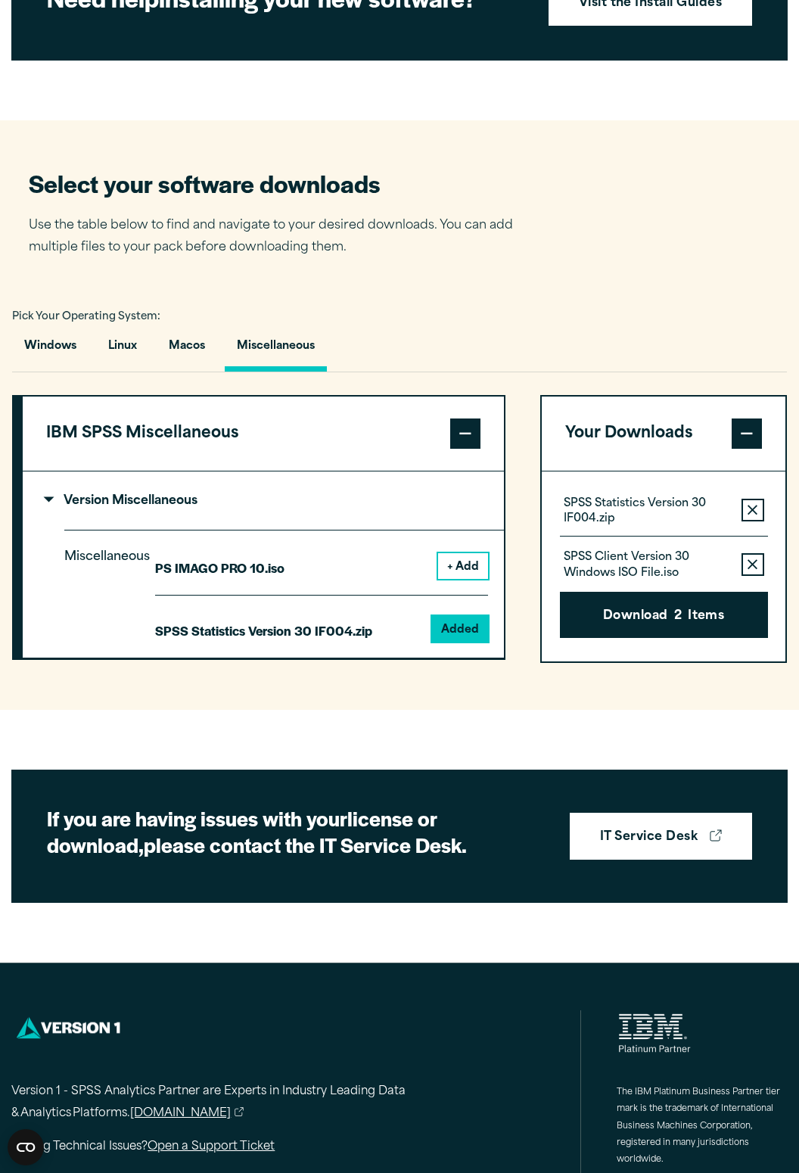
click at [750, 570] on icon "button" at bounding box center [753, 564] width 10 height 11
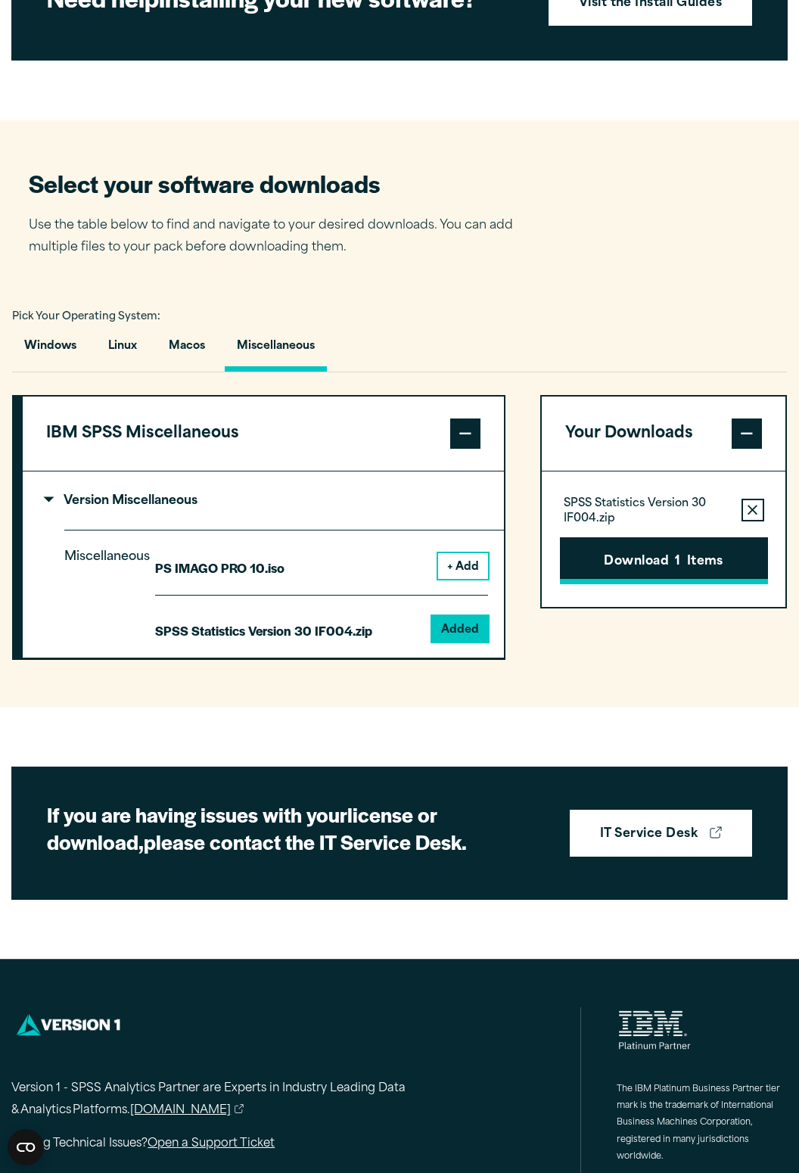
click at [687, 584] on button "Download 1 Items" at bounding box center [664, 561] width 208 height 47
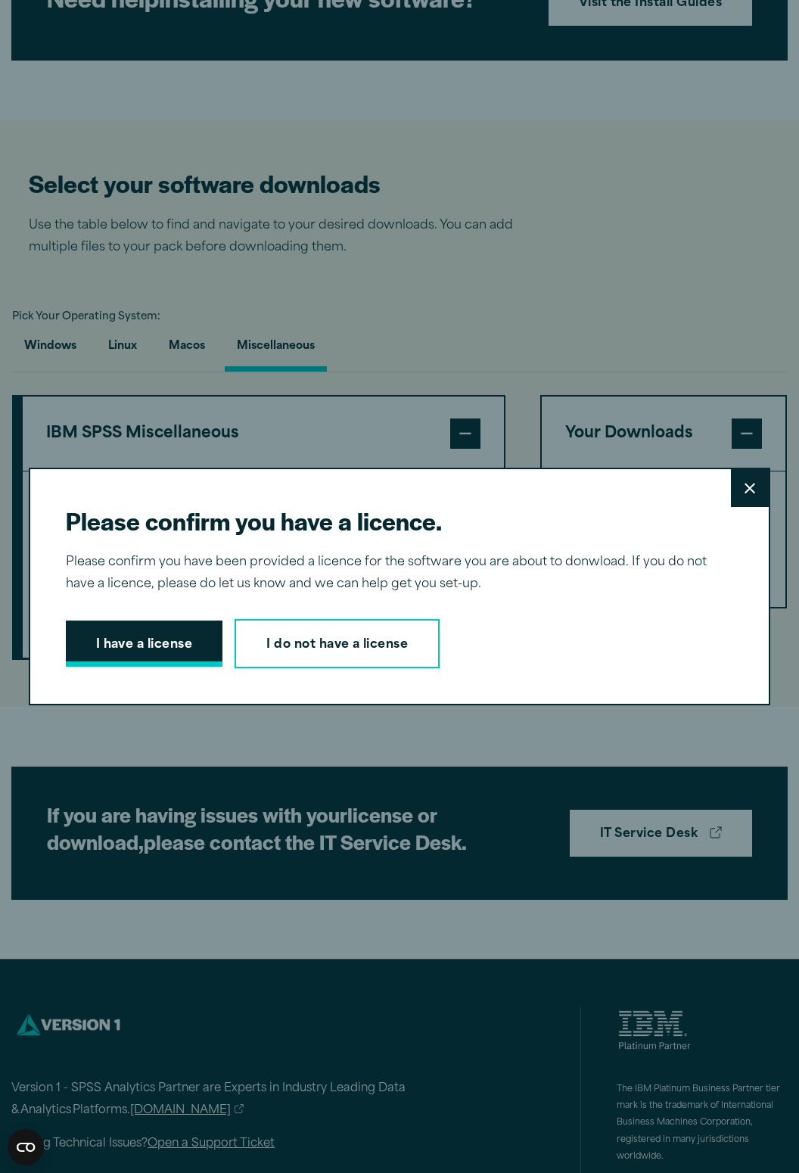
click at [128, 668] on button "I have a license" at bounding box center [144, 644] width 157 height 47
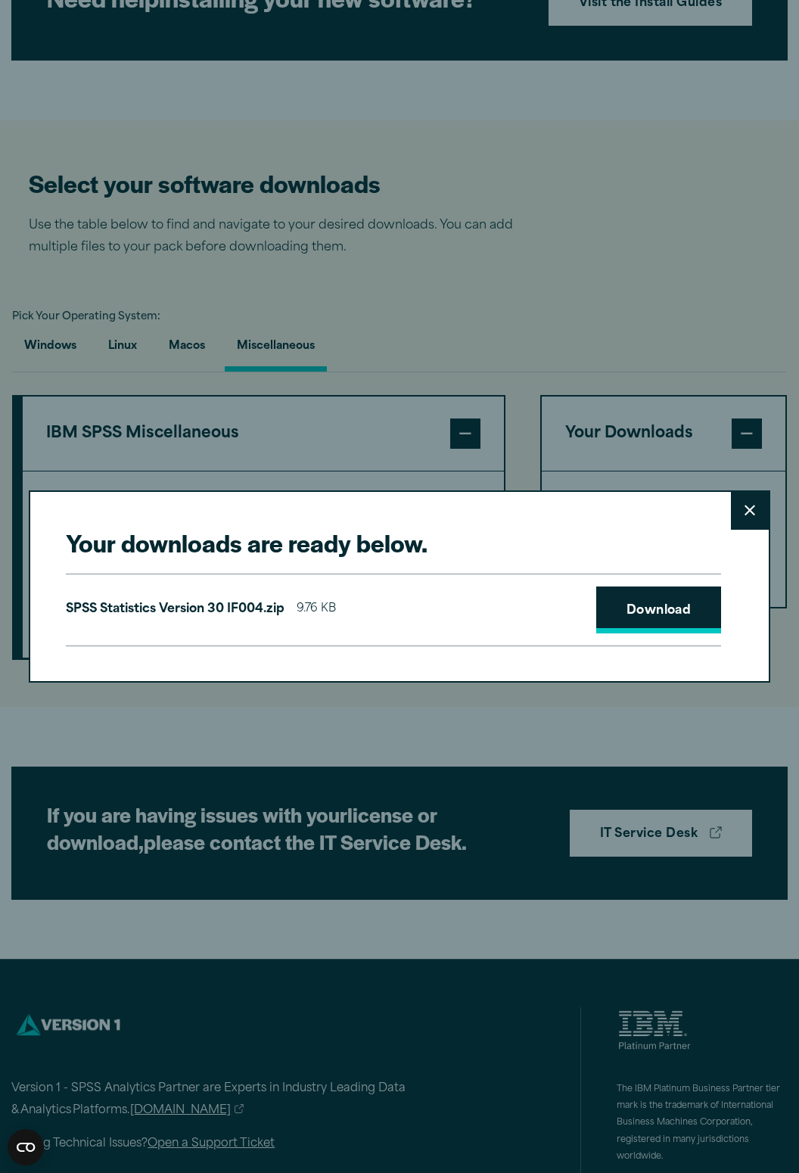
click at [650, 634] on link "Download" at bounding box center [660, 610] width 126 height 47
click at [750, 524] on button "Close" at bounding box center [750, 511] width 38 height 38
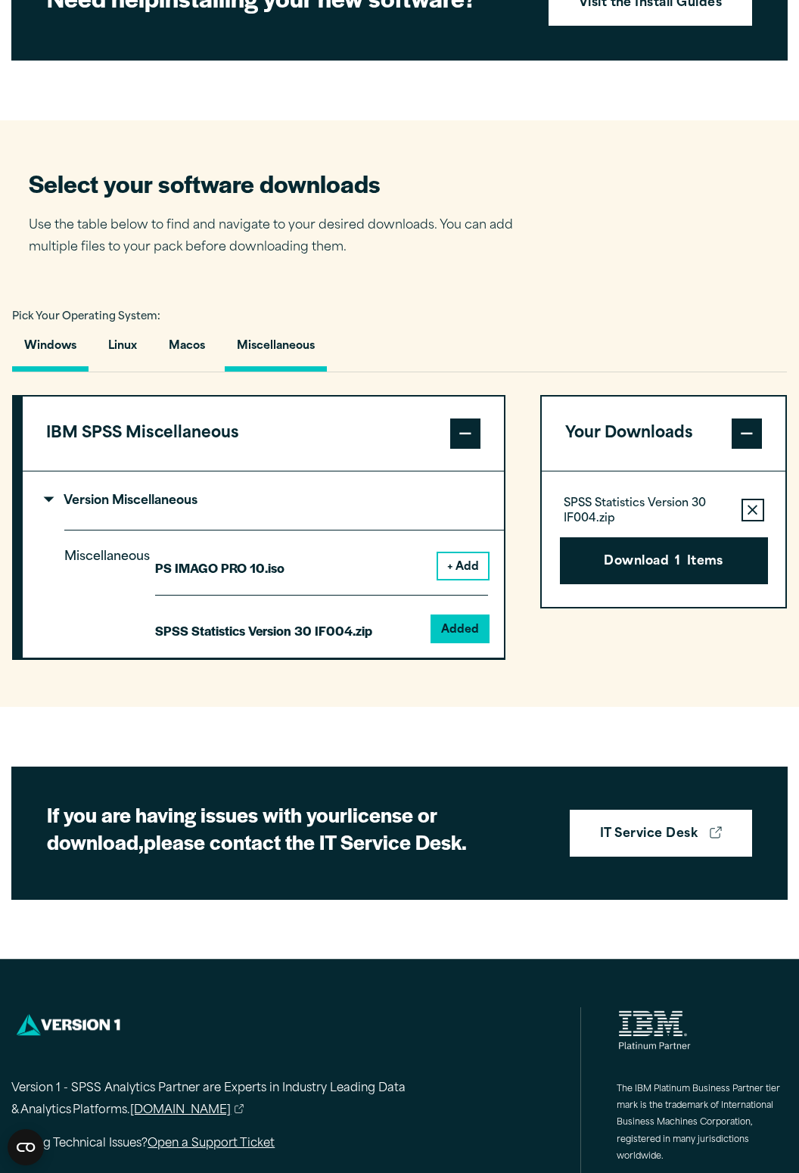
click at [50, 372] on button "Windows" at bounding box center [50, 350] width 76 height 43
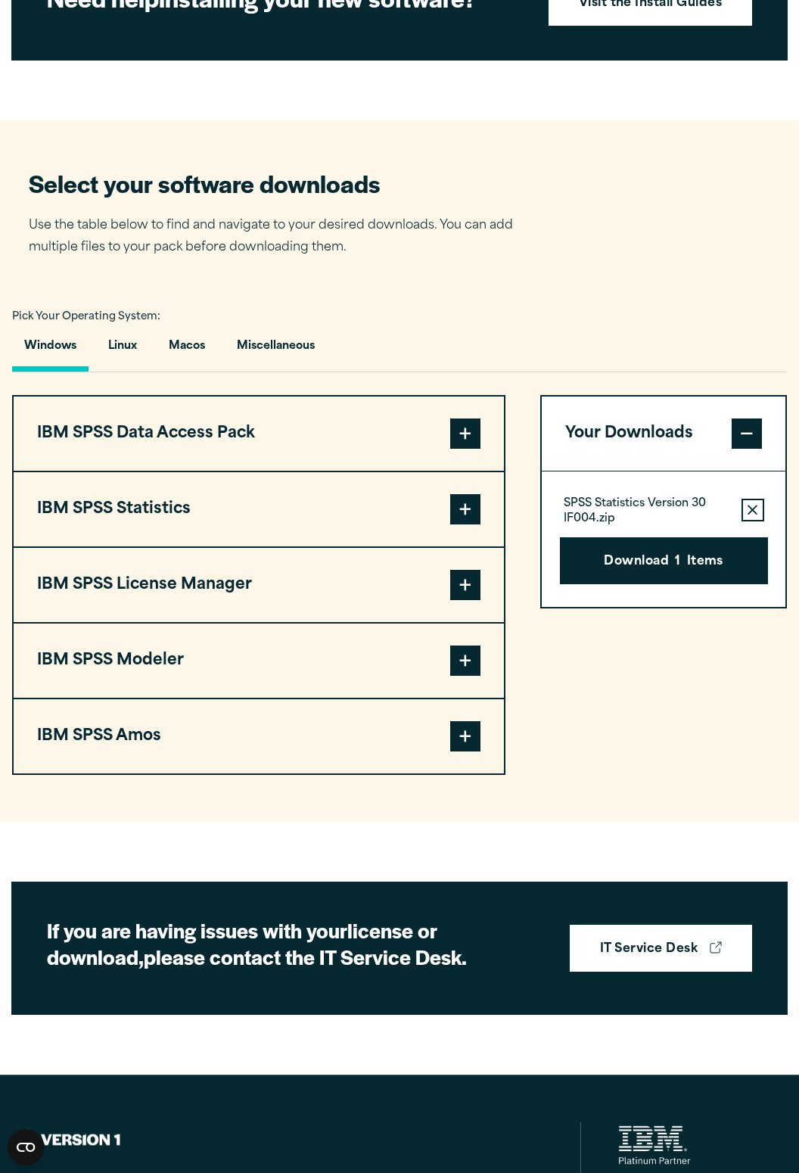
click at [450, 519] on button "IBM SPSS Statistics" at bounding box center [259, 509] width 491 height 74
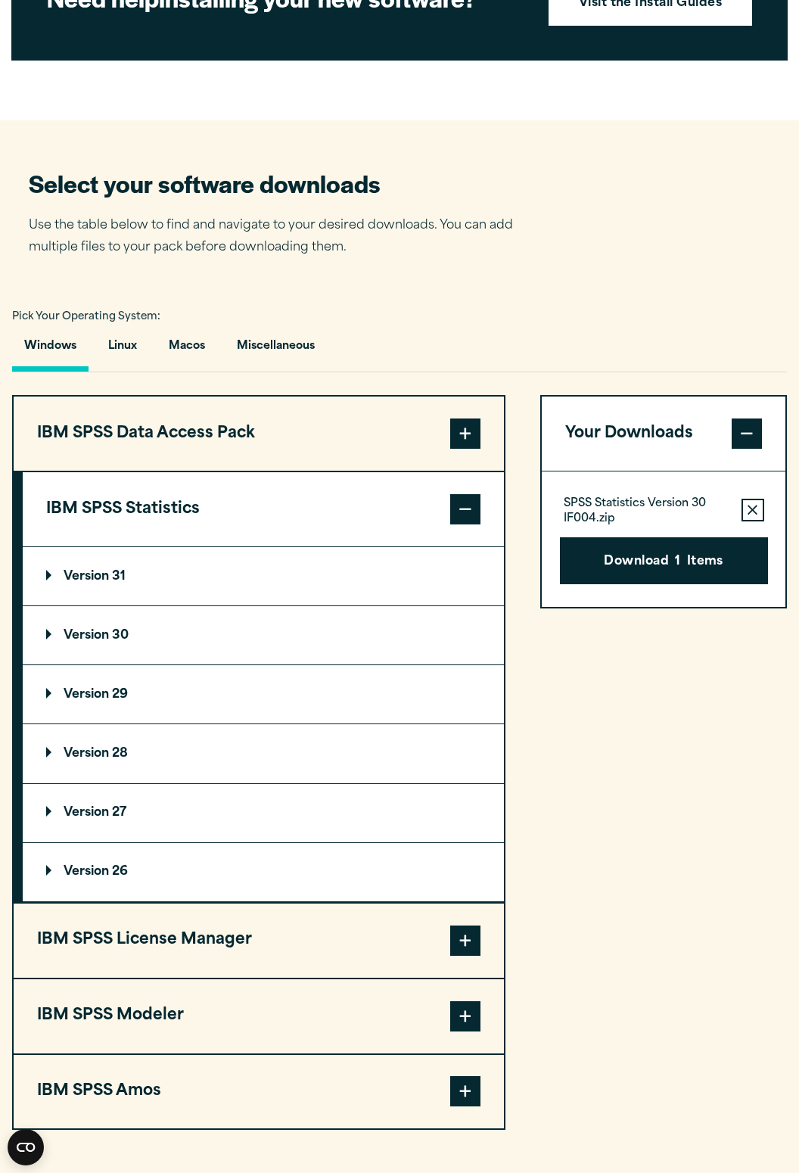
click at [88, 642] on p "Version 30" at bounding box center [87, 636] width 83 height 12
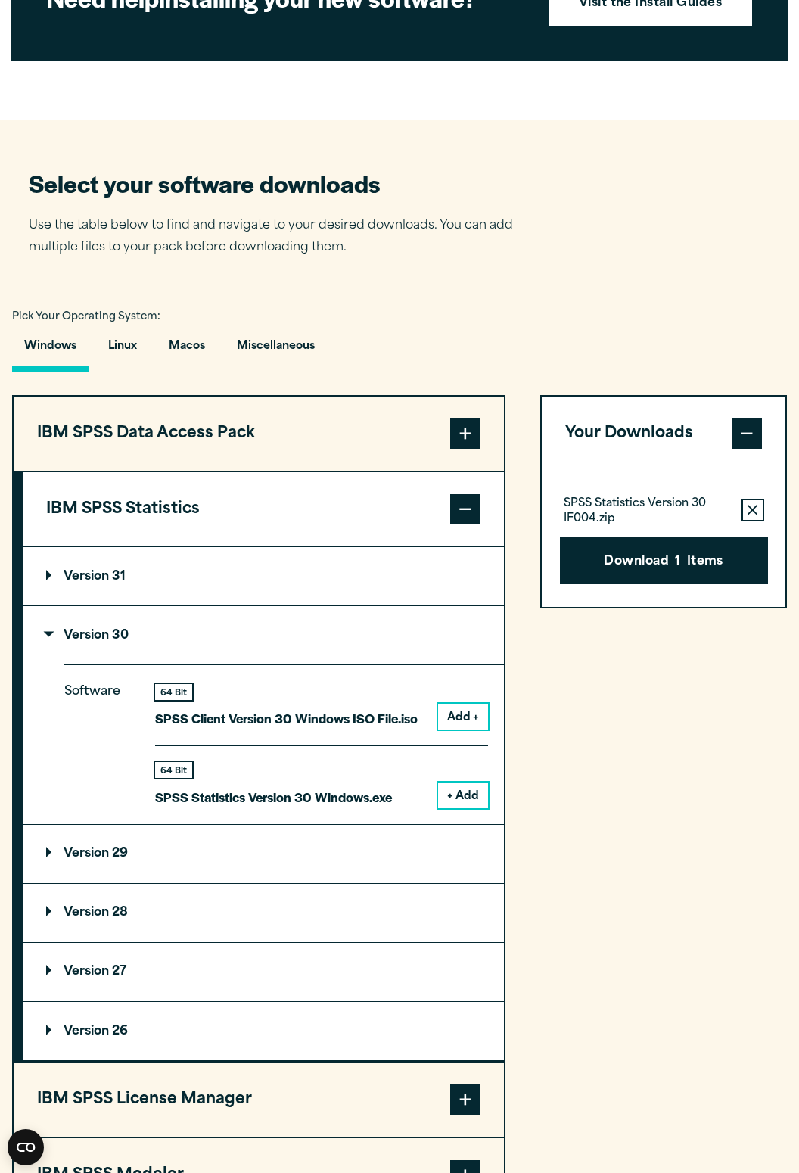
click at [454, 809] on button "+ Add" at bounding box center [463, 796] width 50 height 26
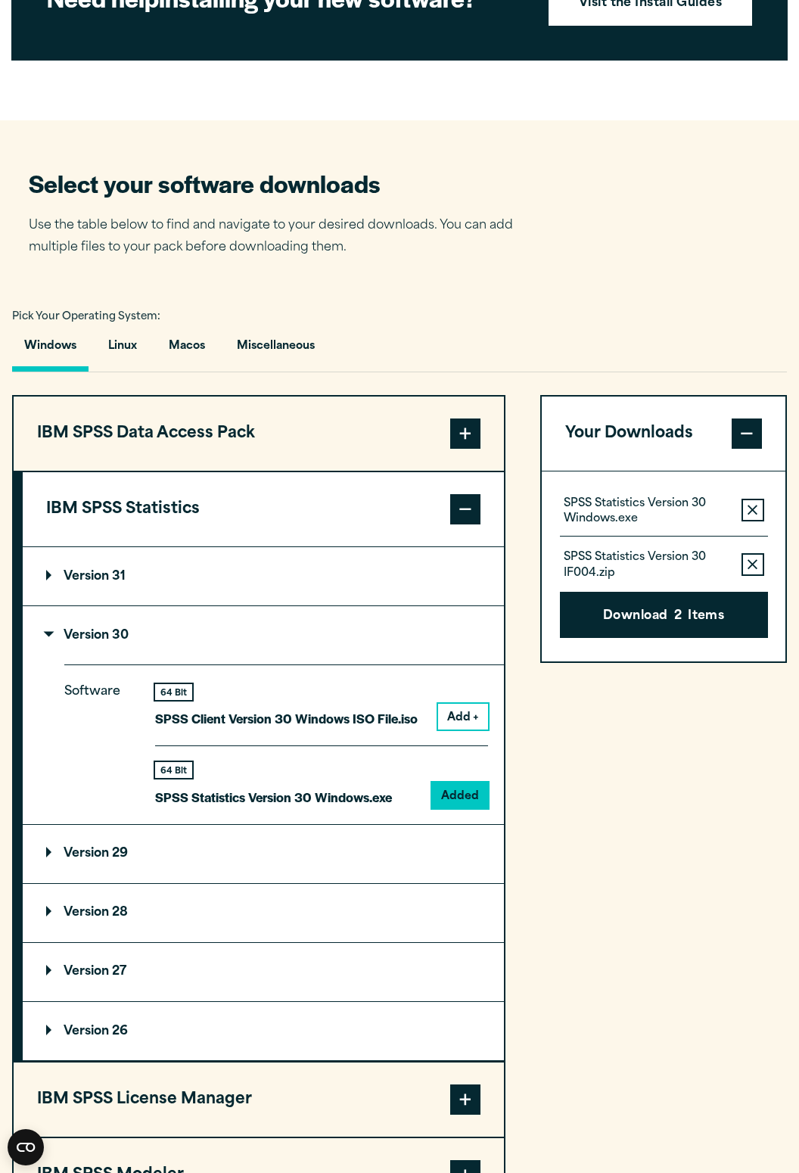
click at [761, 576] on button "Remove this item from your software download list" at bounding box center [753, 564] width 23 height 23
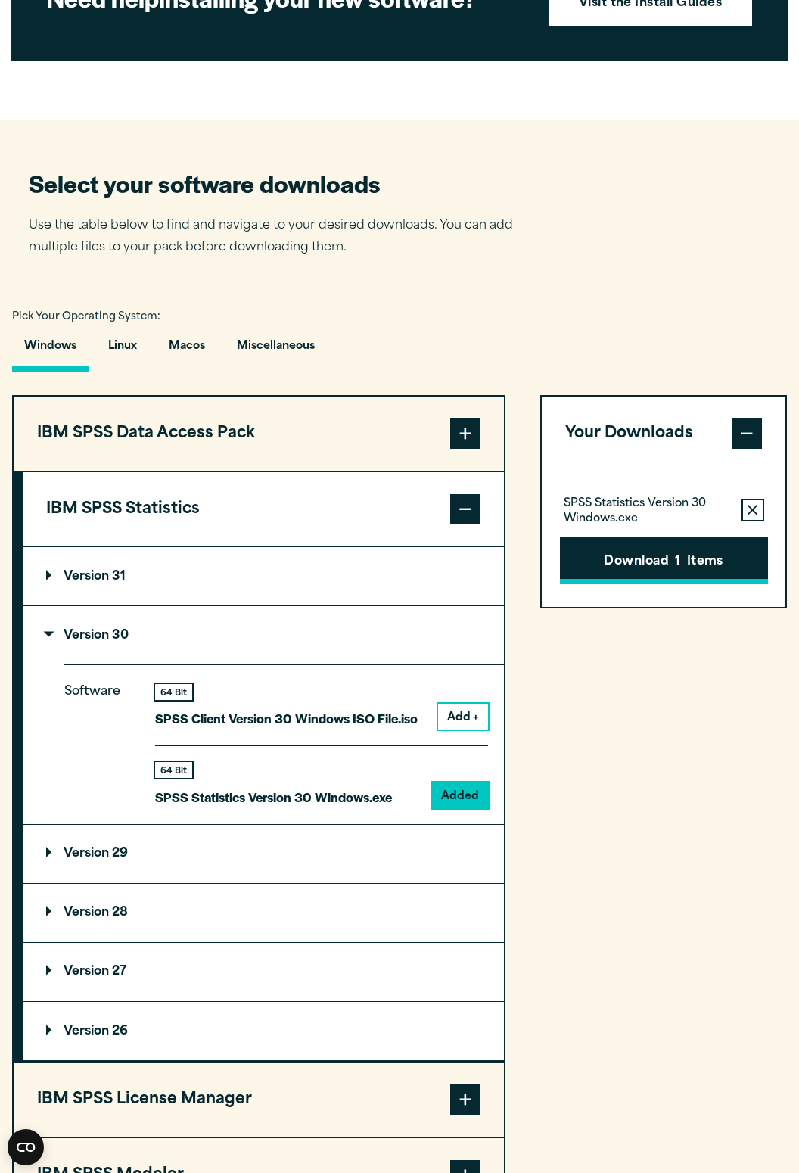
click at [725, 584] on button "Download 1 Items" at bounding box center [664, 561] width 208 height 47
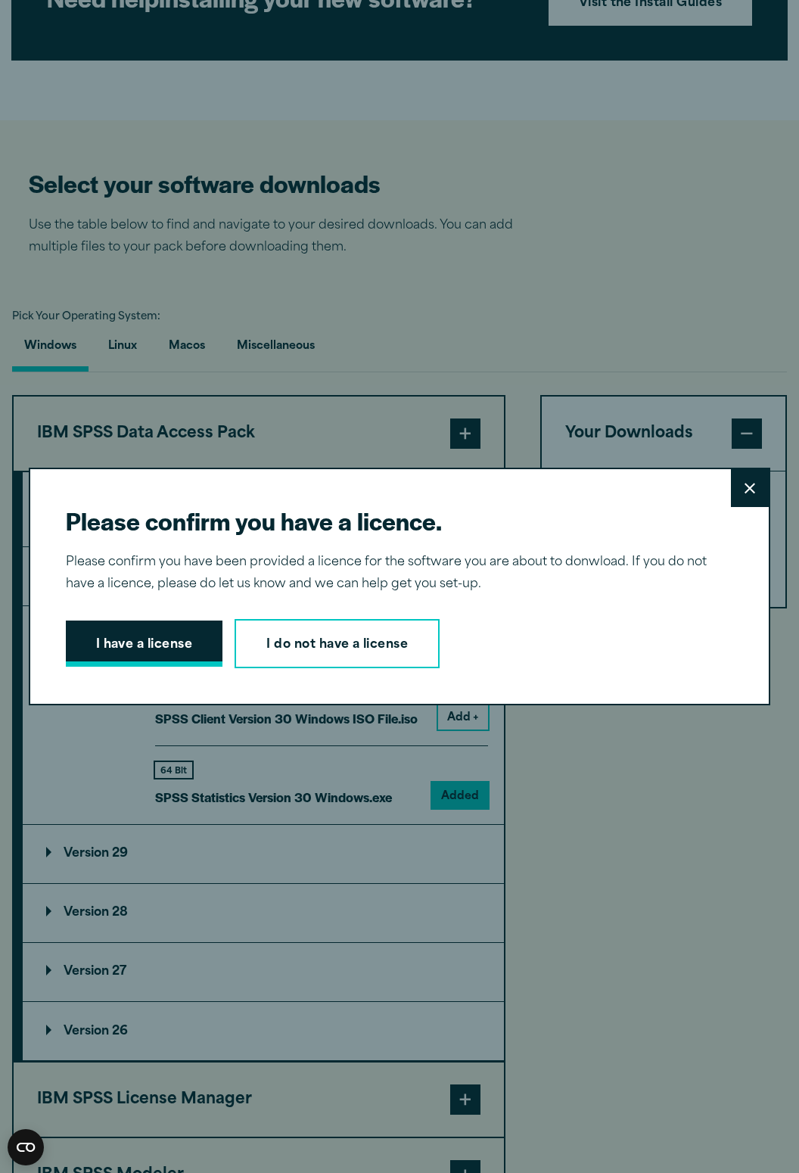
click at [113, 655] on button "I have a license" at bounding box center [144, 644] width 157 height 47
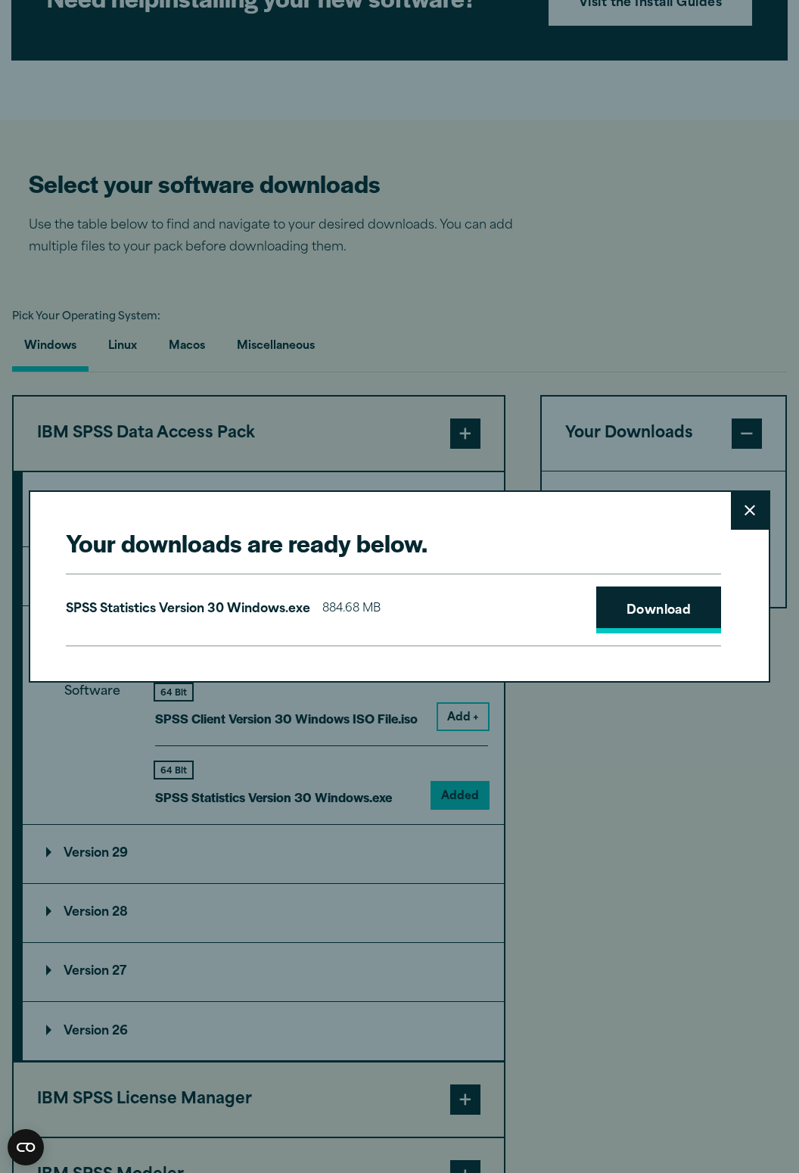
click at [689, 623] on link "Download" at bounding box center [660, 610] width 126 height 47
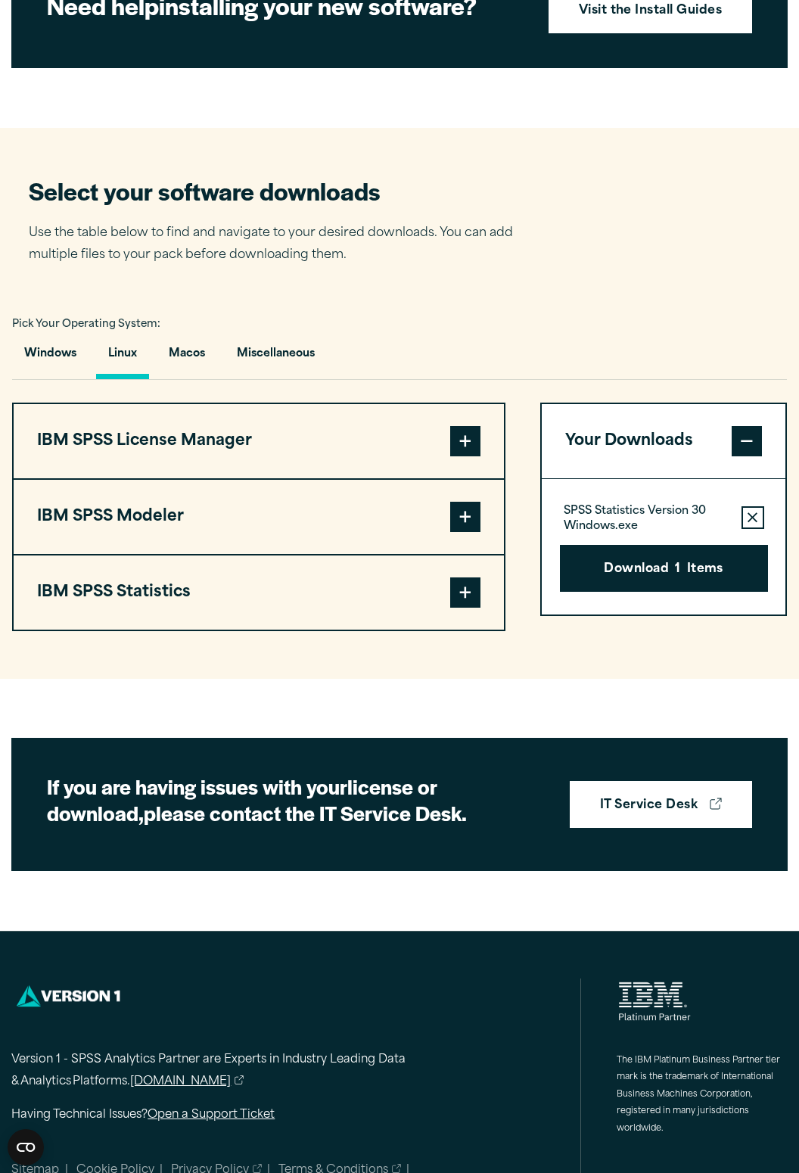
scroll to position [795, 0]
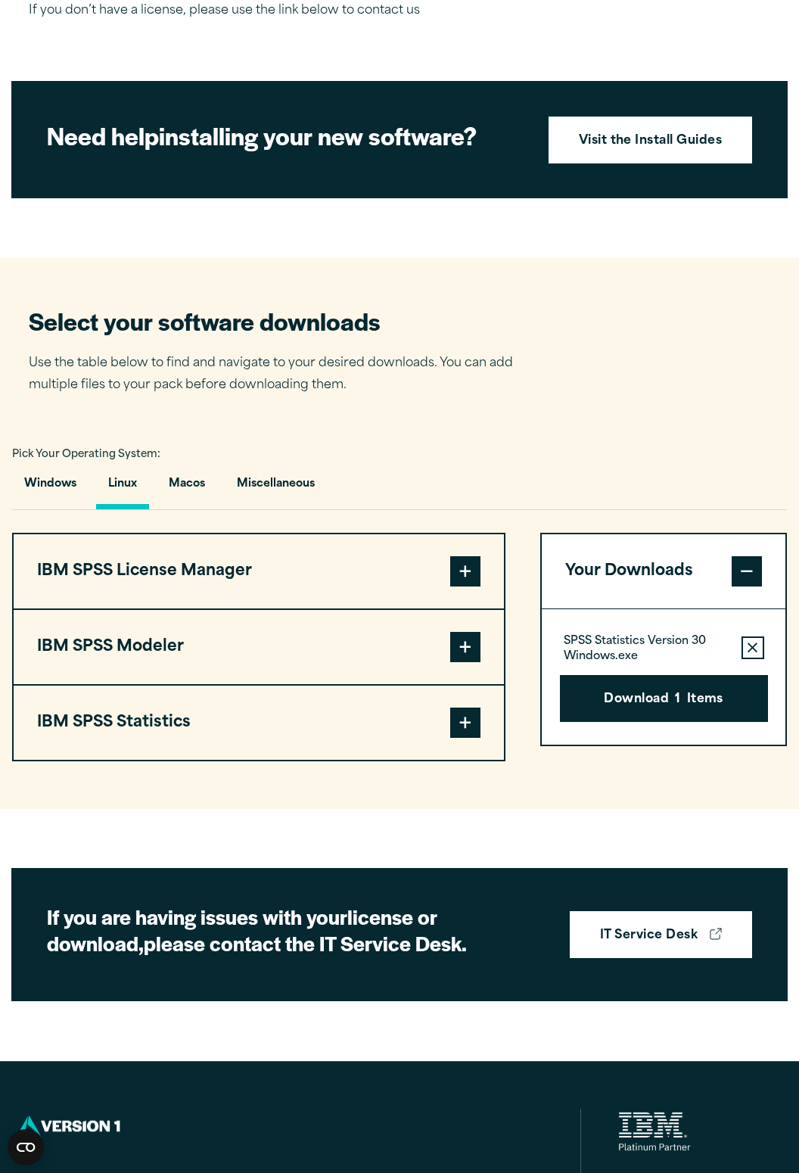
scroll to position [657, 0]
click at [55, 510] on button "Windows" at bounding box center [50, 487] width 76 height 43
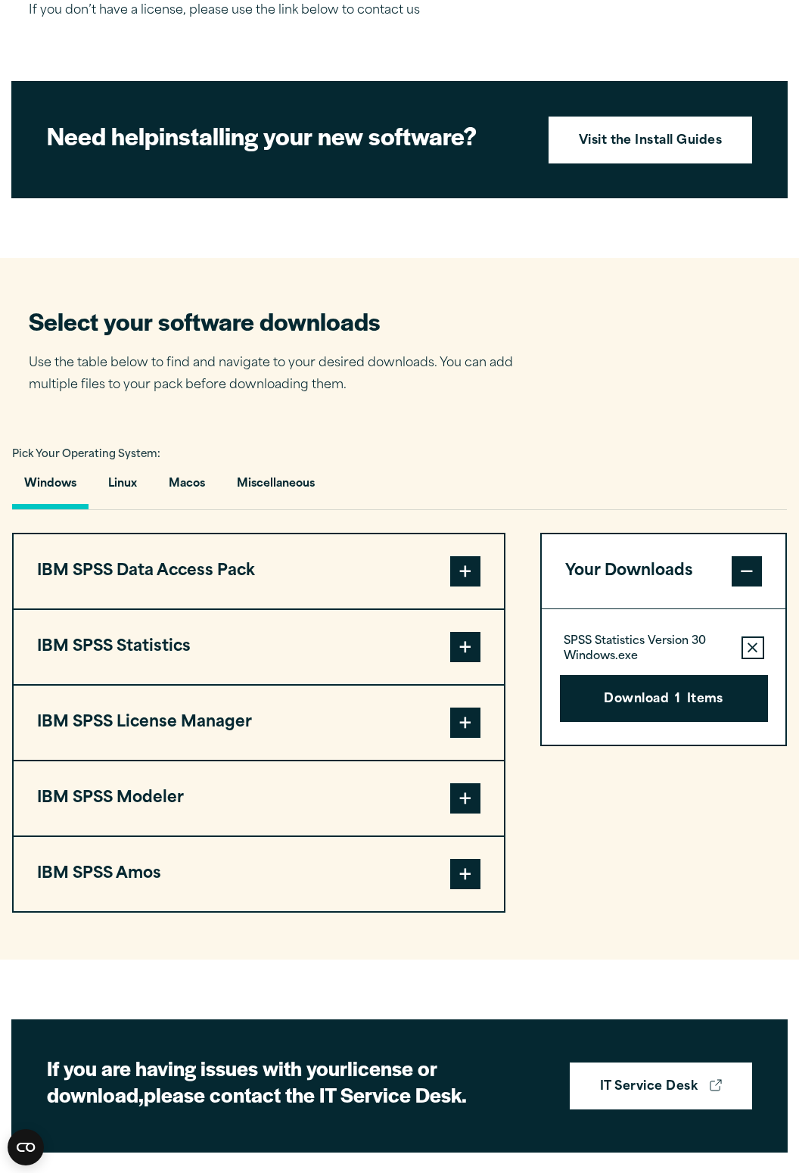
click at [457, 684] on button "IBM SPSS Statistics" at bounding box center [259, 647] width 491 height 74
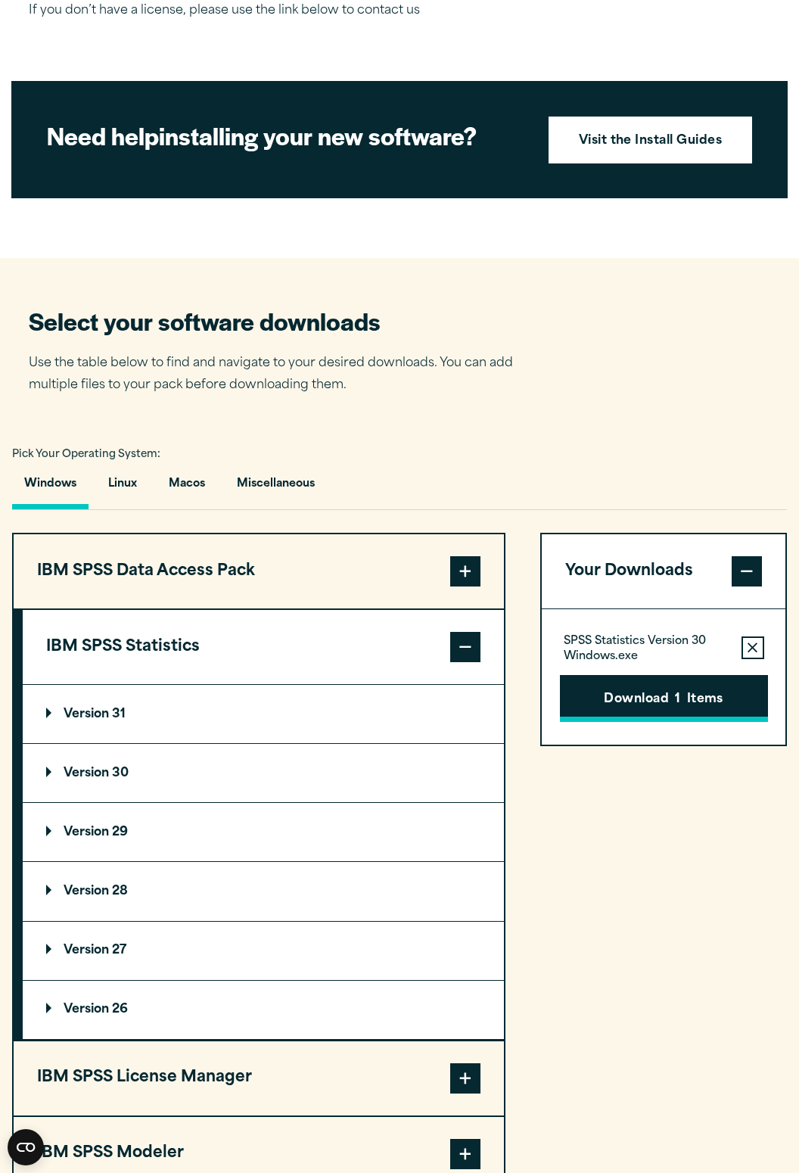
click at [699, 717] on button "Download 1 Items" at bounding box center [664, 698] width 208 height 47
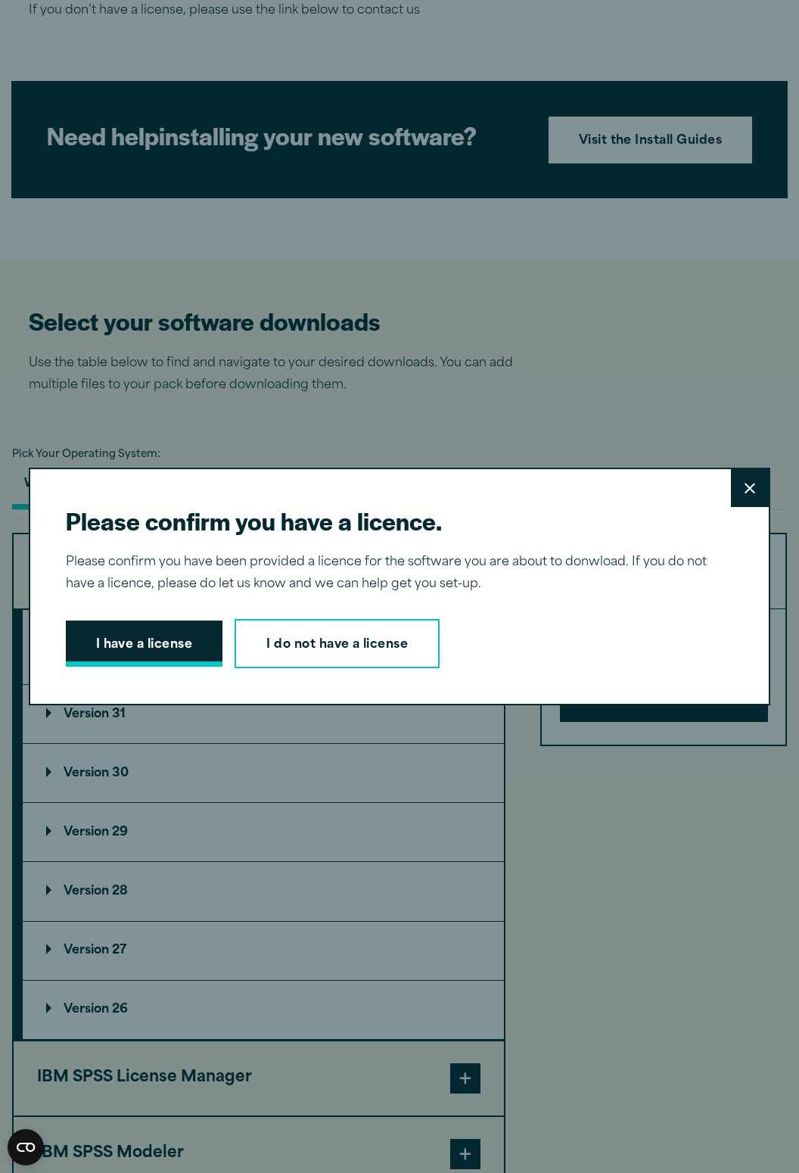
click at [159, 668] on button "I have a license" at bounding box center [144, 644] width 157 height 47
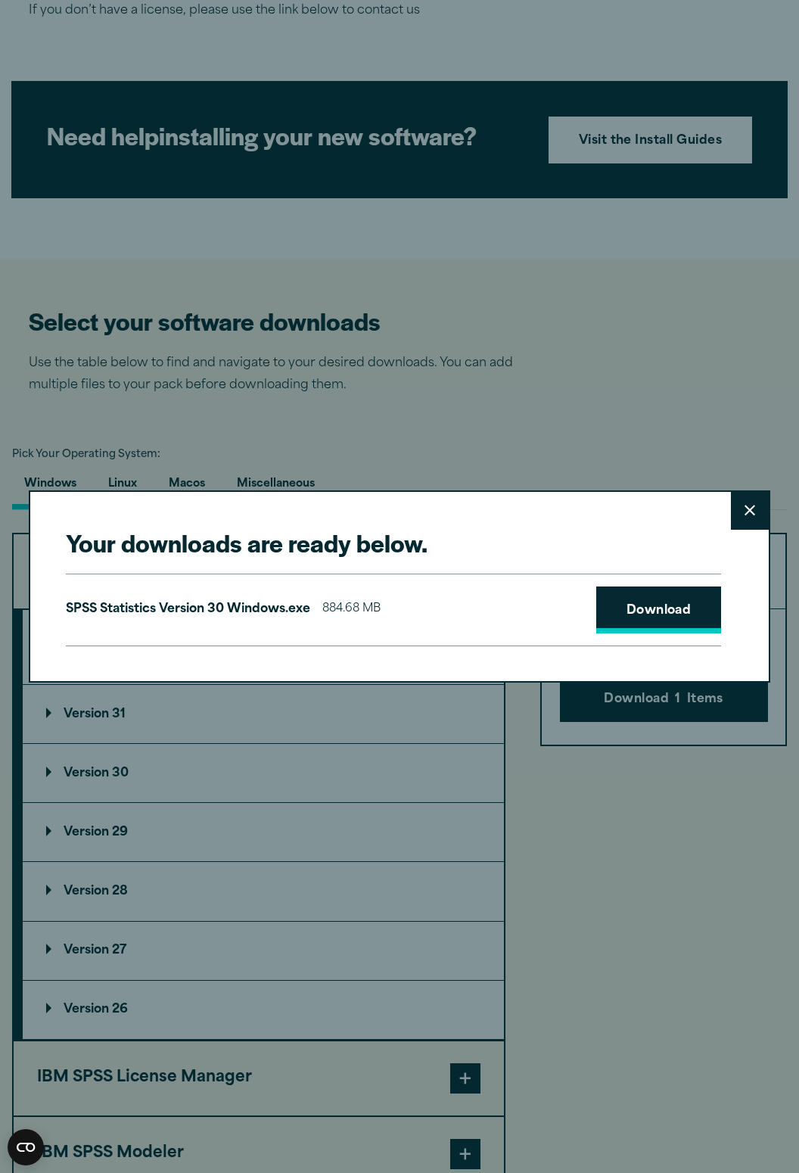
click at [671, 634] on link "Download" at bounding box center [660, 610] width 126 height 47
